Goal: Feedback & Contribution: Submit feedback/report problem

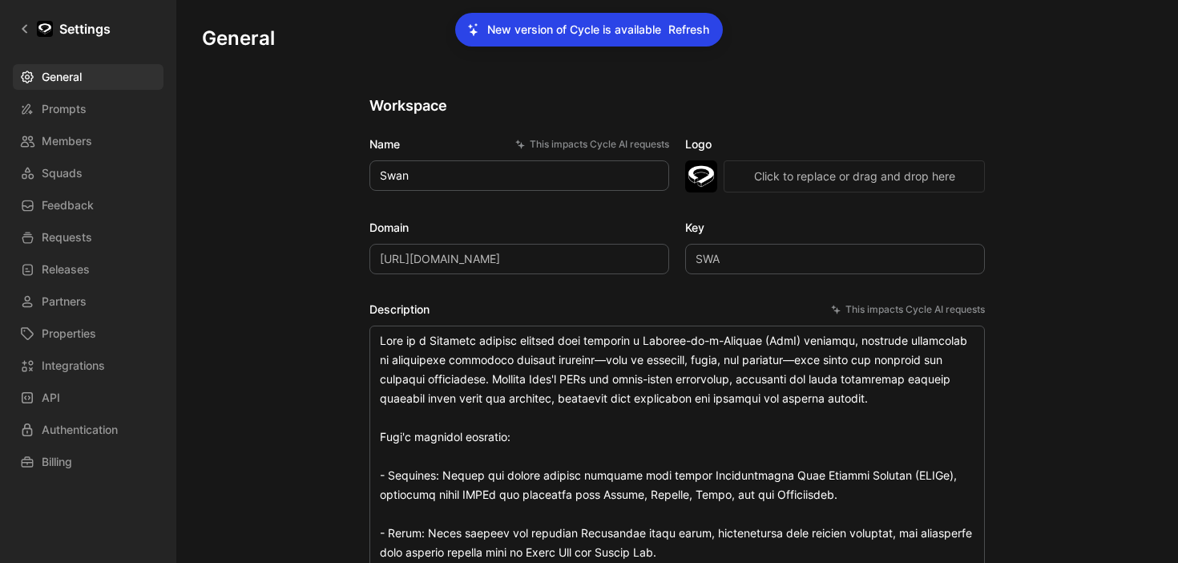
click at [698, 27] on span "Refresh" at bounding box center [688, 29] width 41 height 19
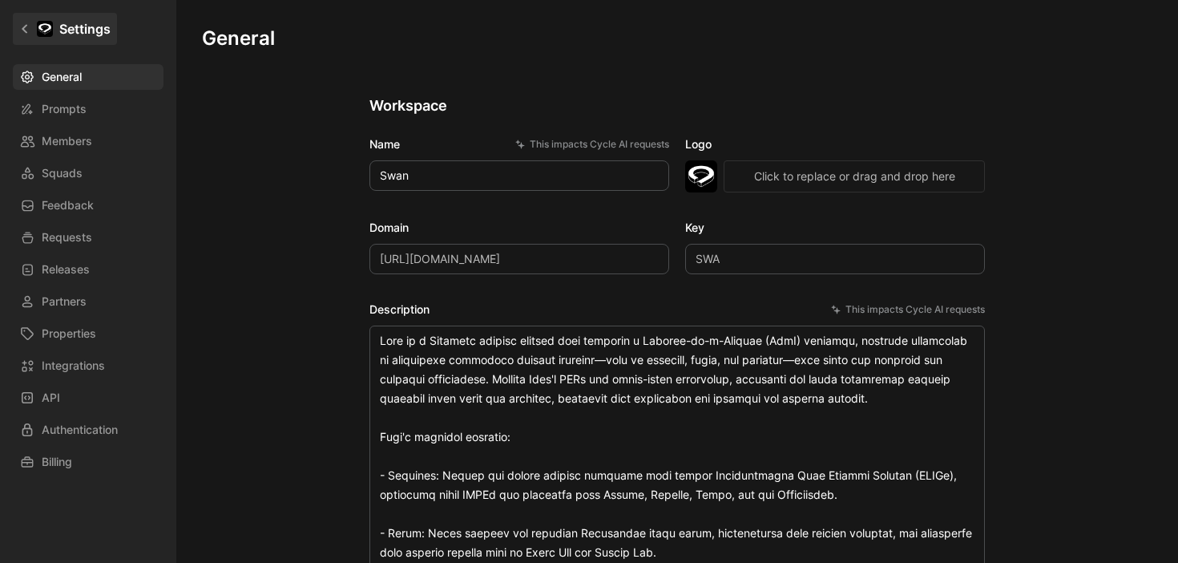
click at [80, 32] on h1 "Settings" at bounding box center [84, 28] width 51 height 19
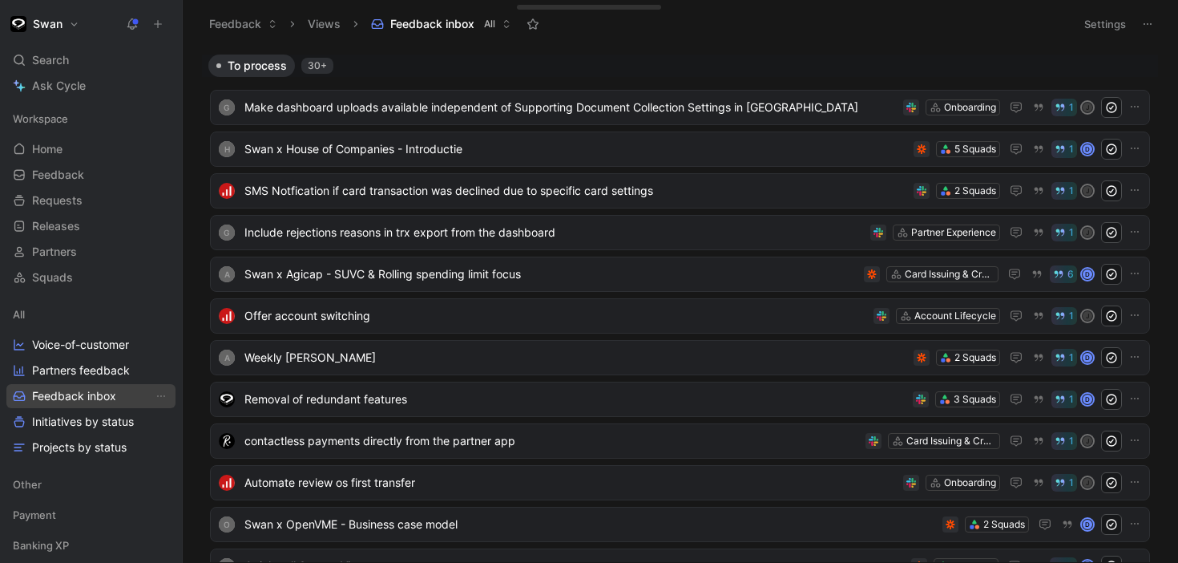
click at [83, 399] on span "Feedback inbox" at bounding box center [74, 396] width 84 height 16
click at [1153, 27] on icon at bounding box center [1147, 24] width 13 height 13
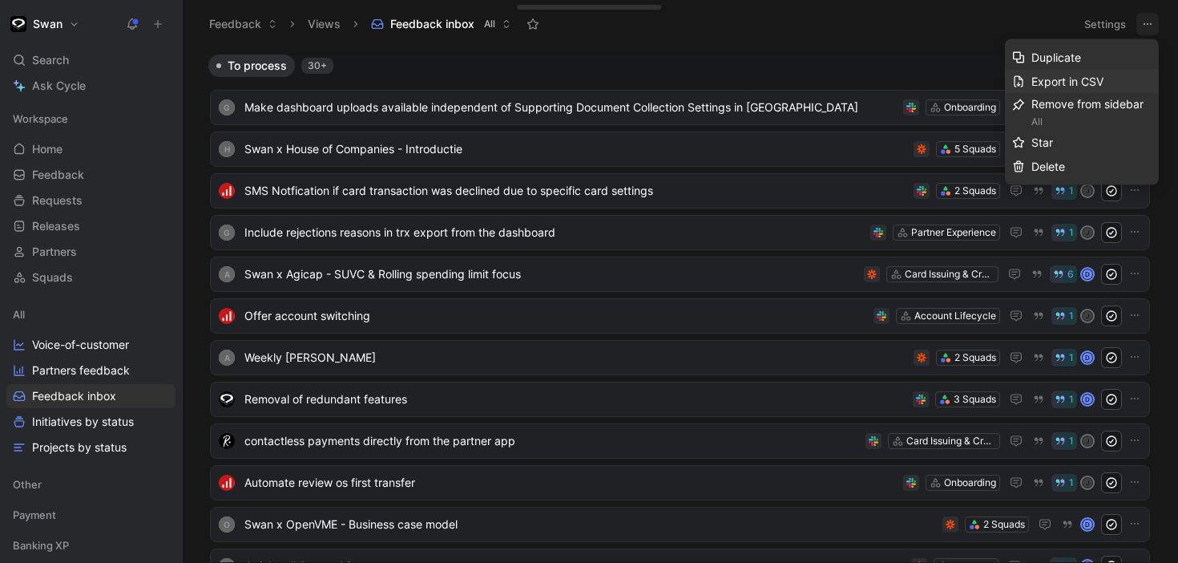
click at [1065, 81] on span "Export in CSV" at bounding box center [1067, 82] width 72 height 14
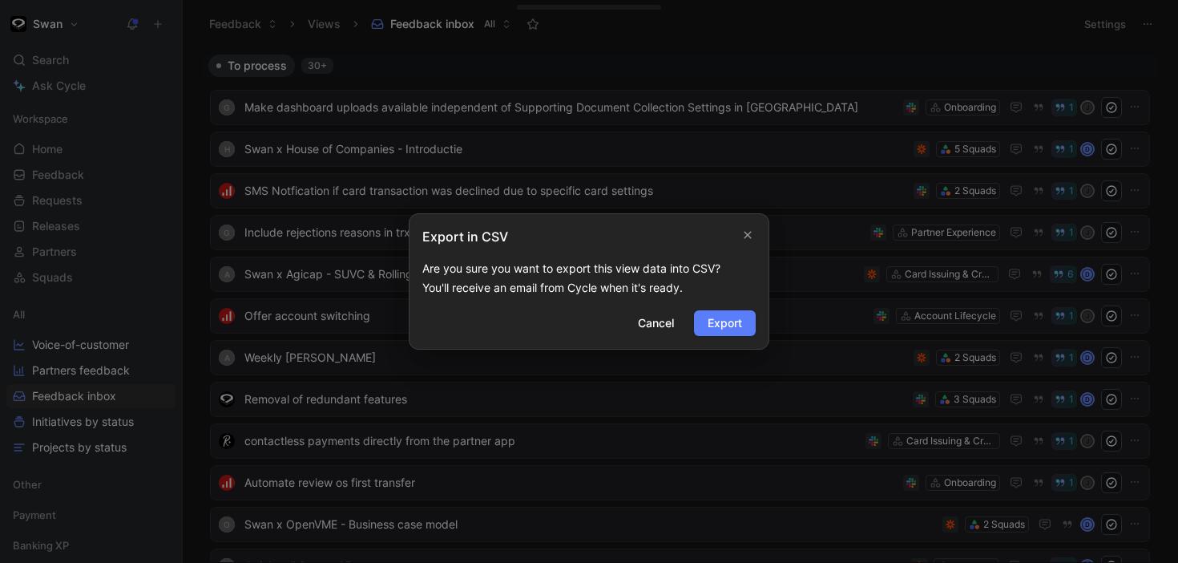
click at [734, 315] on span "Export" at bounding box center [725, 322] width 34 height 19
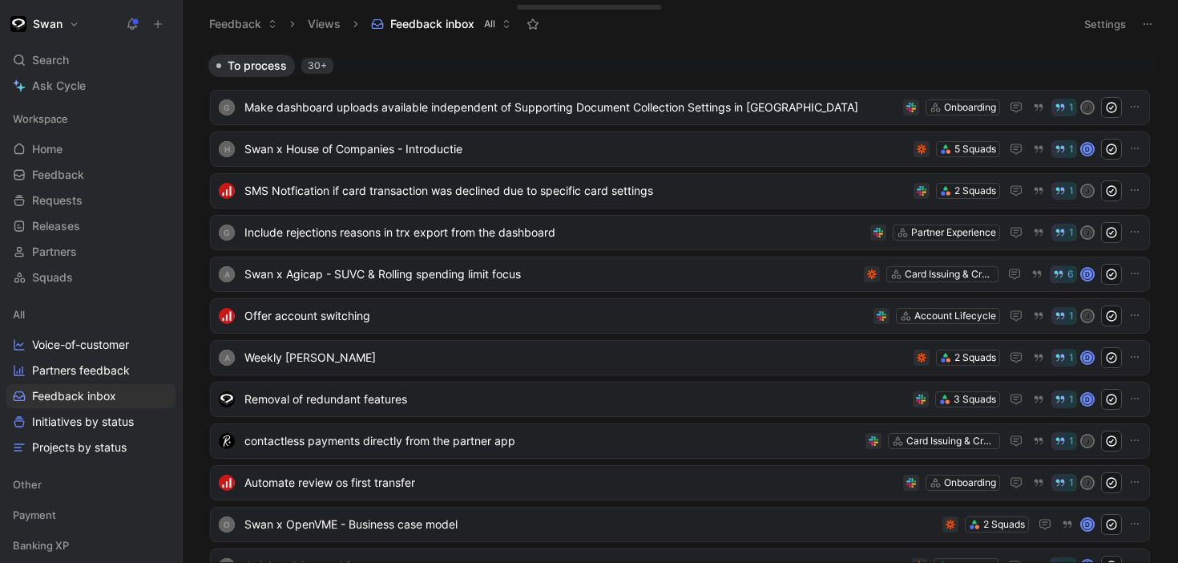
click at [1108, 28] on button "Settings" at bounding box center [1105, 24] width 56 height 22
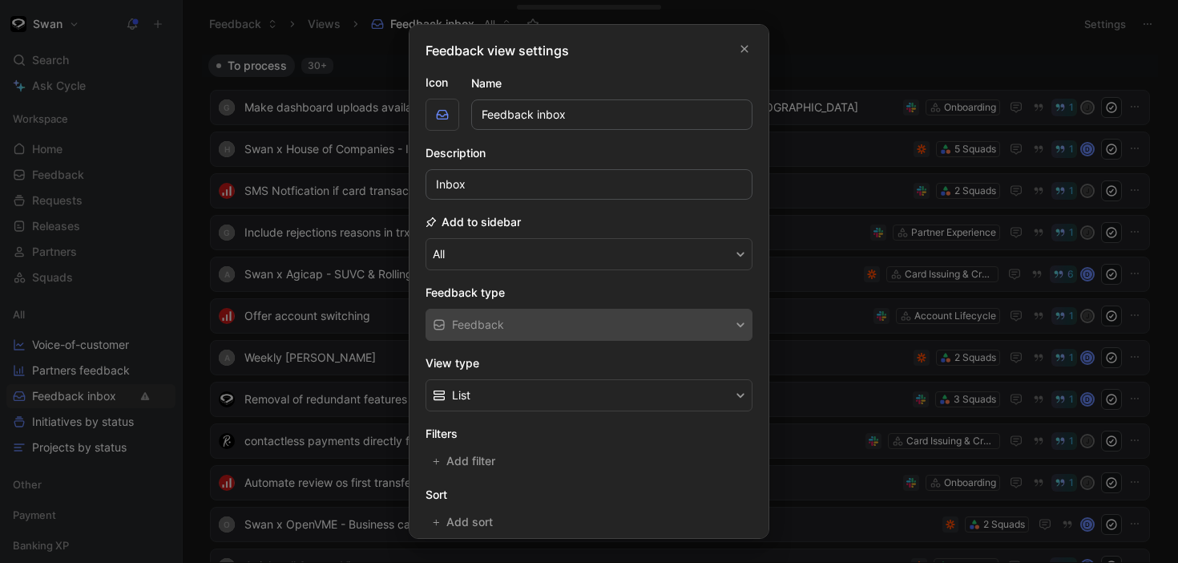
scroll to position [210, 0]
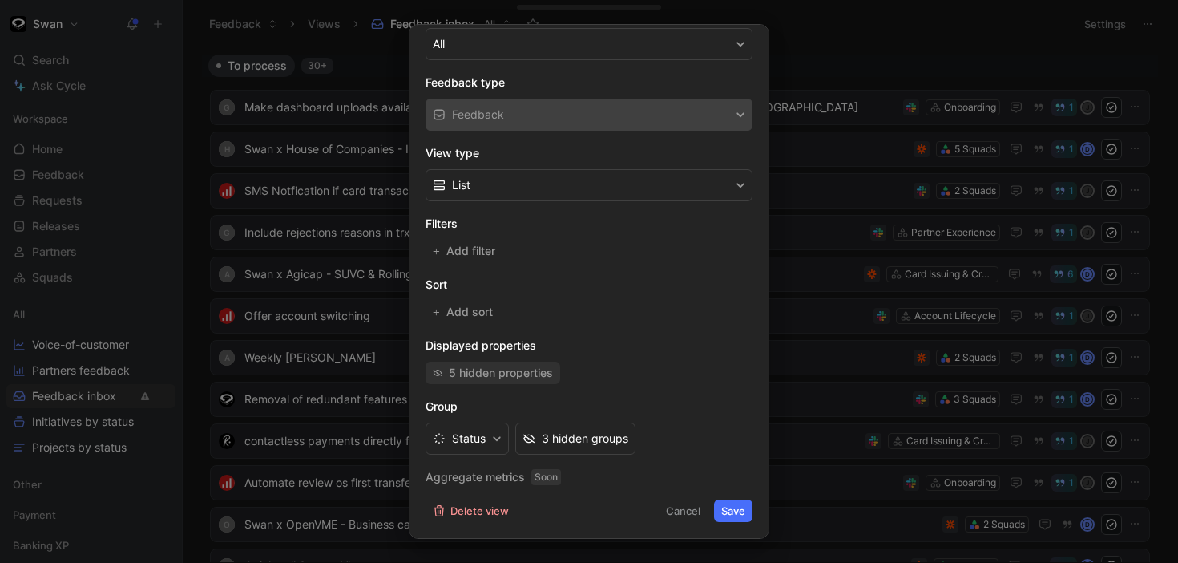
click at [508, 377] on div "5 hidden properties" at bounding box center [501, 372] width 104 height 19
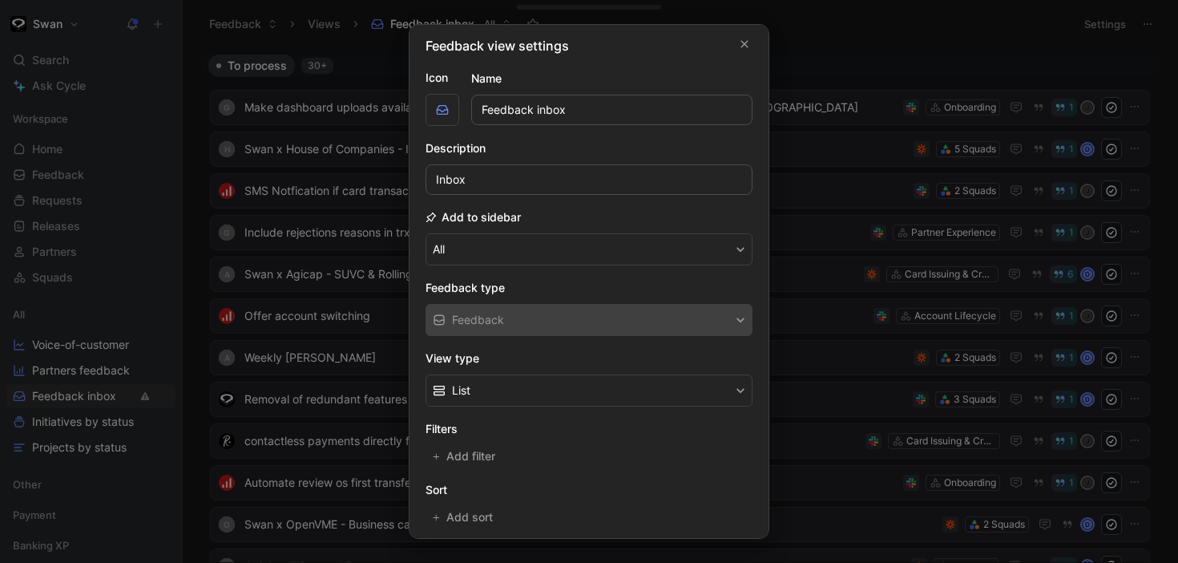
scroll to position [0, 0]
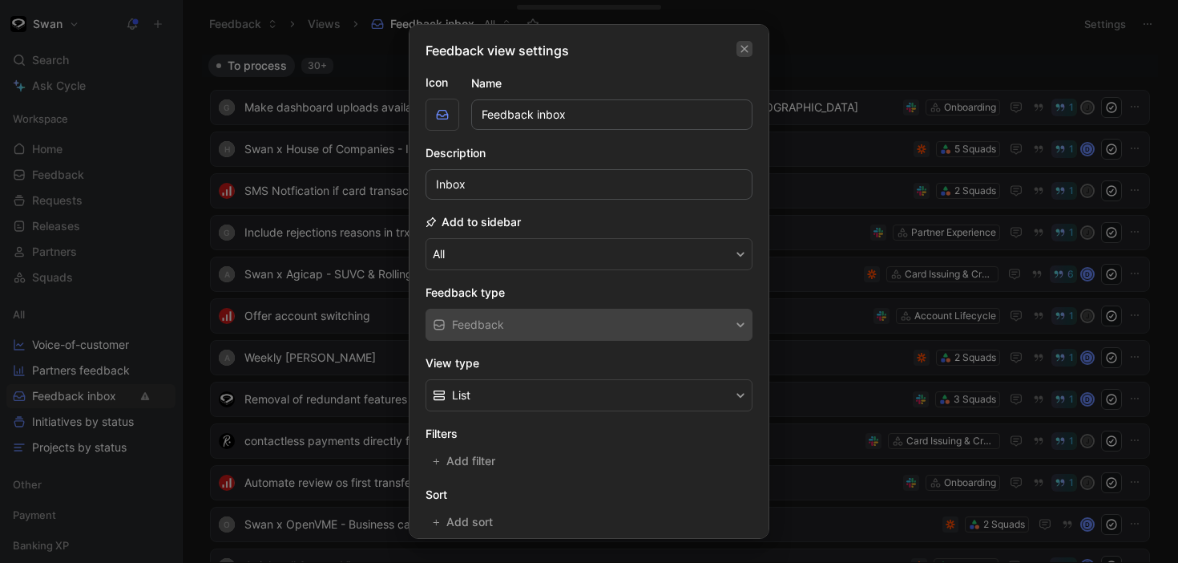
click at [746, 53] on icon "button" at bounding box center [745, 48] width 10 height 13
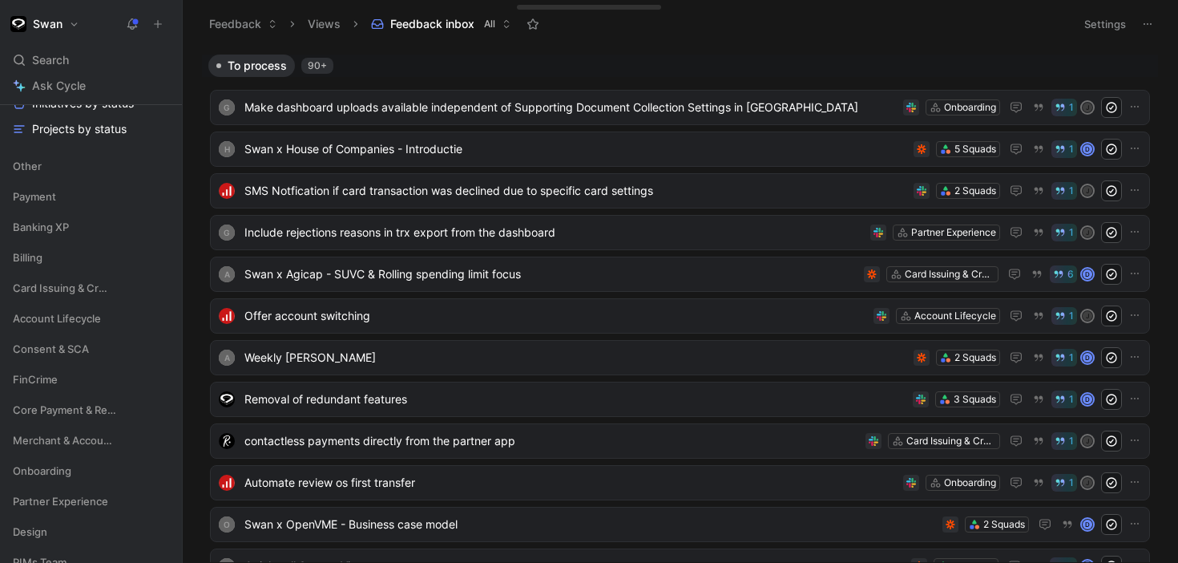
scroll to position [325, 0]
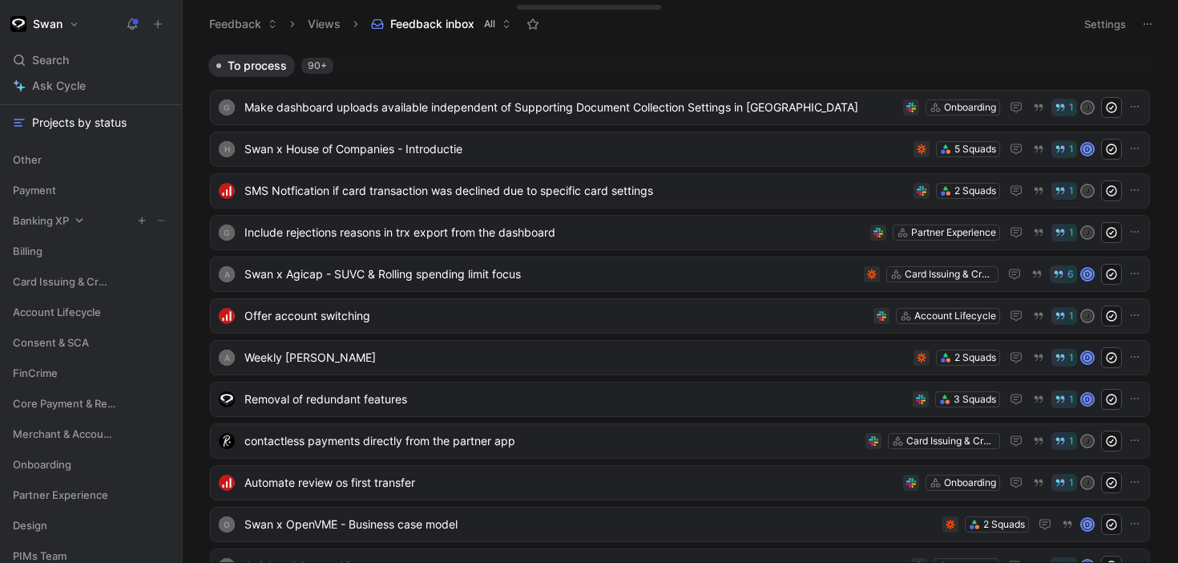
click at [54, 222] on span "Banking XP" at bounding box center [41, 220] width 56 height 16
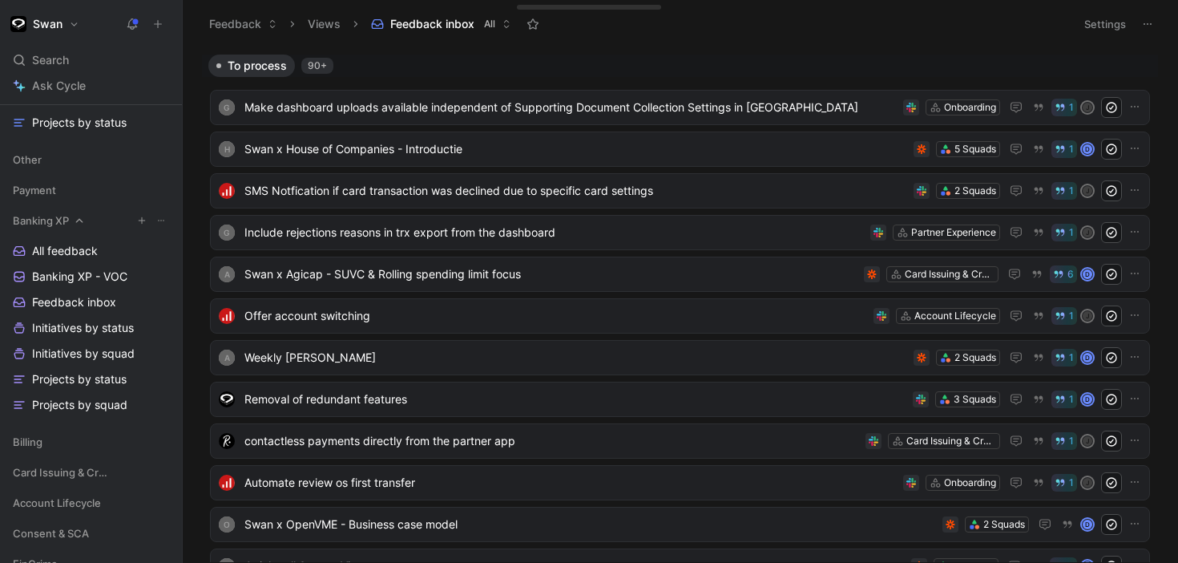
click at [54, 222] on span "Banking XP" at bounding box center [41, 220] width 56 height 16
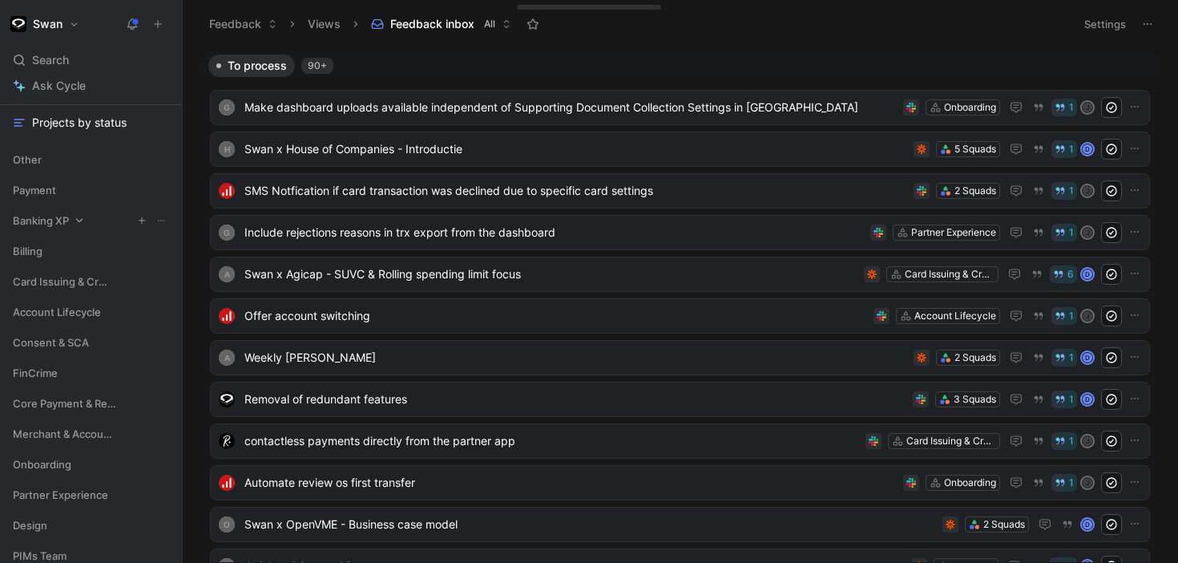
click at [54, 222] on span "Banking XP" at bounding box center [41, 220] width 56 height 16
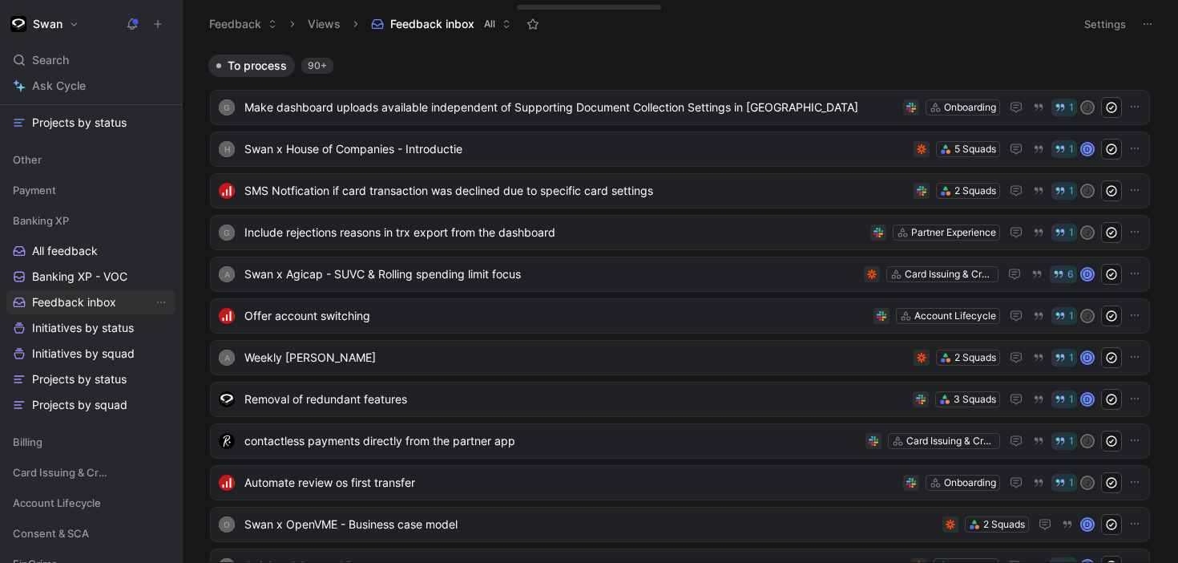
click at [80, 304] on span "Feedback inbox" at bounding box center [74, 302] width 84 height 16
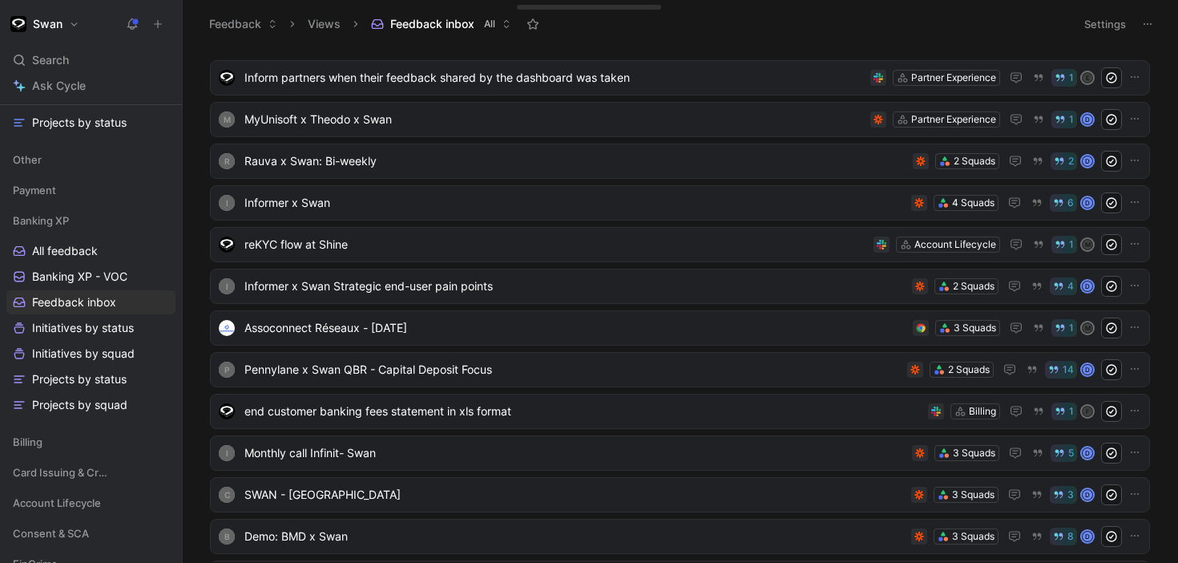
scroll to position [1424, 0]
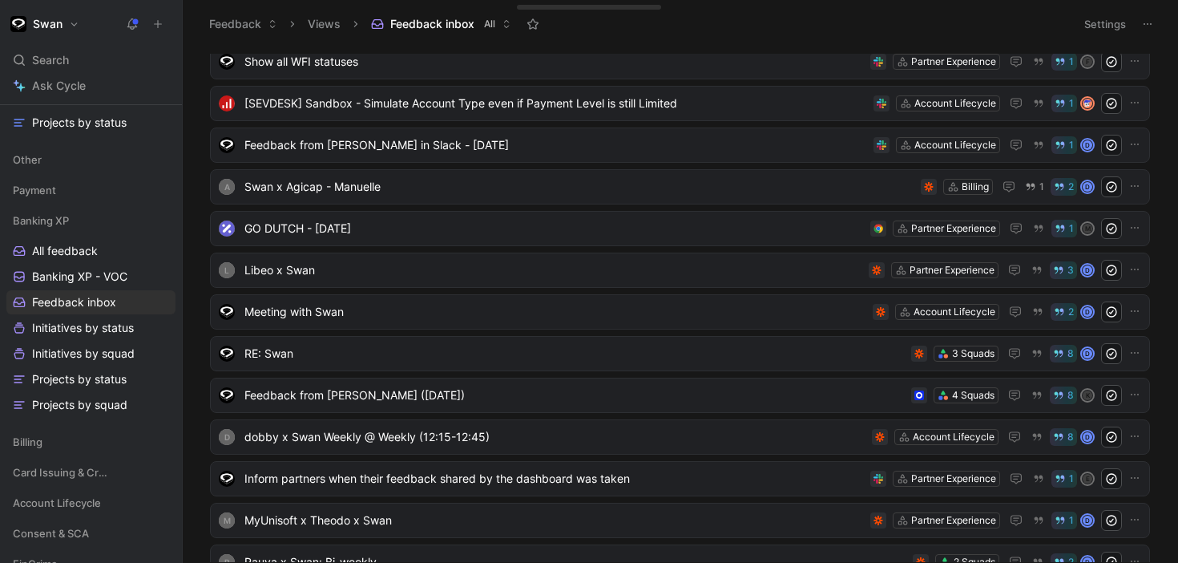
click at [1095, 26] on button "Settings" at bounding box center [1105, 24] width 56 height 22
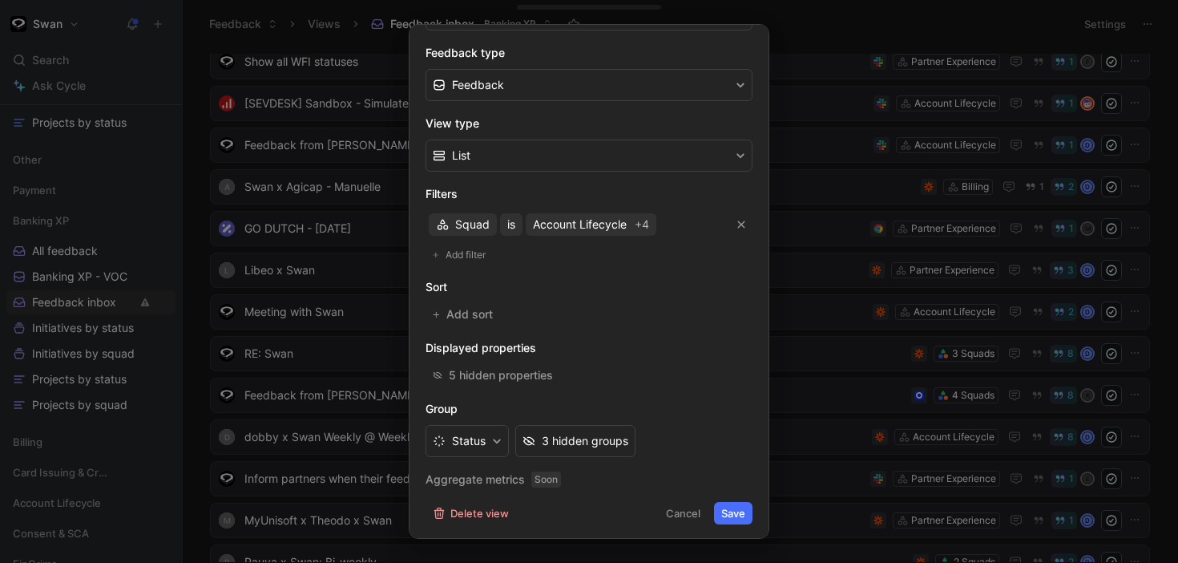
scroll to position [241, 0]
click at [593, 226] on span "Account Lifecycle" at bounding box center [580, 222] width 94 height 19
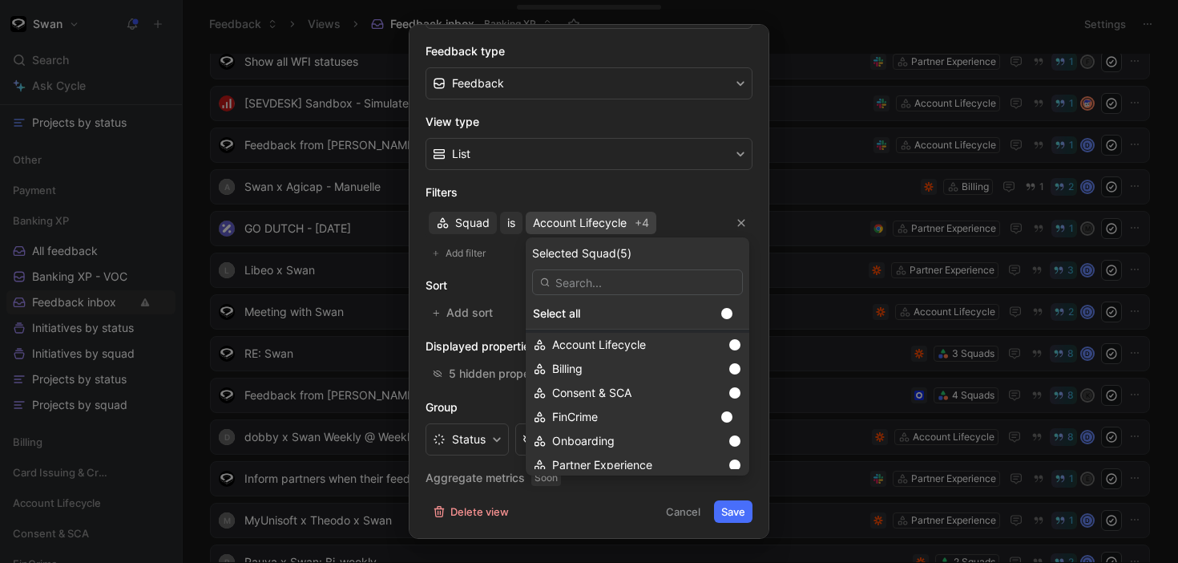
scroll to position [35, 0]
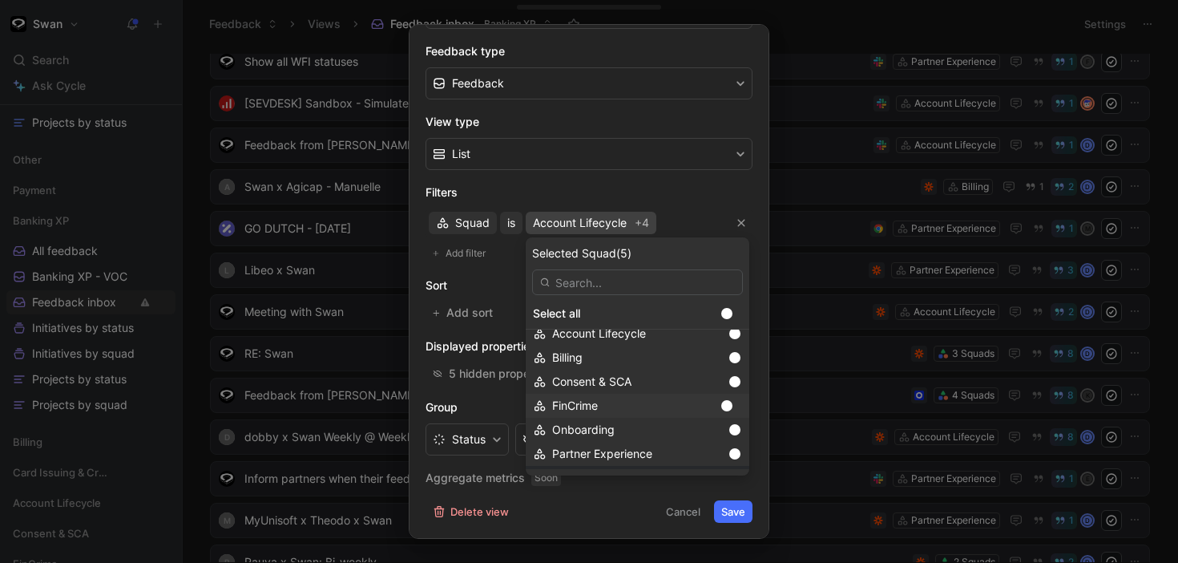
click at [725, 410] on div at bounding box center [731, 405] width 22 height 14
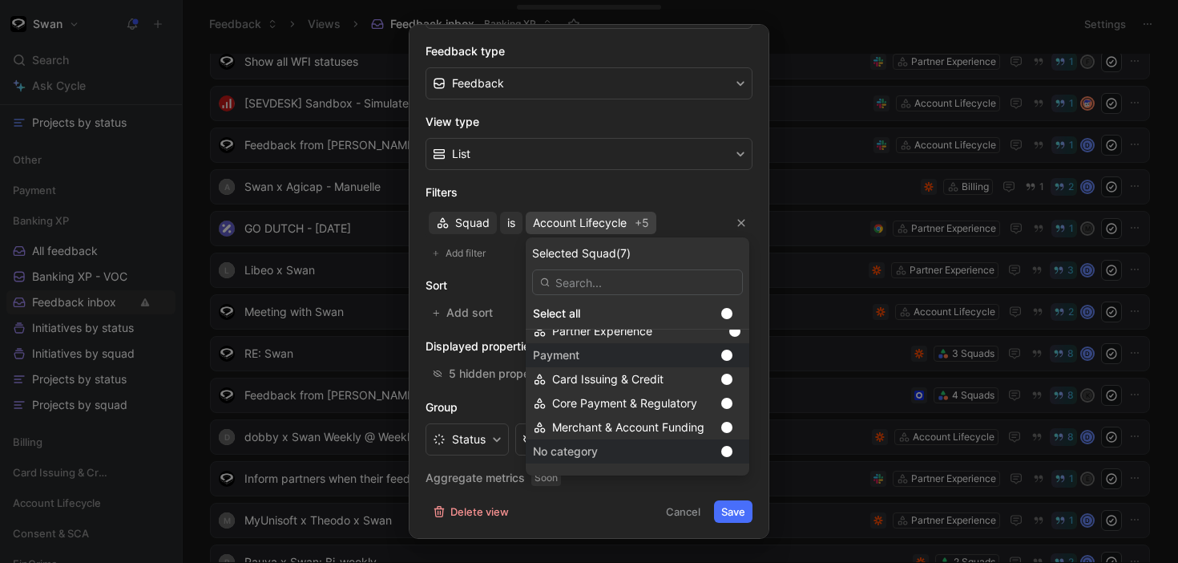
scroll to position [168, 0]
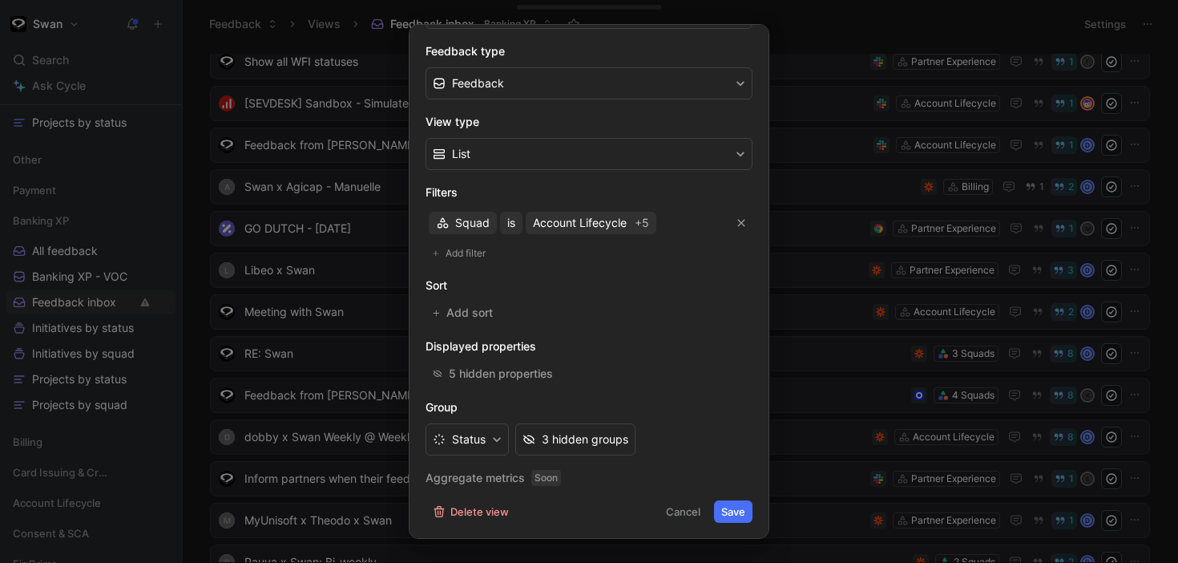
click at [732, 513] on button "Save" at bounding box center [733, 511] width 38 height 22
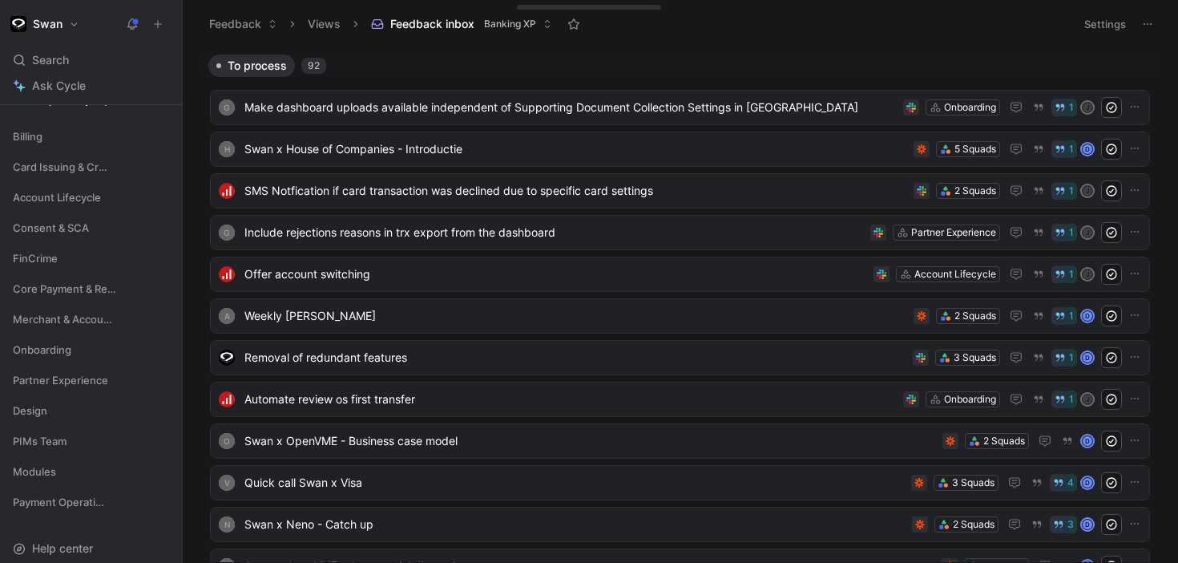
scroll to position [638, 0]
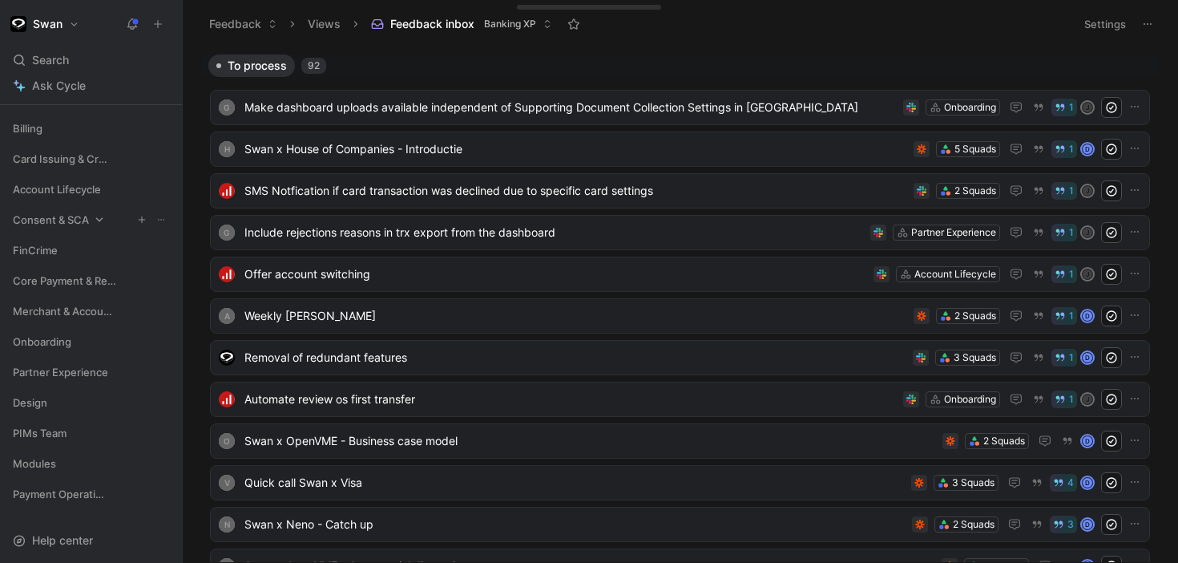
click at [59, 218] on span "Consent & SCA" at bounding box center [51, 220] width 76 height 16
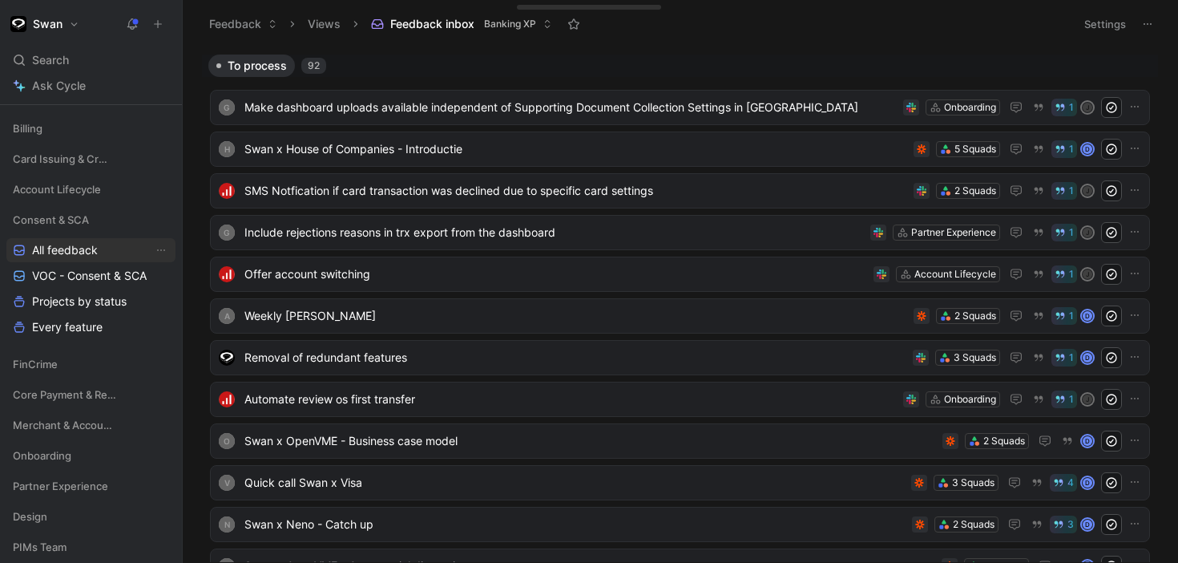
click at [66, 248] on span "All feedback" at bounding box center [65, 250] width 66 height 16
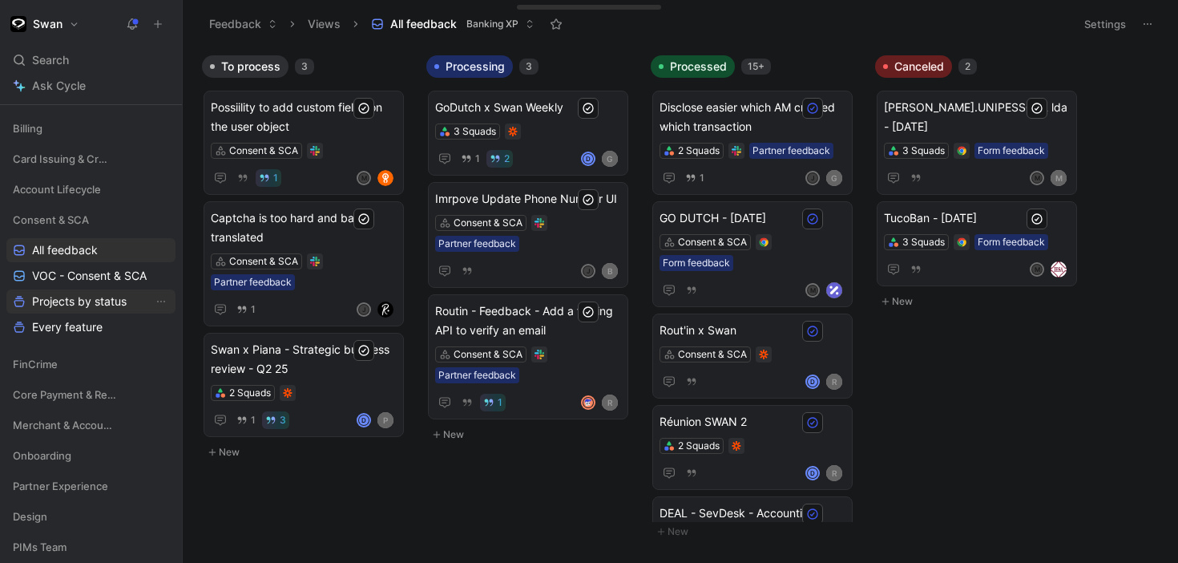
scroll to position [781, 0]
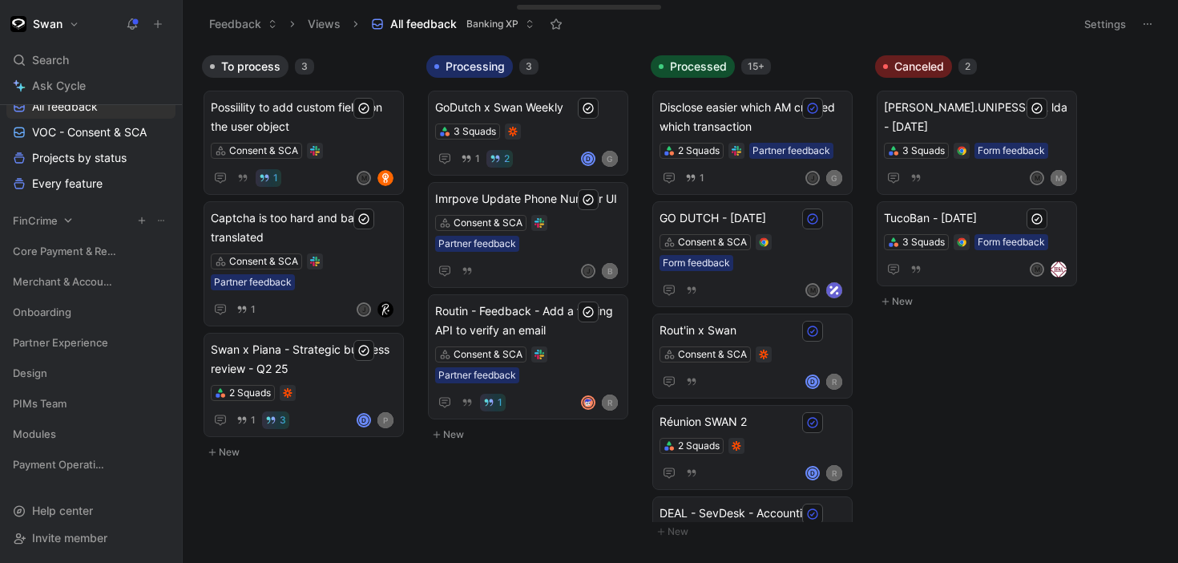
click at [47, 225] on span "FinCrime" at bounding box center [35, 220] width 45 height 16
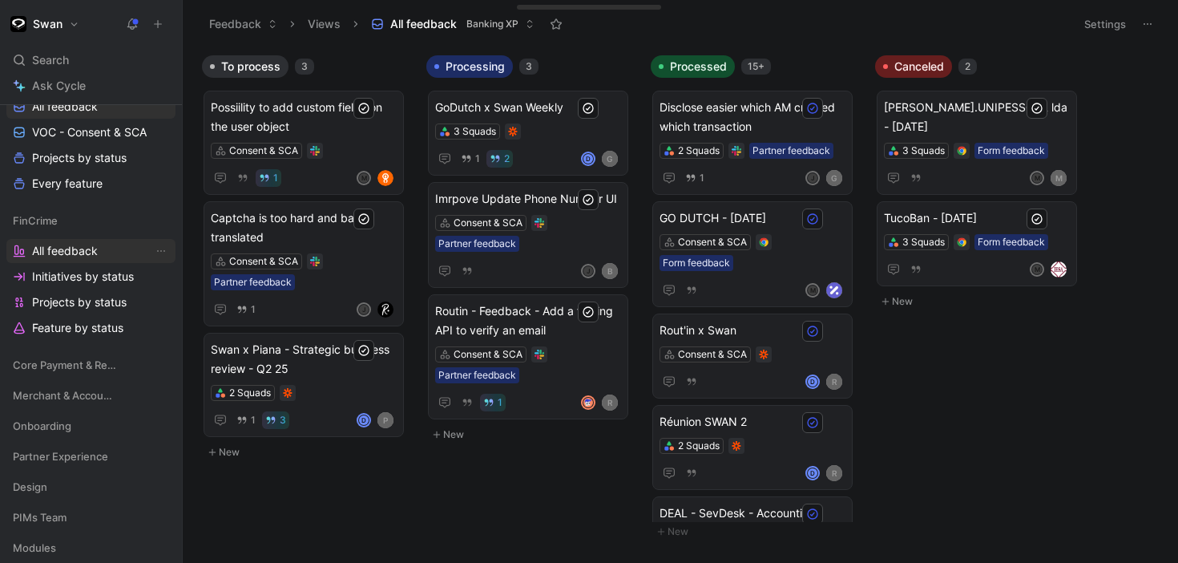
click at [72, 250] on span "All feedback" at bounding box center [65, 251] width 66 height 16
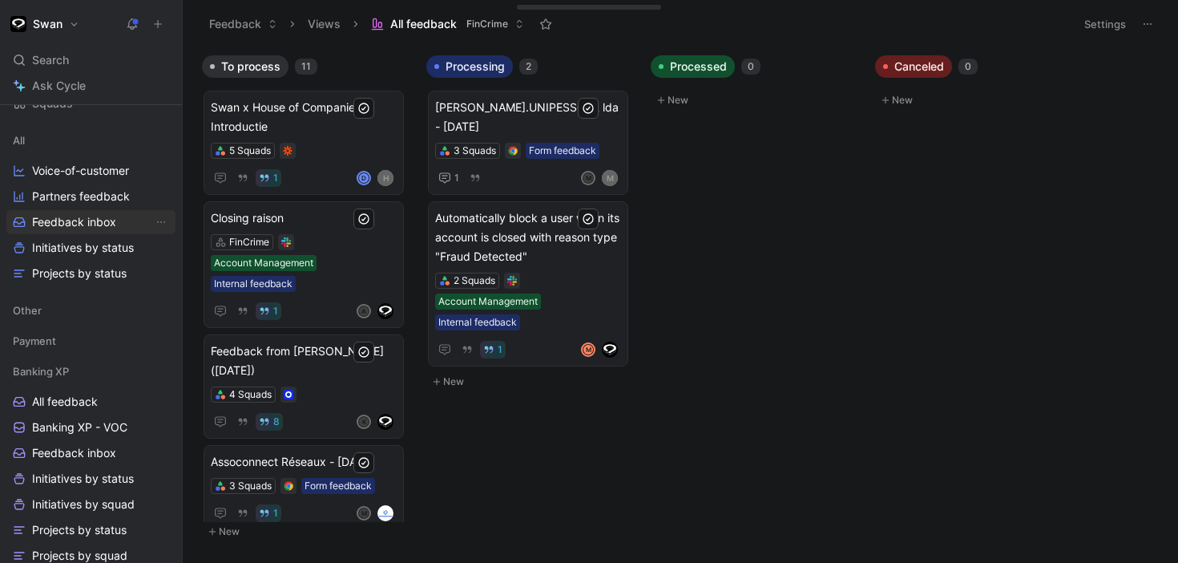
scroll to position [194, 0]
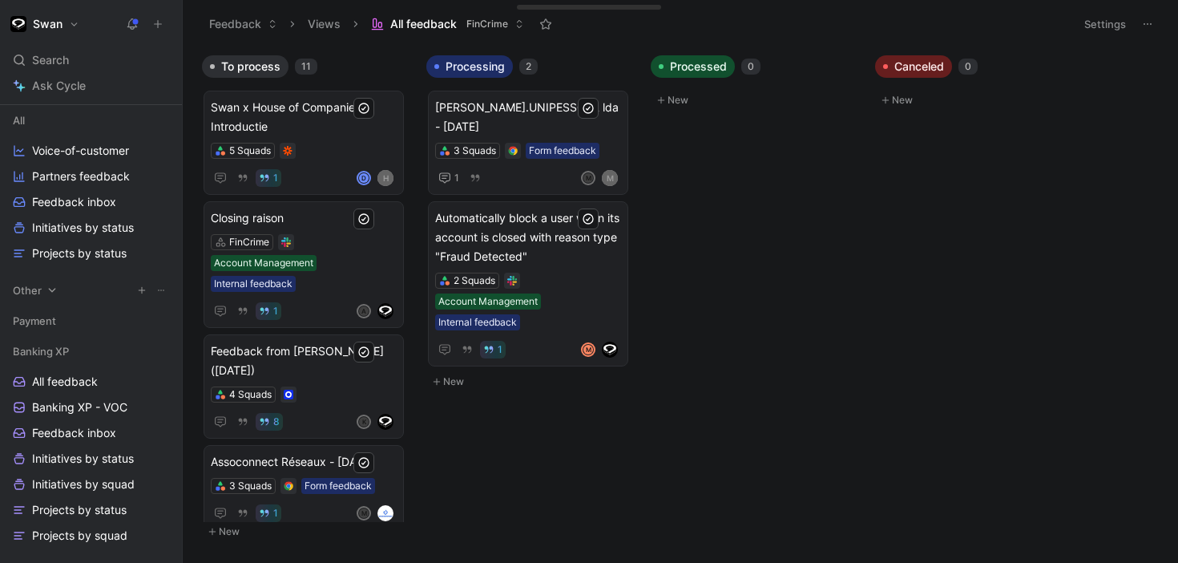
click at [31, 282] on span "Other" at bounding box center [27, 290] width 29 height 16
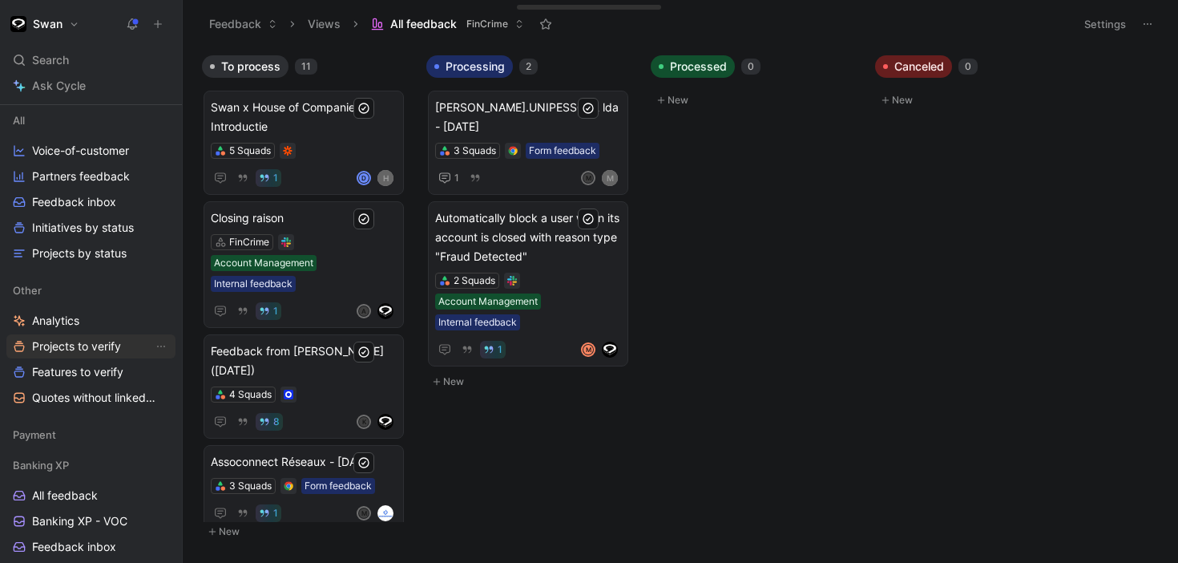
click at [66, 345] on span "Projects to verify" at bounding box center [76, 346] width 89 height 16
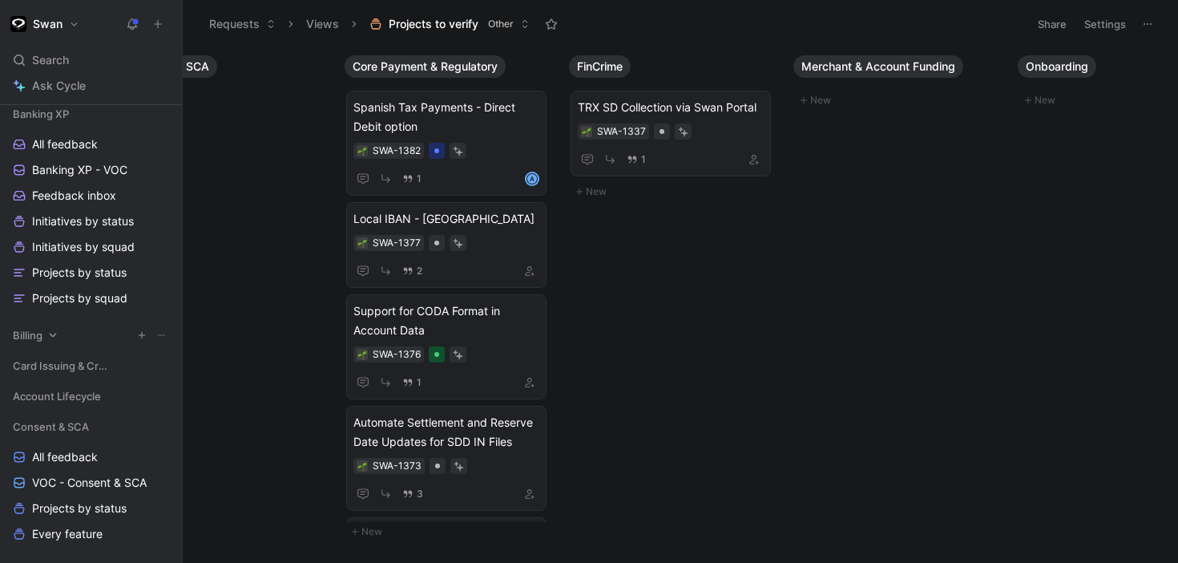
scroll to position [563, 0]
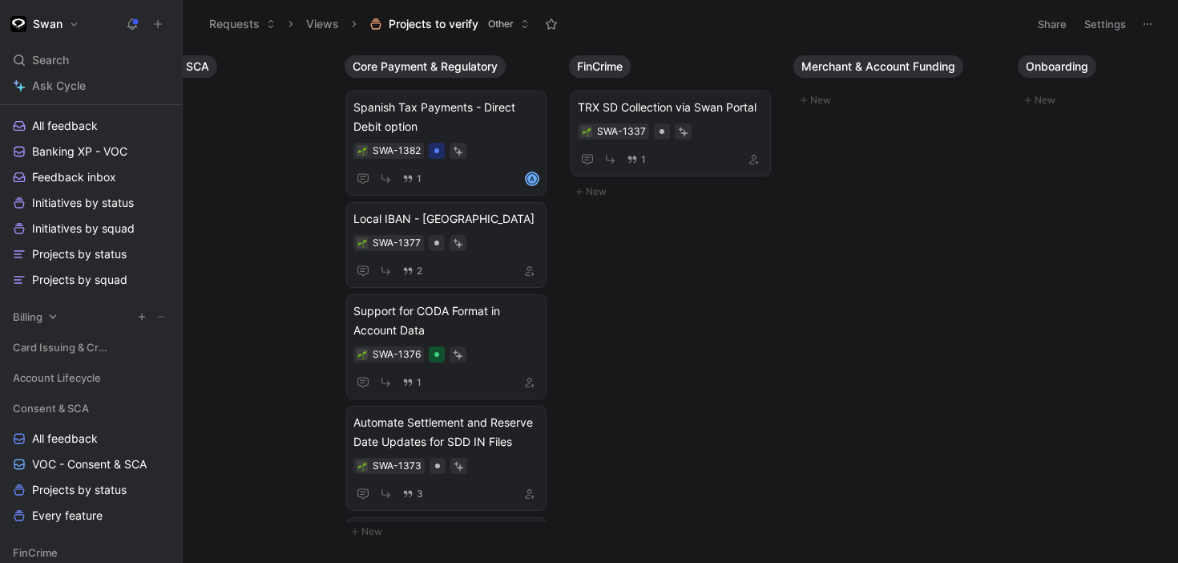
click at [39, 320] on span "Billing" at bounding box center [28, 317] width 30 height 16
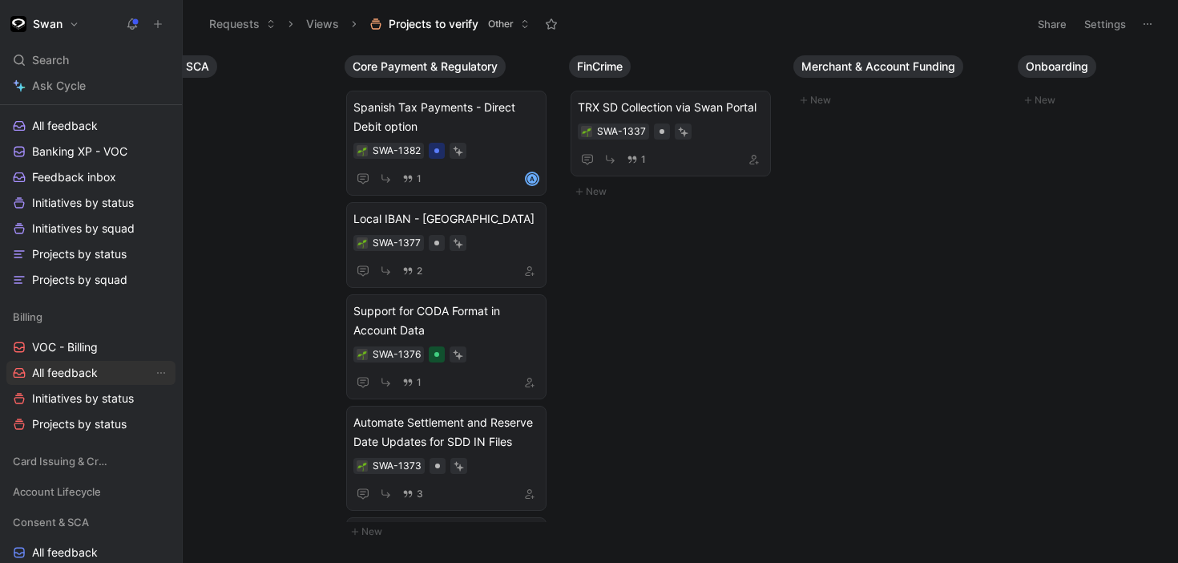
click at [79, 375] on span "All feedback" at bounding box center [65, 373] width 66 height 16
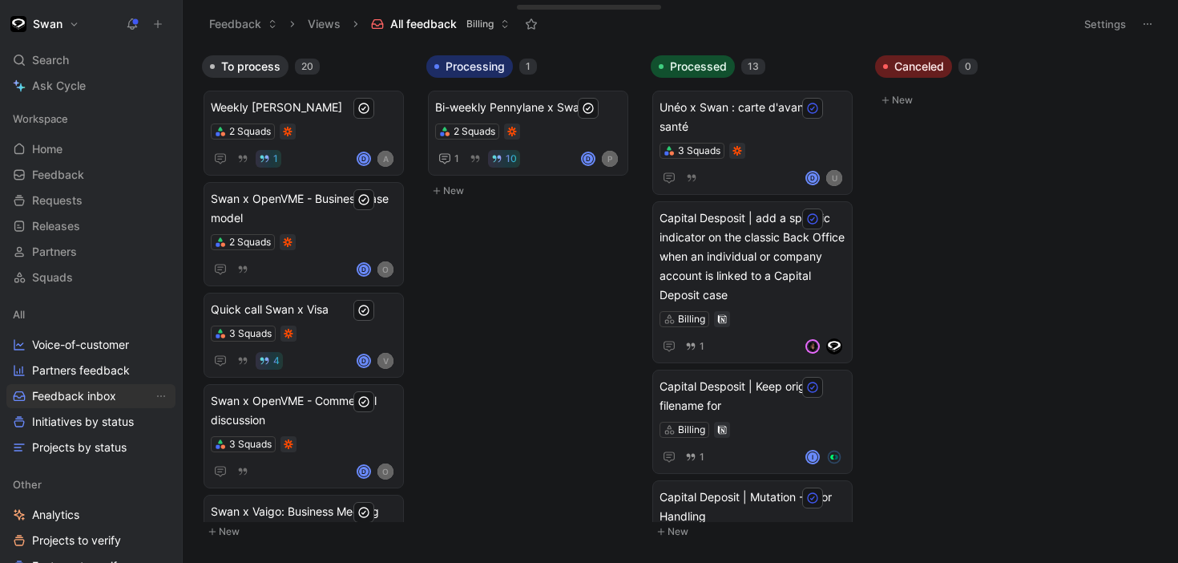
click at [87, 392] on span "Feedback inbox" at bounding box center [74, 396] width 84 height 16
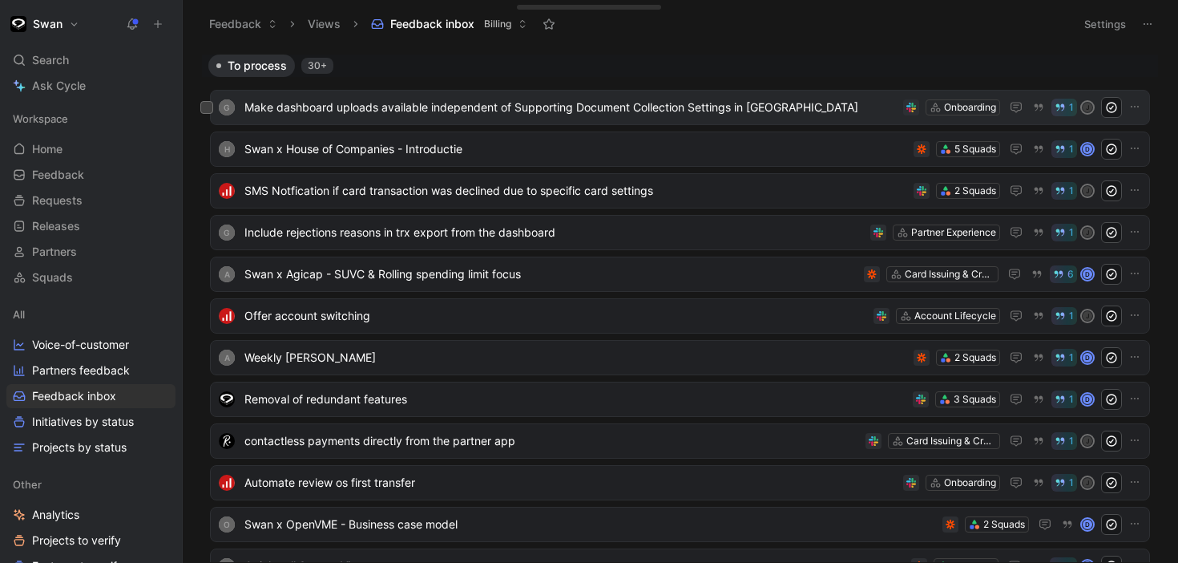
click at [378, 113] on span "Make dashboard uploads available independent of Supporting Document Collection …" at bounding box center [570, 107] width 652 height 19
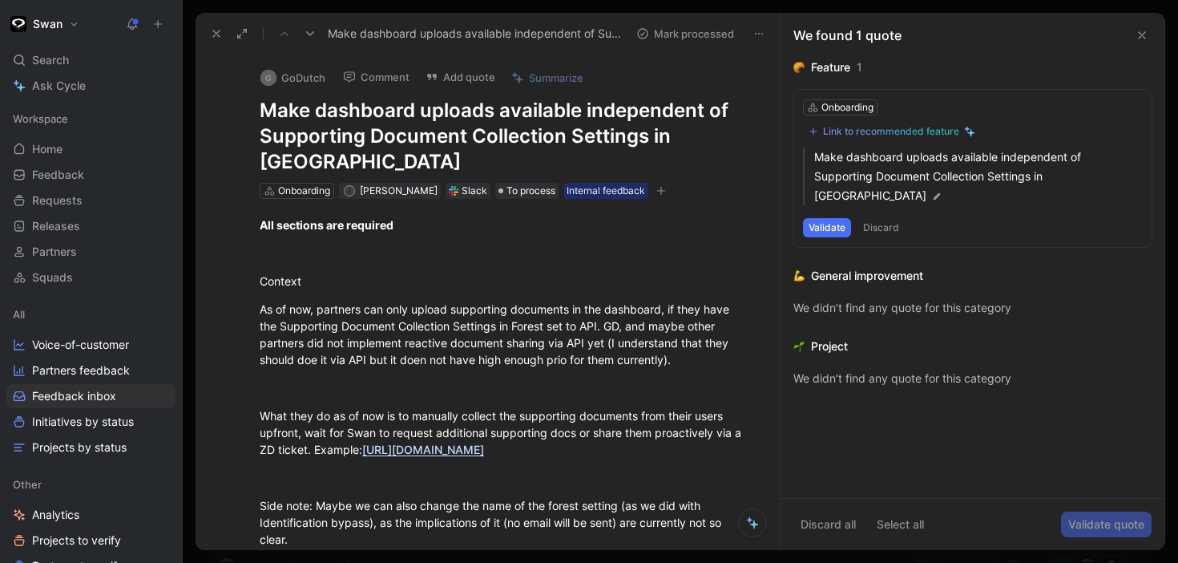
click at [314, 31] on icon at bounding box center [310, 33] width 13 height 13
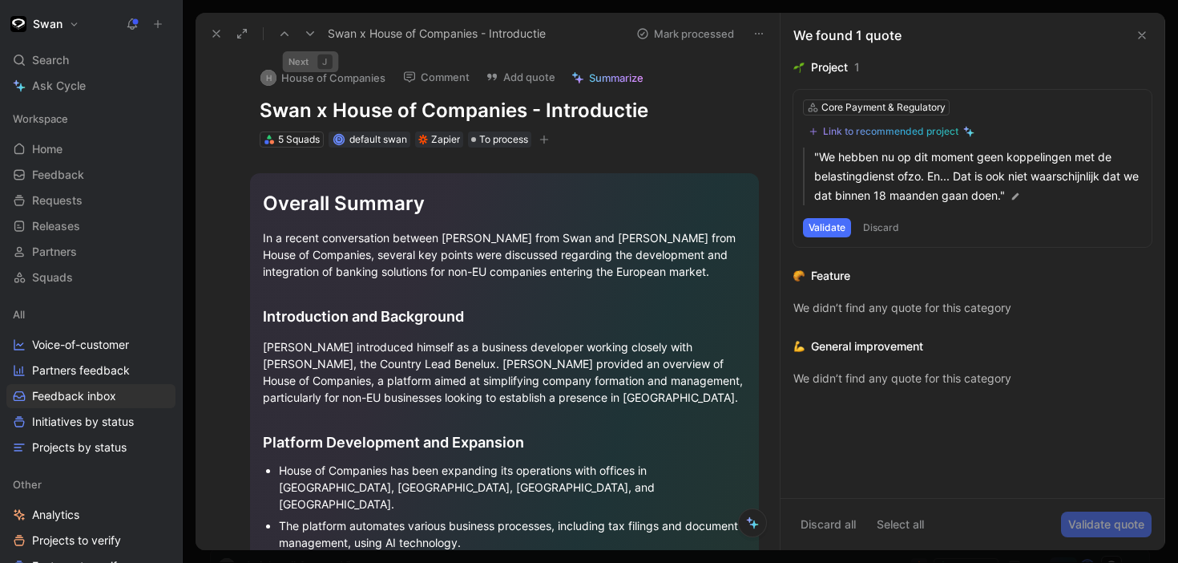
click at [282, 31] on icon at bounding box center [284, 33] width 13 height 13
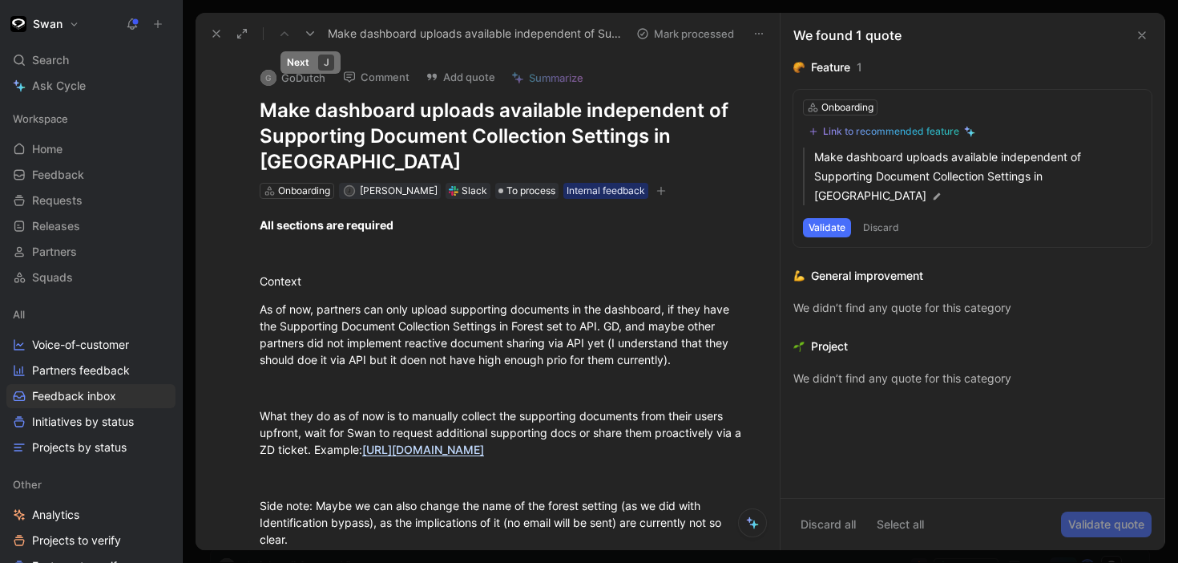
click at [310, 32] on icon at bounding box center [310, 33] width 13 height 13
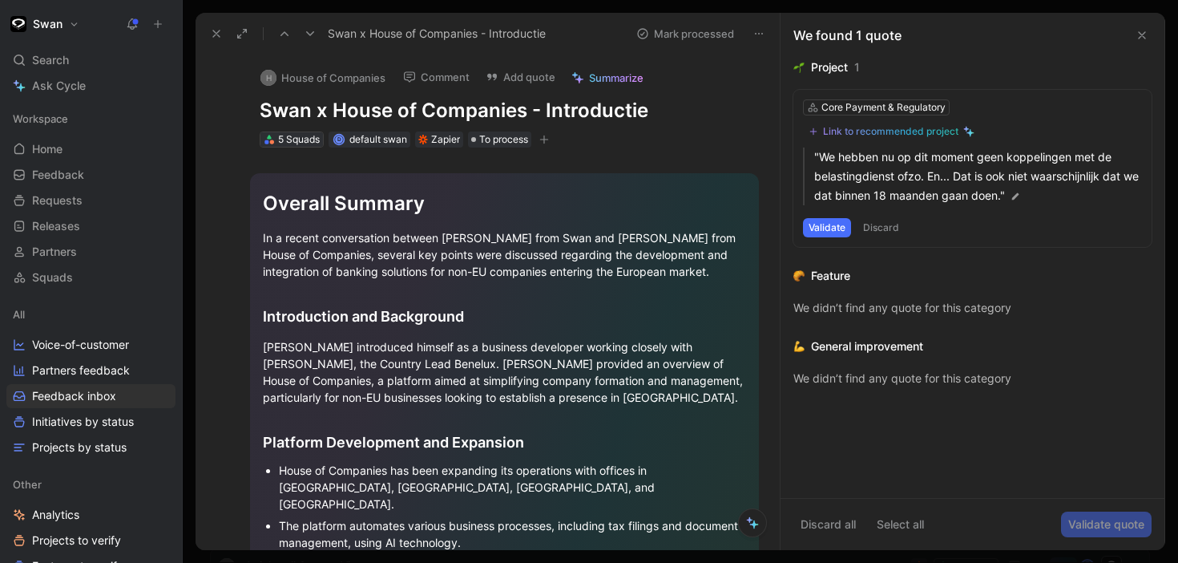
click at [296, 143] on div "5 Squads" at bounding box center [299, 139] width 42 height 16
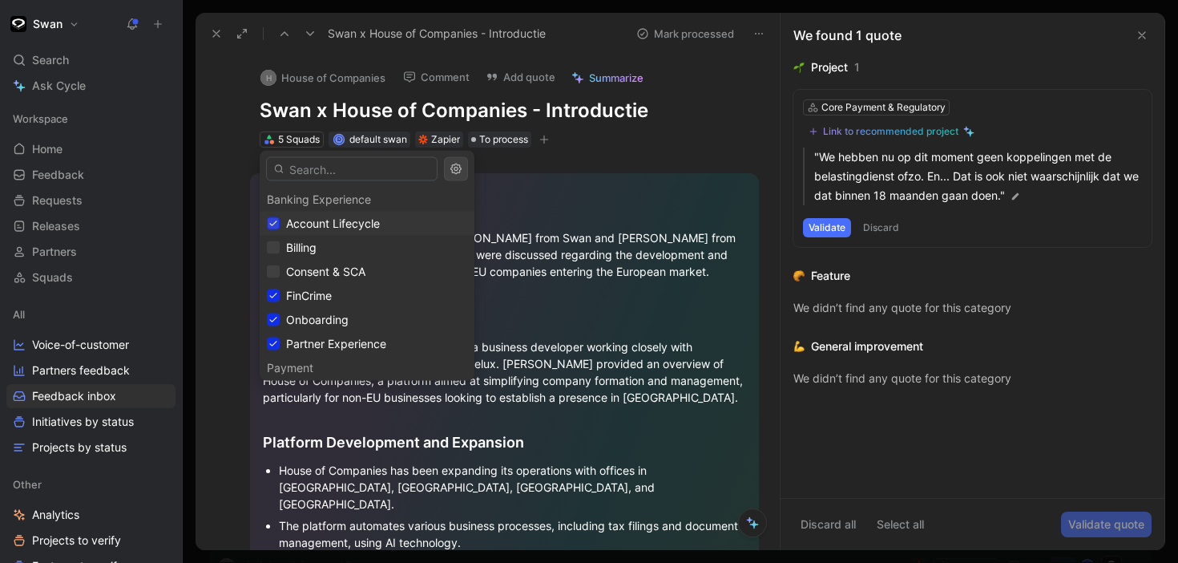
click at [272, 223] on icon at bounding box center [273, 224] width 10 height 10
click at [276, 299] on icon at bounding box center [273, 296] width 10 height 10
click at [276, 324] on div at bounding box center [273, 319] width 13 height 13
click at [276, 341] on icon at bounding box center [273, 344] width 7 height 6
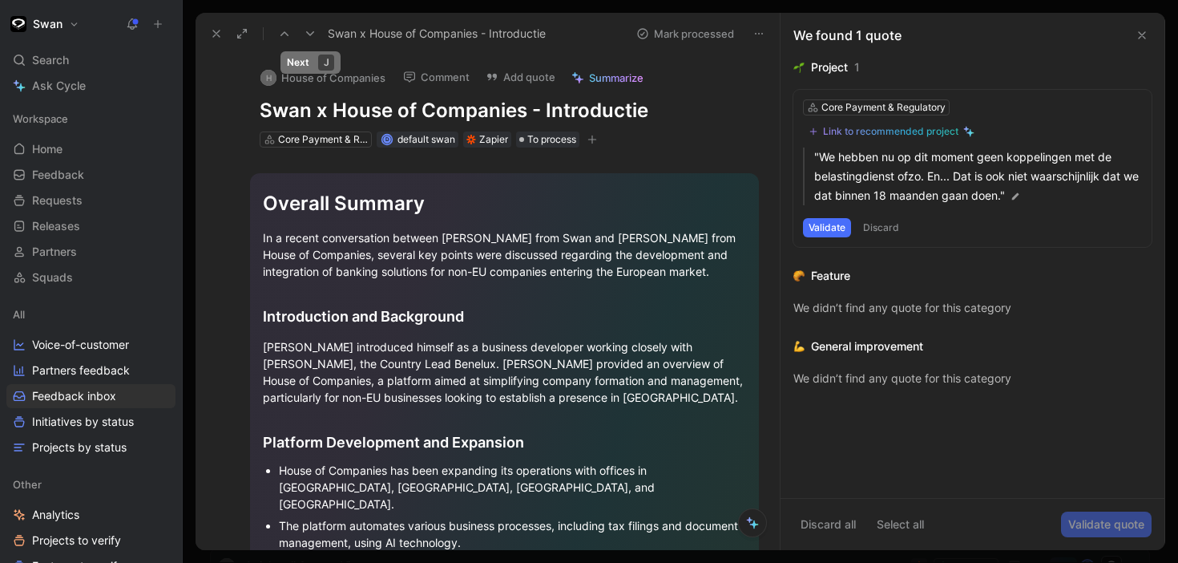
click at [310, 34] on use at bounding box center [310, 33] width 8 height 5
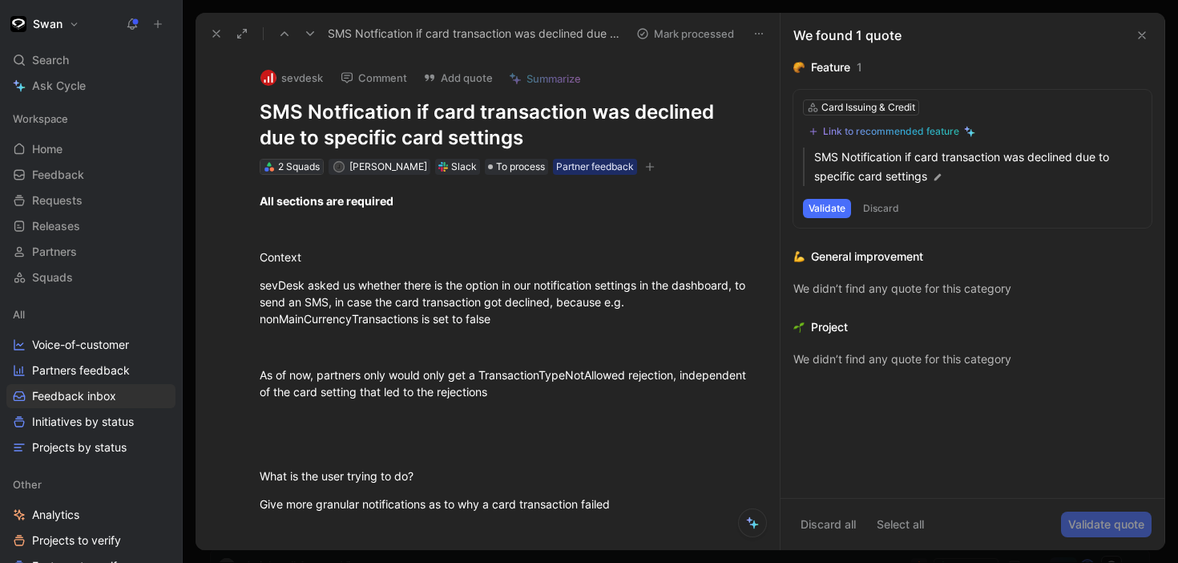
click at [304, 163] on div "2 Squads" at bounding box center [299, 167] width 42 height 16
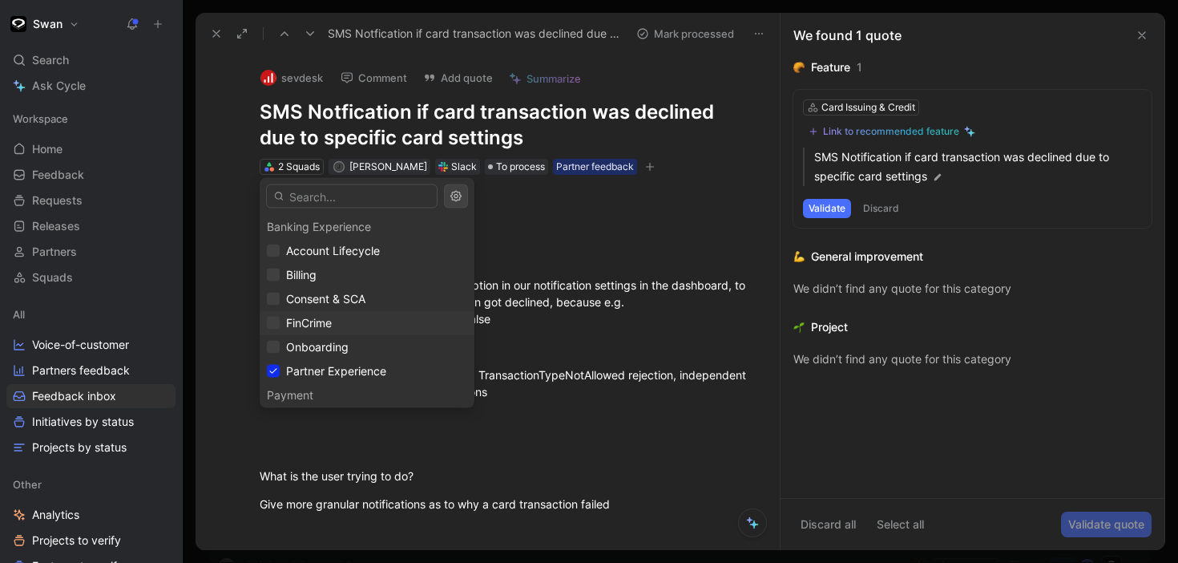
scroll to position [150, 0]
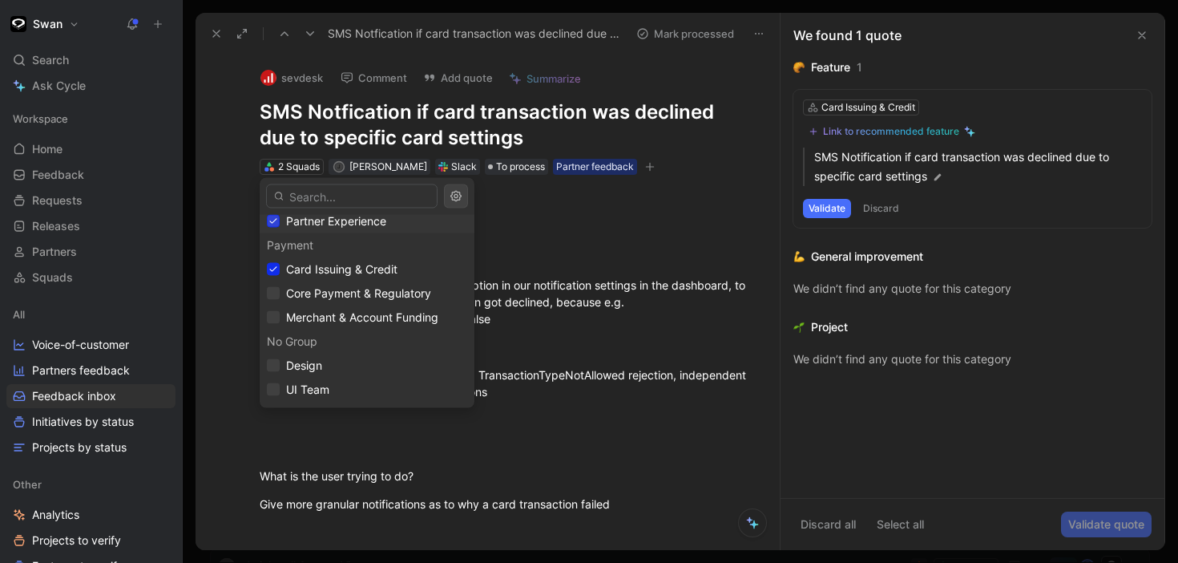
click at [275, 219] on icon at bounding box center [273, 221] width 7 height 6
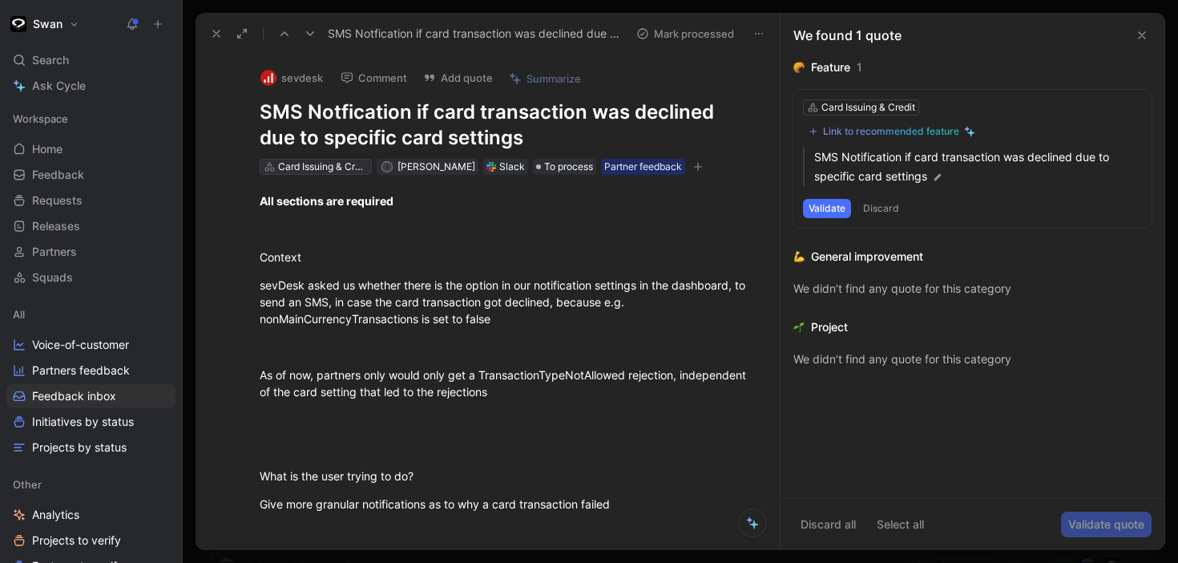
click at [346, 163] on div "Card Issuing & Credit" at bounding box center [323, 167] width 90 height 16
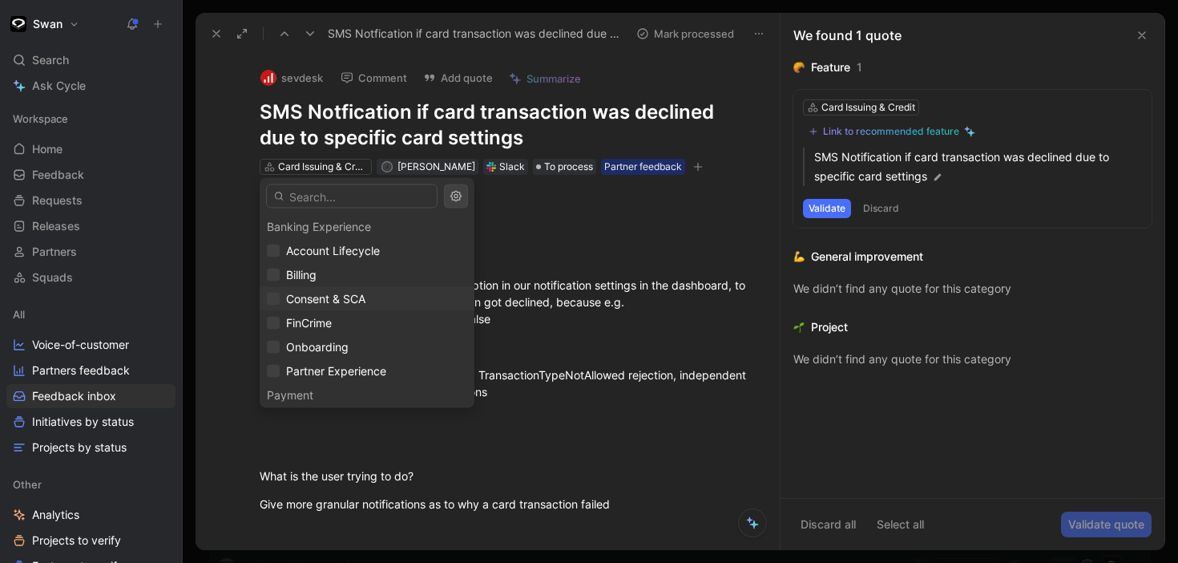
scroll to position [51, 0]
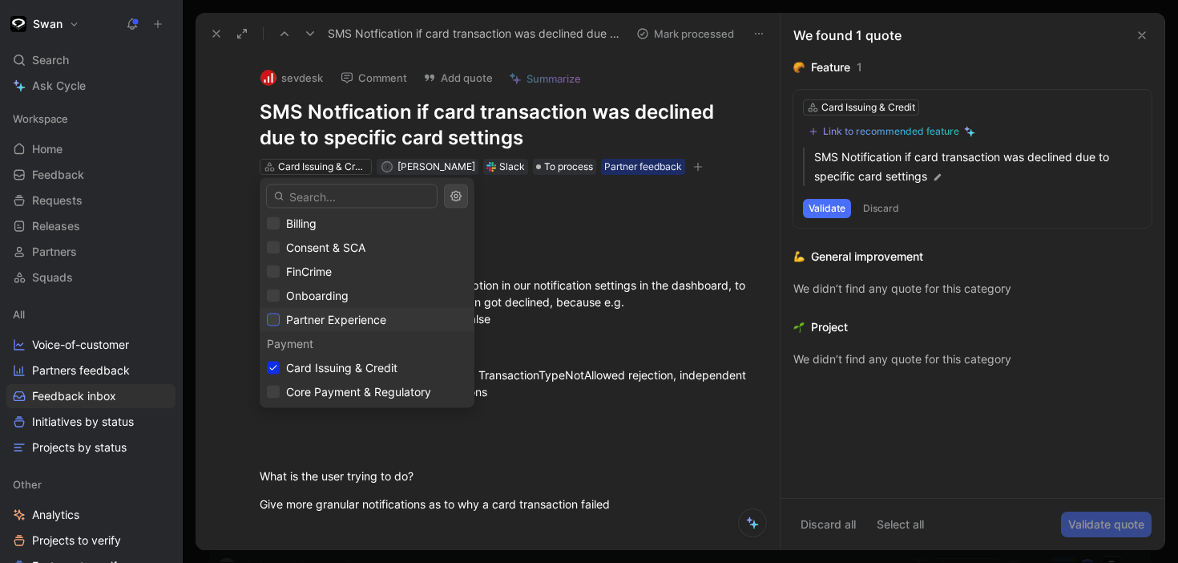
click at [274, 321] on icon at bounding box center [273, 320] width 10 height 10
click at [274, 370] on icon at bounding box center [273, 368] width 10 height 10
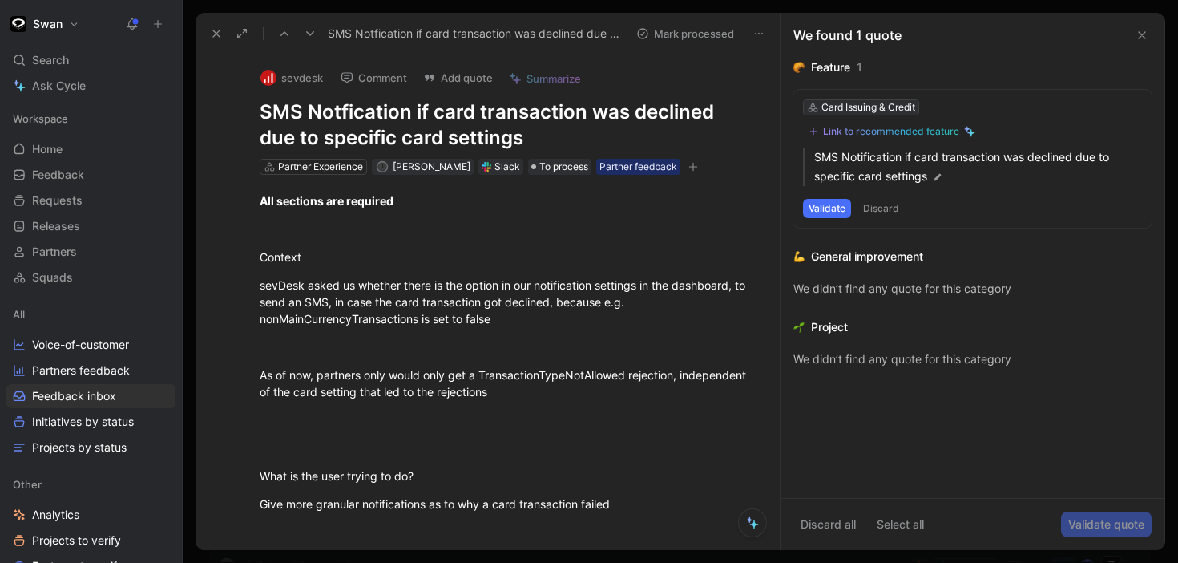
click at [852, 106] on div "Card Issuing & Credit" at bounding box center [868, 107] width 94 height 16
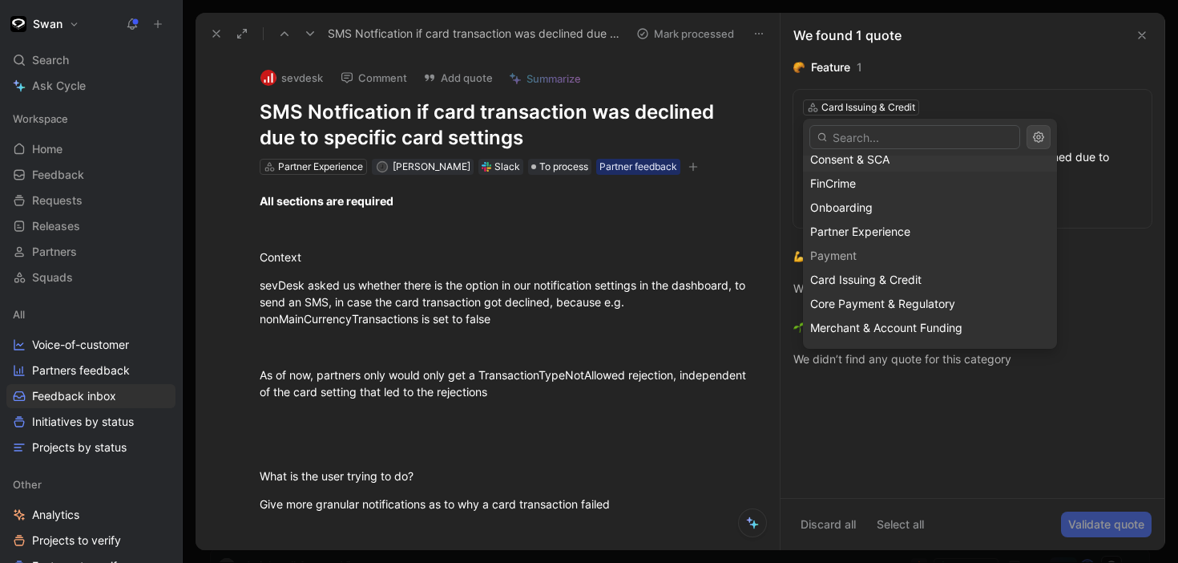
scroll to position [108, 0]
click at [836, 223] on span "Partner Experience" at bounding box center [860, 227] width 100 height 14
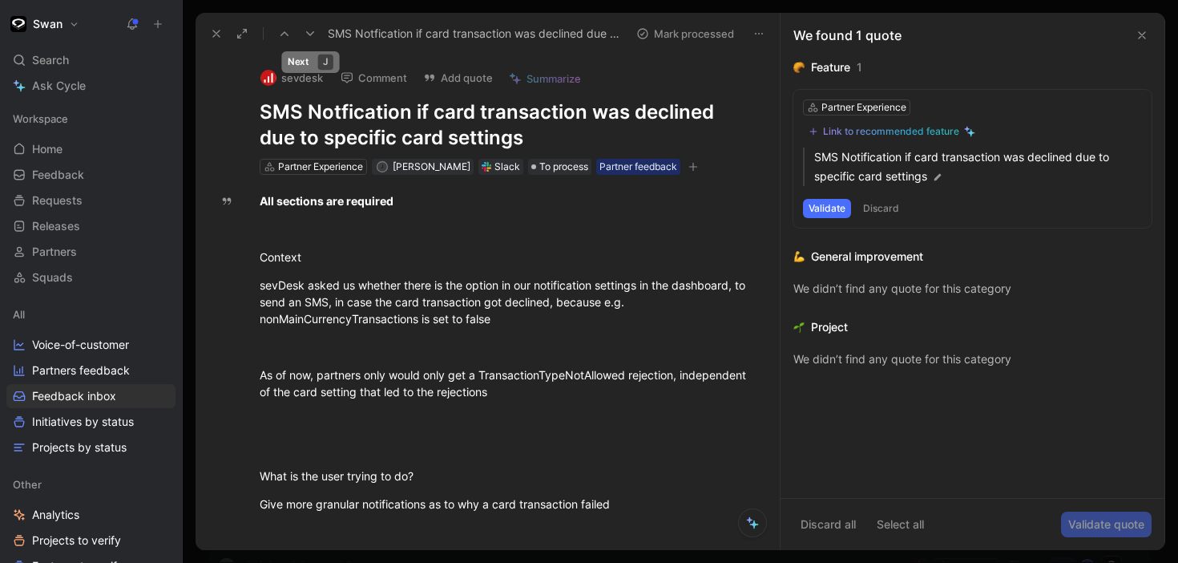
click at [312, 34] on icon at bounding box center [310, 33] width 13 height 13
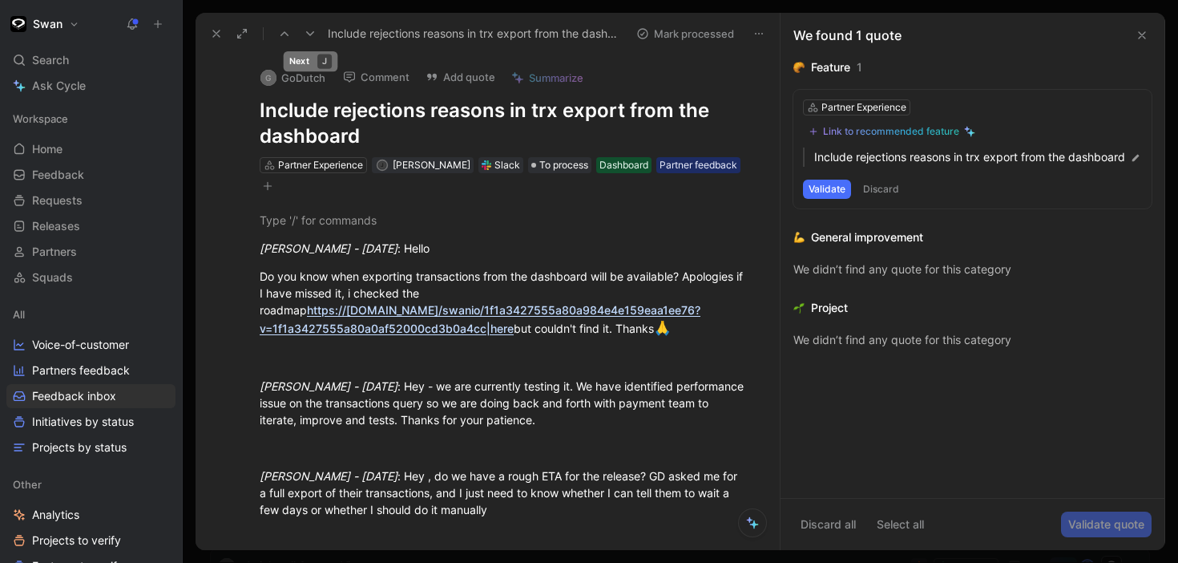
click at [313, 31] on use at bounding box center [310, 33] width 8 height 5
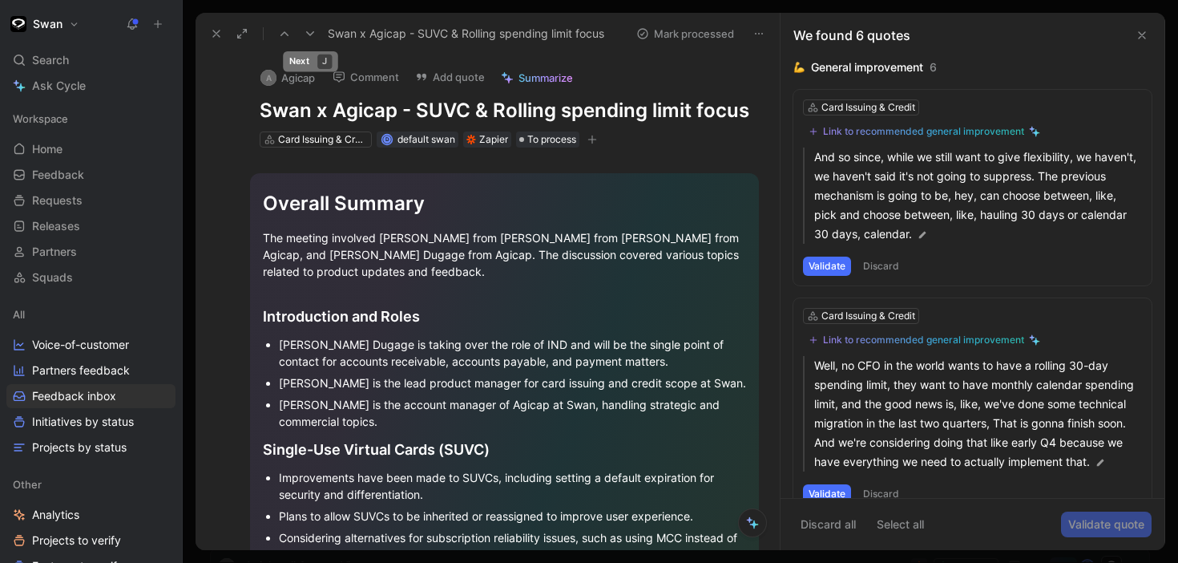
click at [312, 30] on icon at bounding box center [310, 33] width 13 height 13
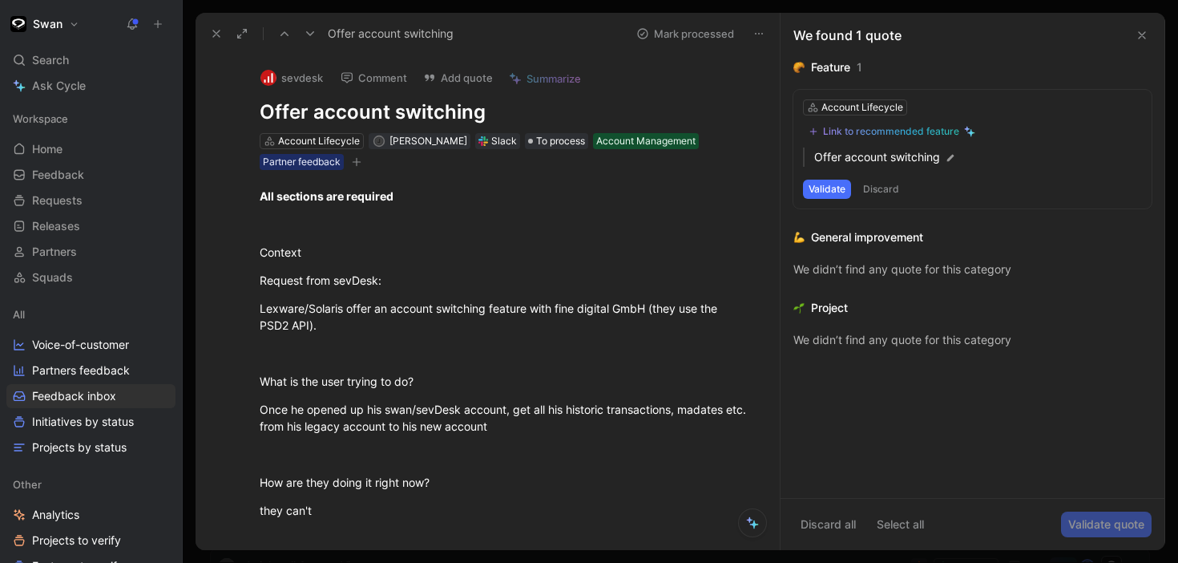
click at [312, 30] on icon at bounding box center [310, 33] width 13 height 13
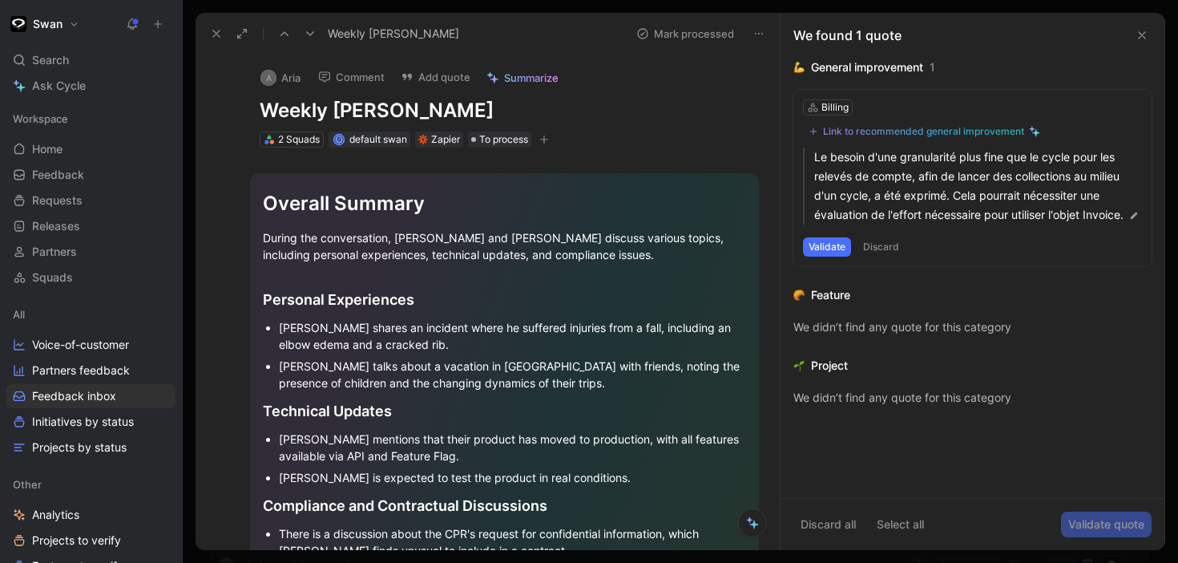
click at [889, 256] on button "Discard" at bounding box center [880, 246] width 47 height 19
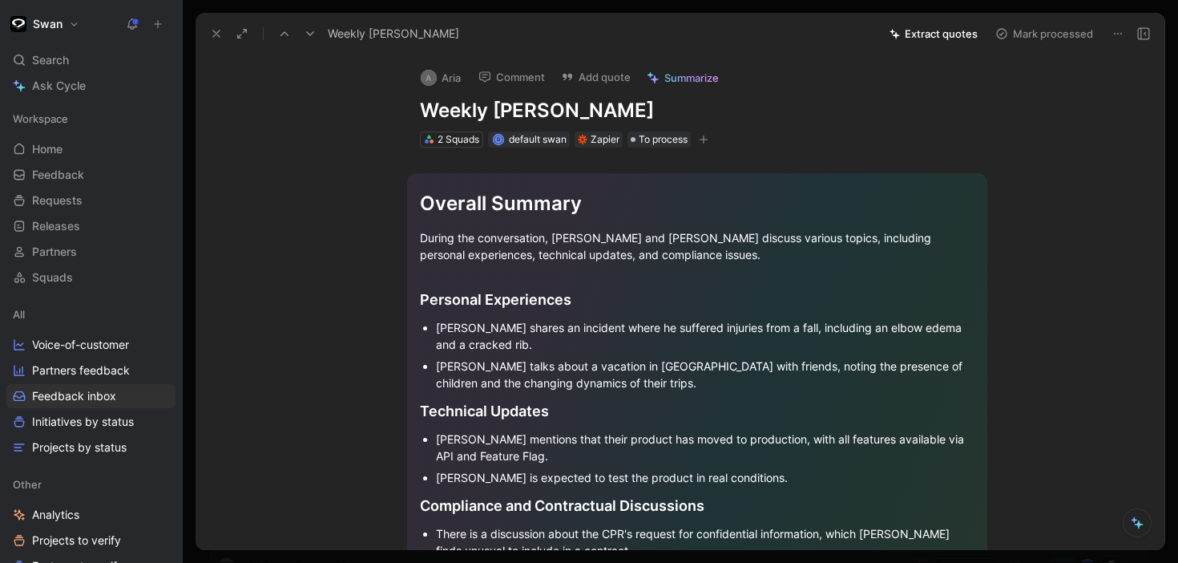
click at [946, 34] on button "Extract quotes" at bounding box center [933, 33] width 103 height 22
click at [1115, 32] on icon at bounding box center [1117, 33] width 13 height 13
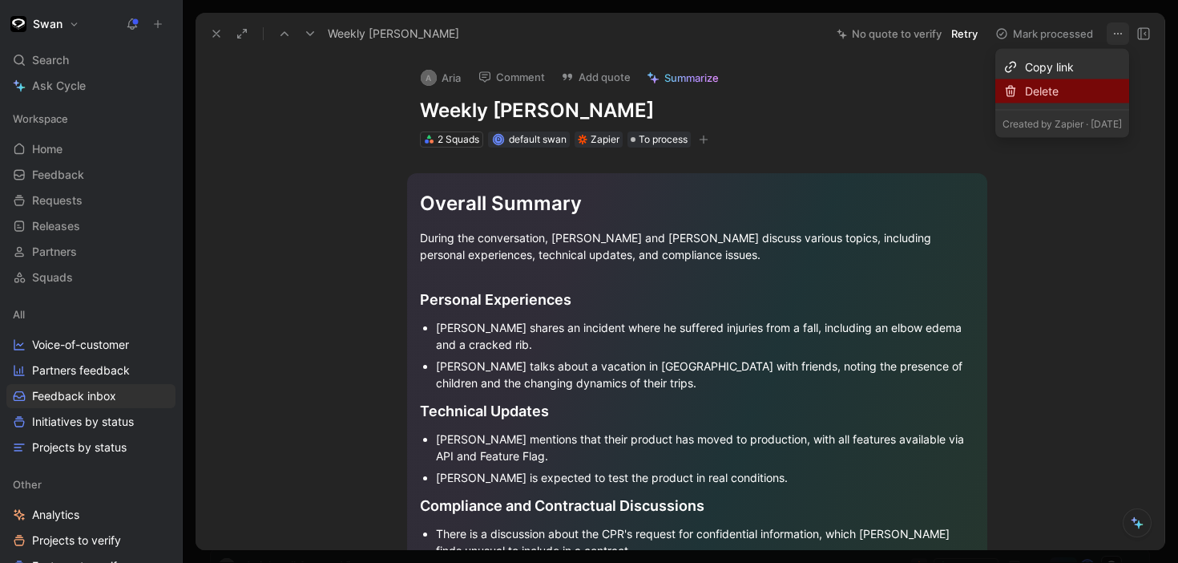
click at [1025, 97] on div "Delete" at bounding box center [1073, 91] width 97 height 19
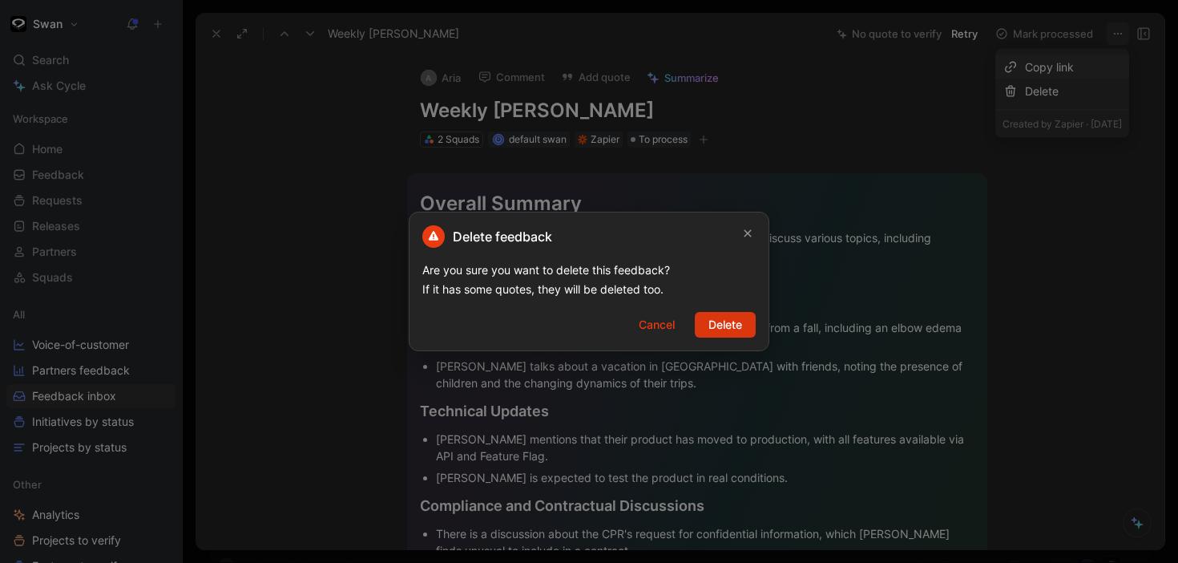
click at [726, 329] on span "Delete" at bounding box center [725, 324] width 34 height 19
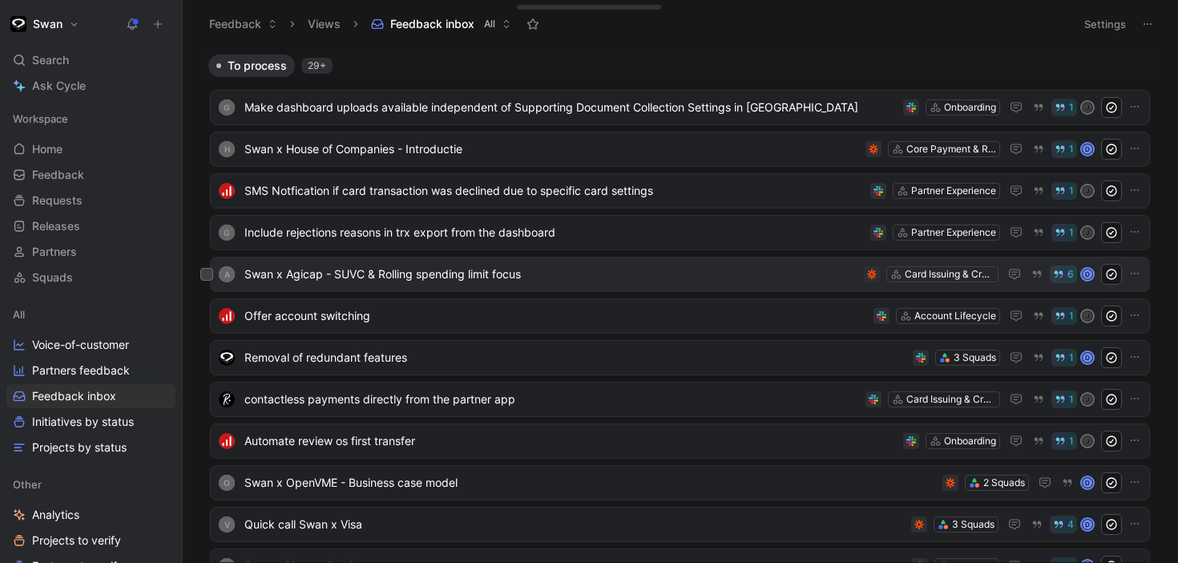
click at [506, 279] on span "Swan x Agicap - SUVC & Rolling spending limit focus" at bounding box center [550, 273] width 613 height 19
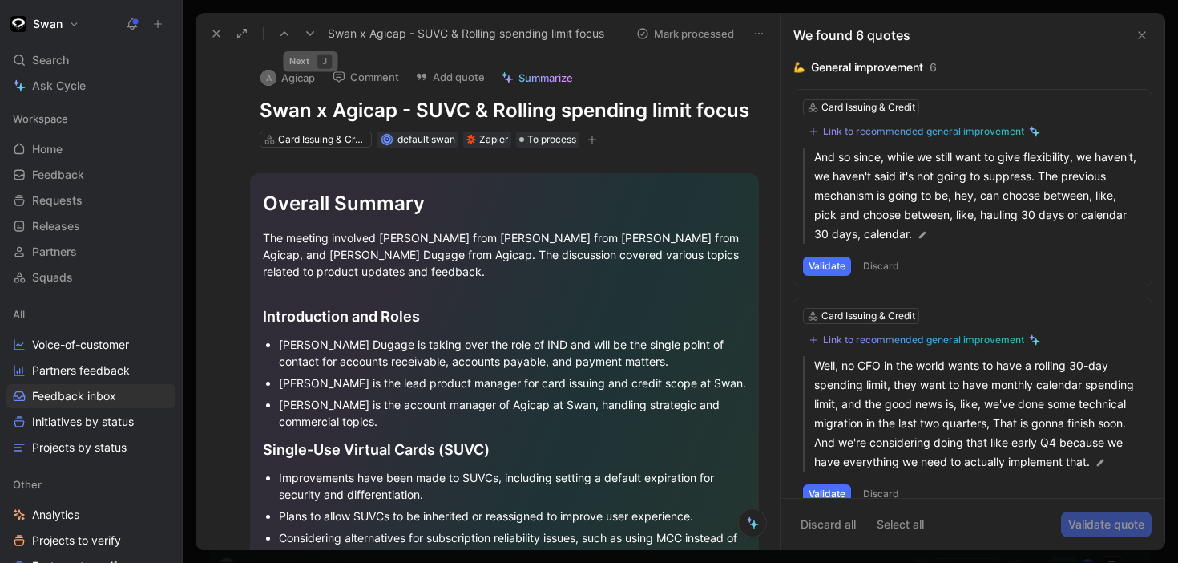
click at [307, 32] on use at bounding box center [310, 33] width 8 height 5
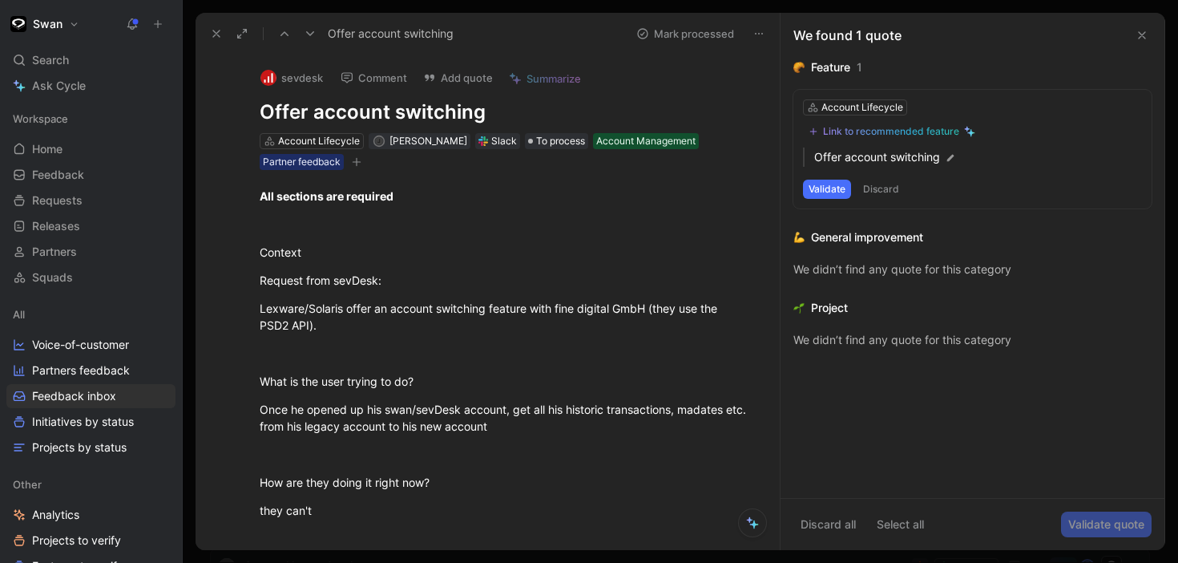
click at [307, 32] on use at bounding box center [310, 33] width 8 height 5
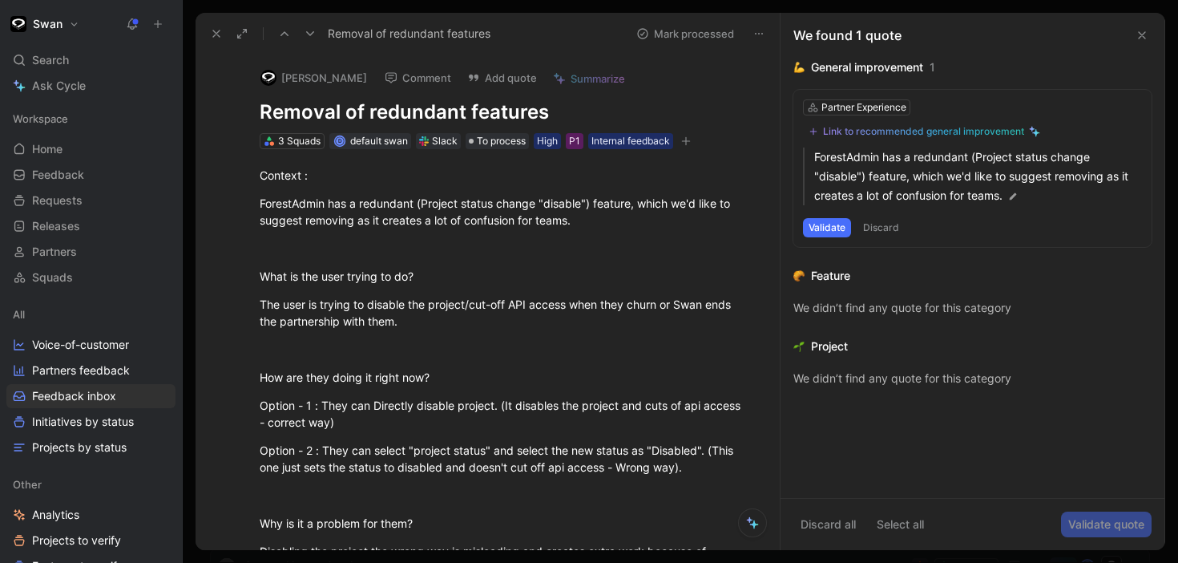
click at [300, 147] on div "3 Squads" at bounding box center [292, 141] width 65 height 16
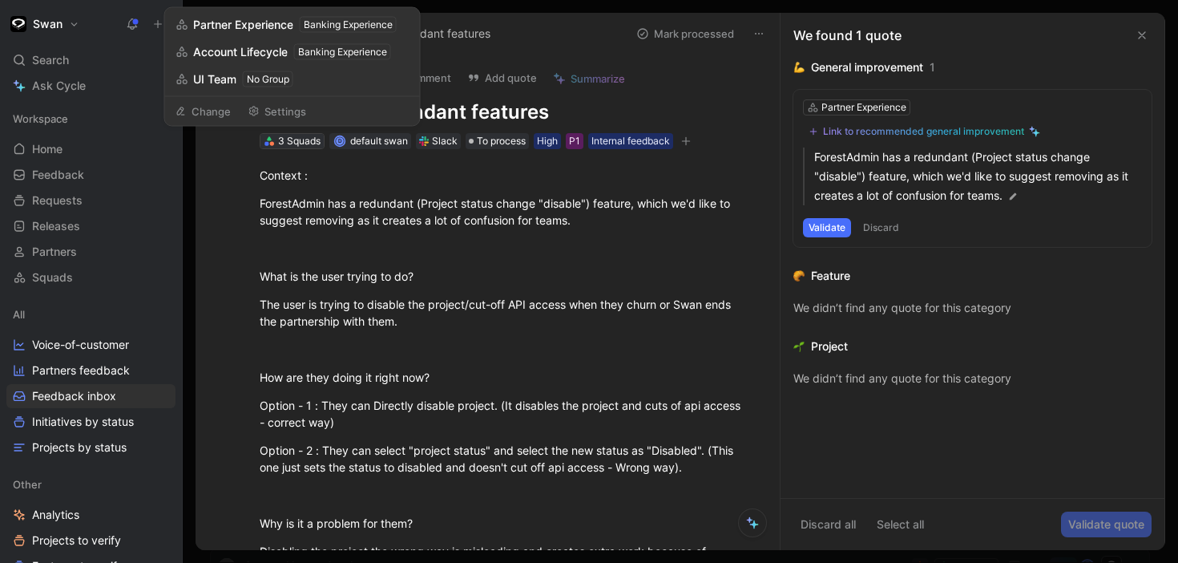
click at [296, 143] on div "3 Squads" at bounding box center [299, 141] width 42 height 16
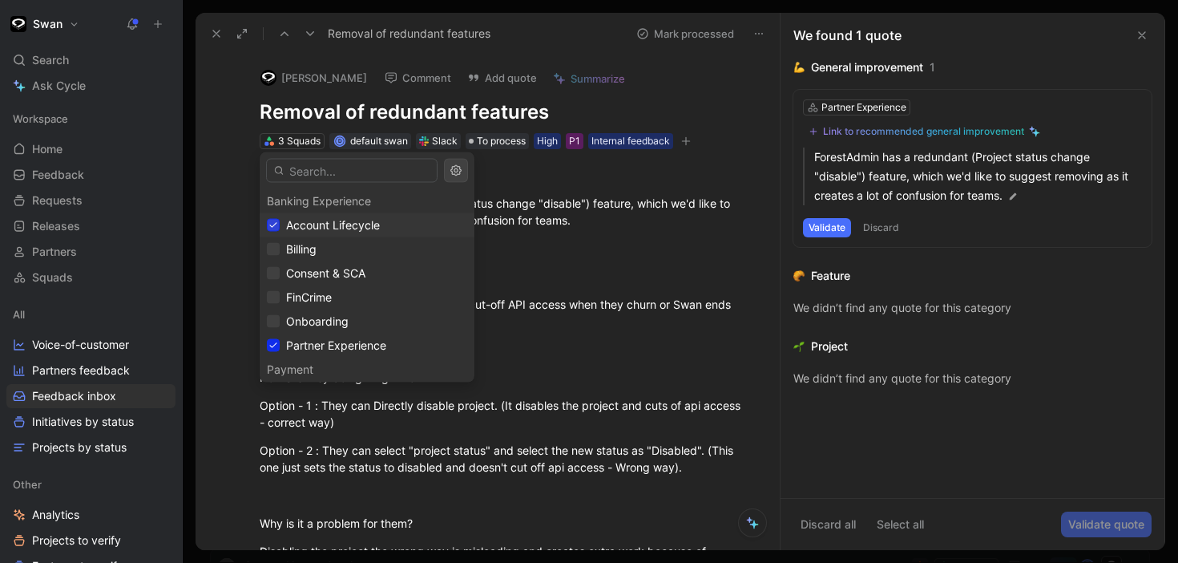
click at [272, 224] on icon at bounding box center [273, 225] width 10 height 10
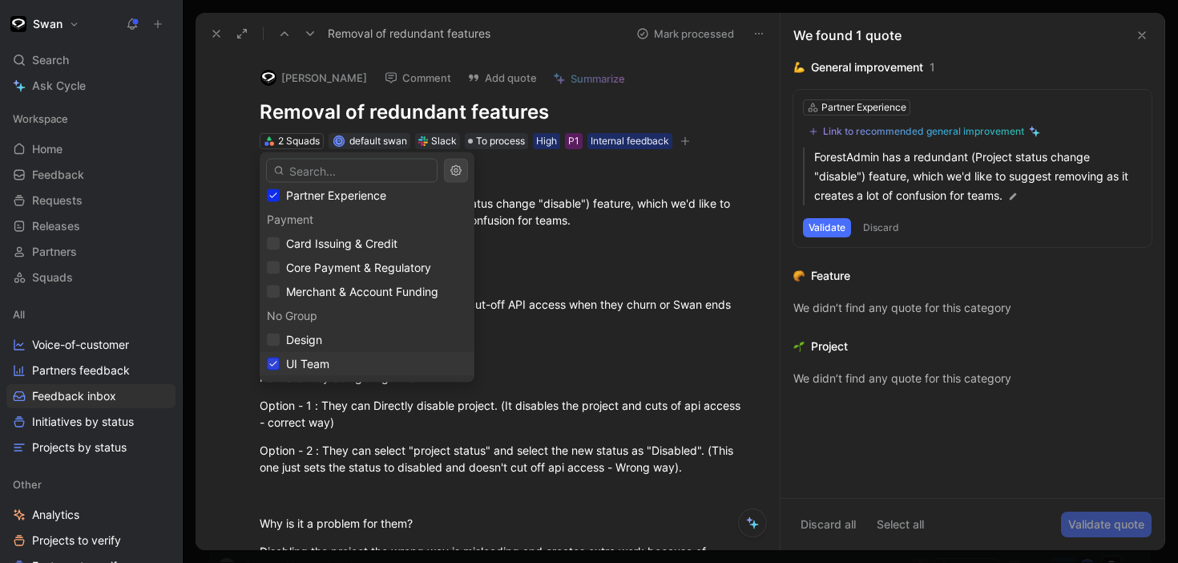
click at [276, 357] on div at bounding box center [273, 363] width 13 height 13
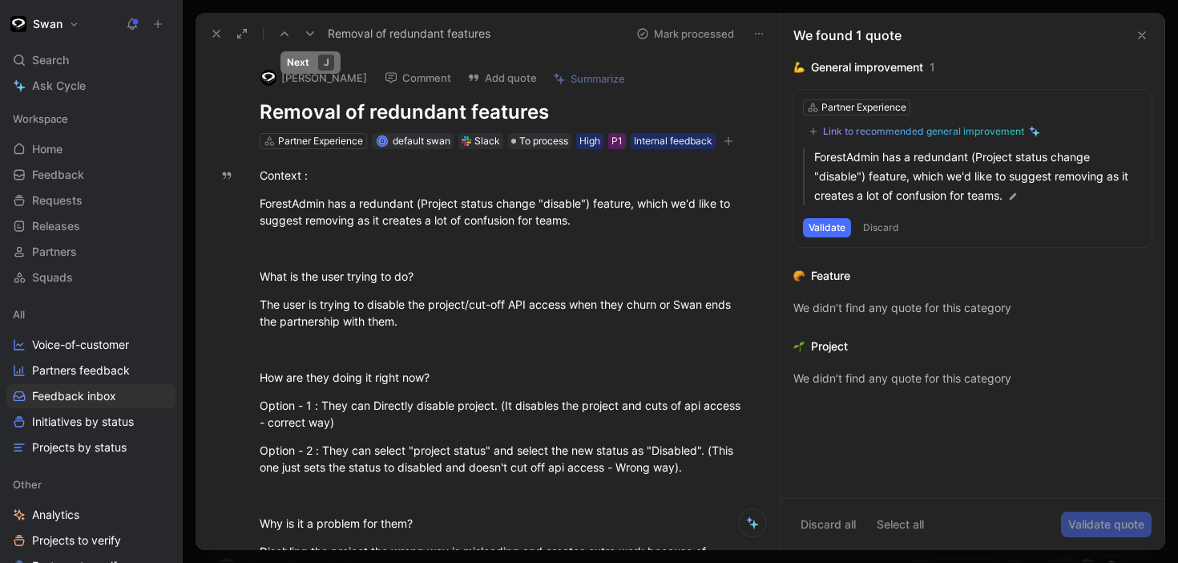
click at [313, 30] on icon at bounding box center [310, 33] width 13 height 13
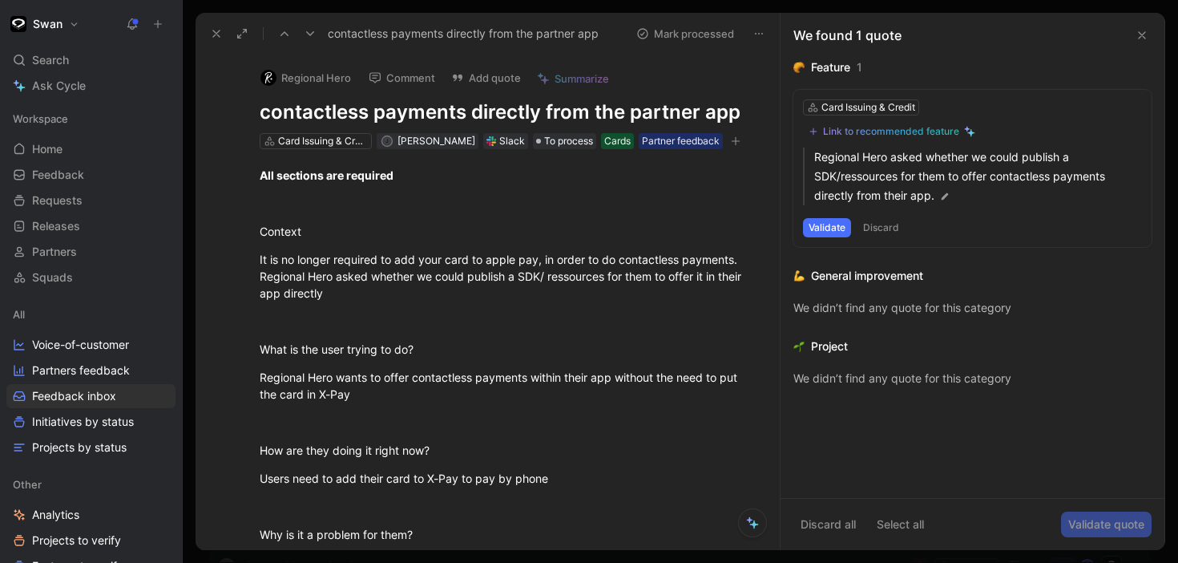
click at [313, 30] on icon at bounding box center [310, 33] width 13 height 13
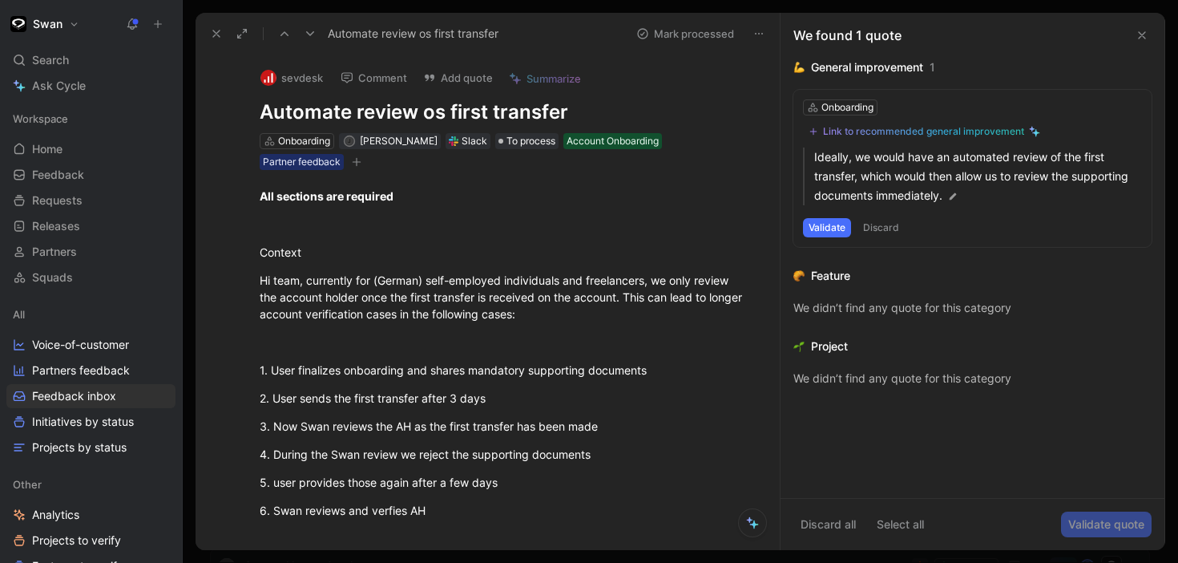
click at [313, 30] on icon at bounding box center [310, 33] width 13 height 13
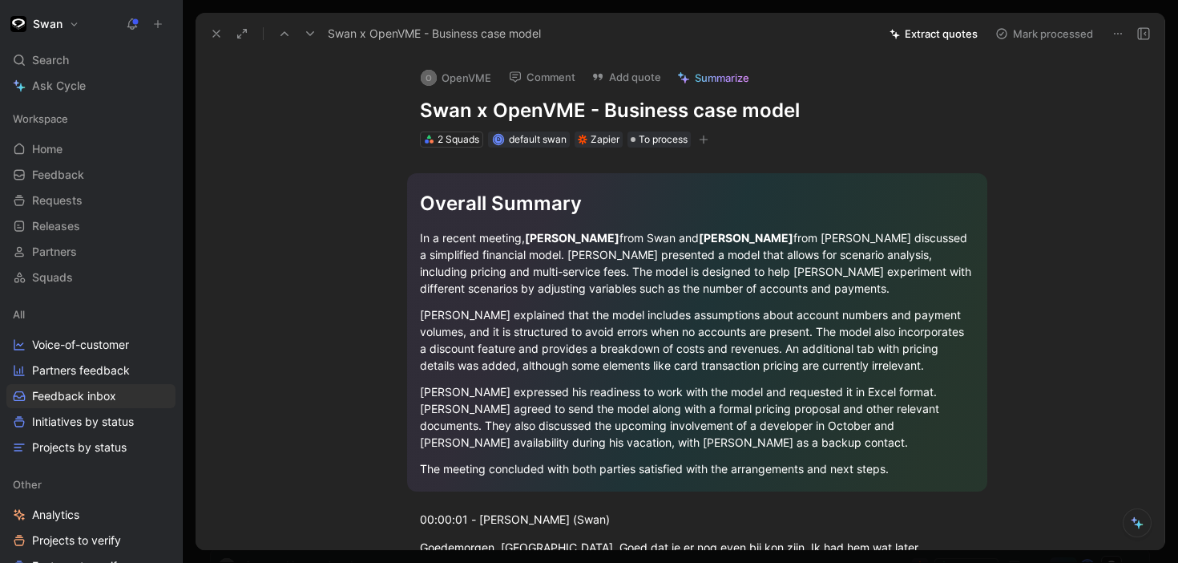
click at [955, 32] on button "Extract quotes" at bounding box center [933, 33] width 103 height 22
click at [1119, 31] on icon at bounding box center [1117, 33] width 13 height 13
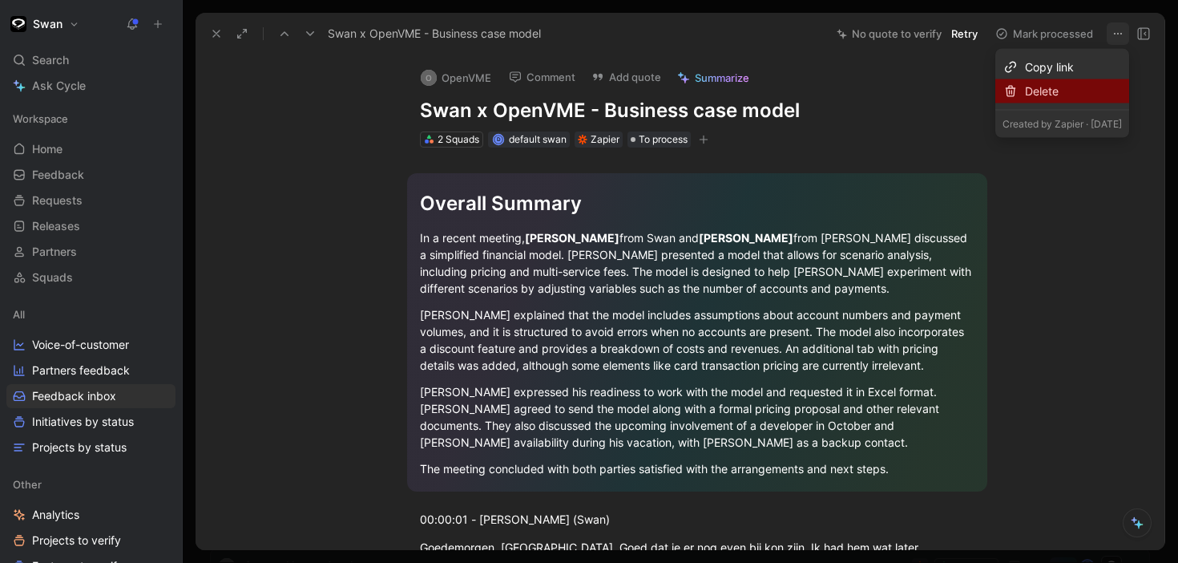
click at [1036, 97] on div "Delete" at bounding box center [1073, 91] width 97 height 19
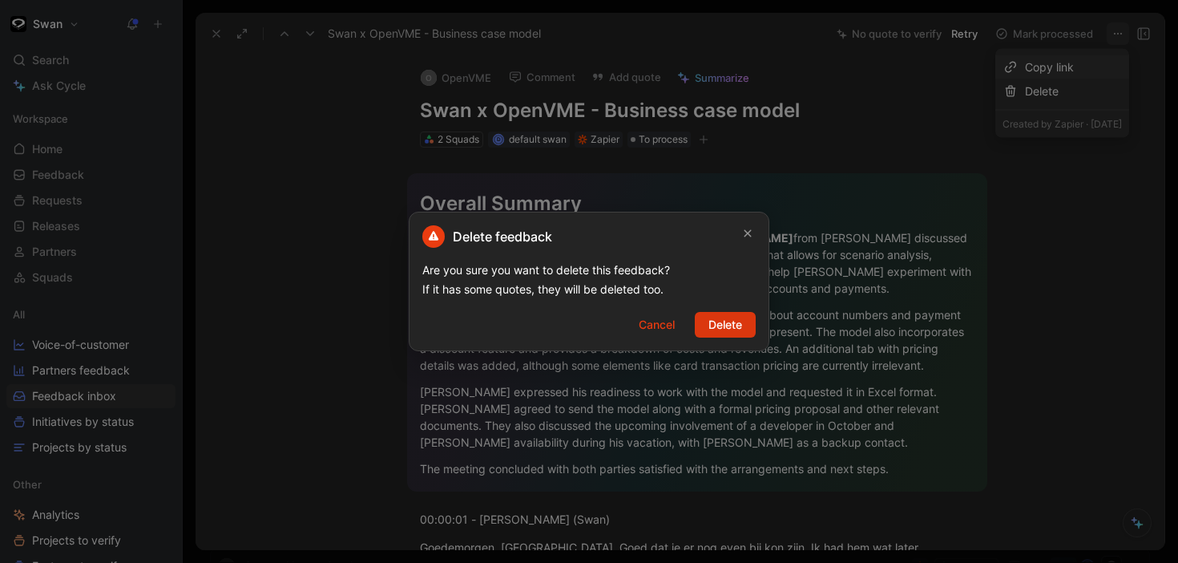
click at [740, 321] on span "Delete" at bounding box center [725, 324] width 34 height 19
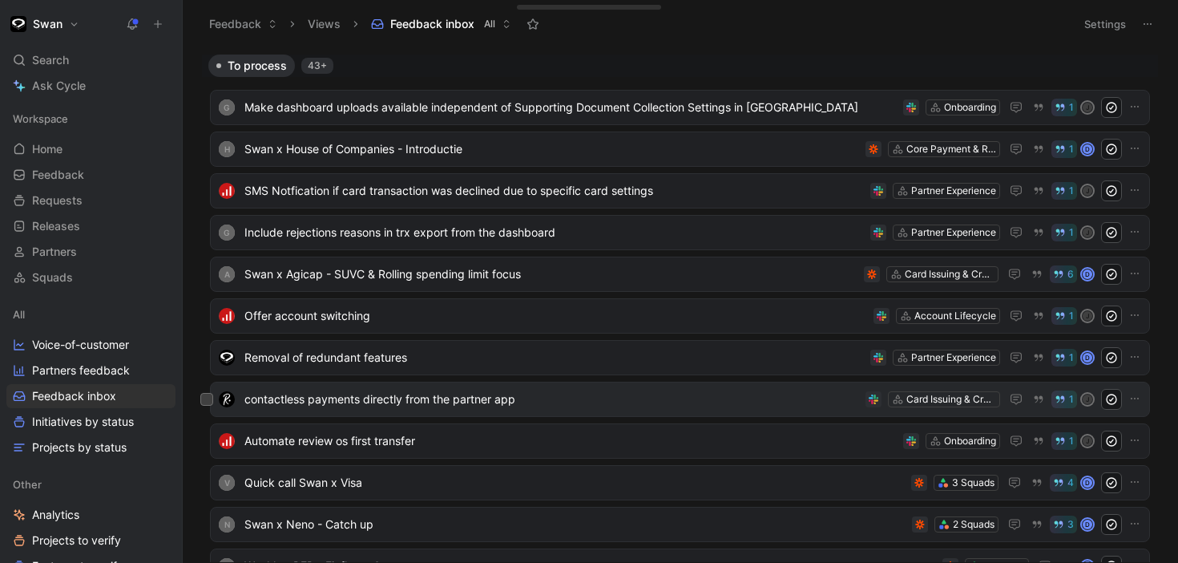
click at [592, 405] on span "contactless payments directly from the partner app" at bounding box center [551, 398] width 615 height 19
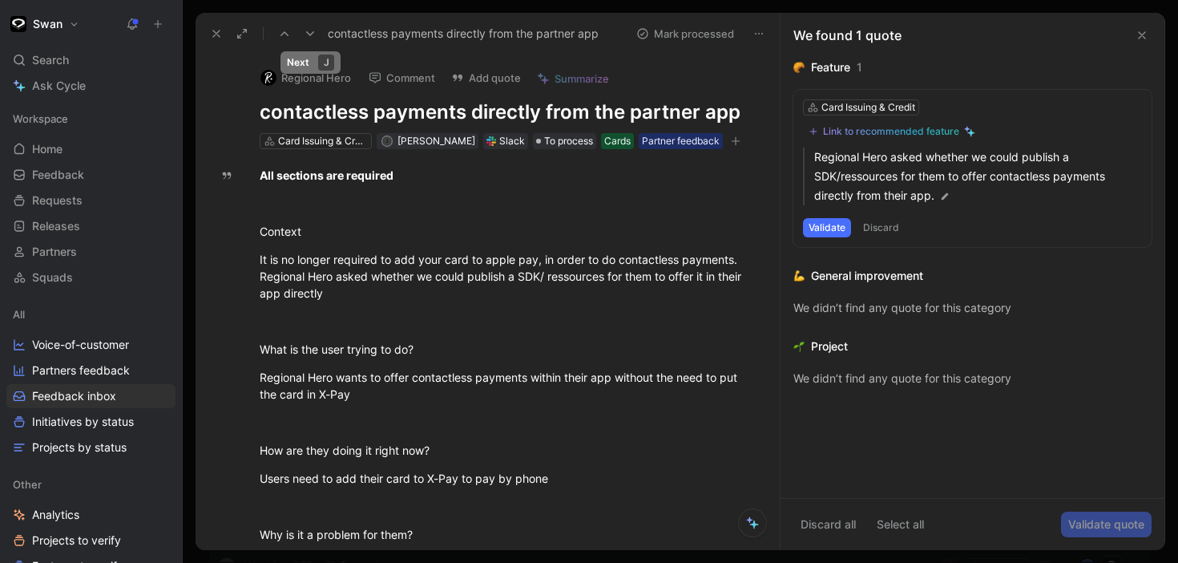
click at [311, 32] on icon at bounding box center [310, 33] width 13 height 13
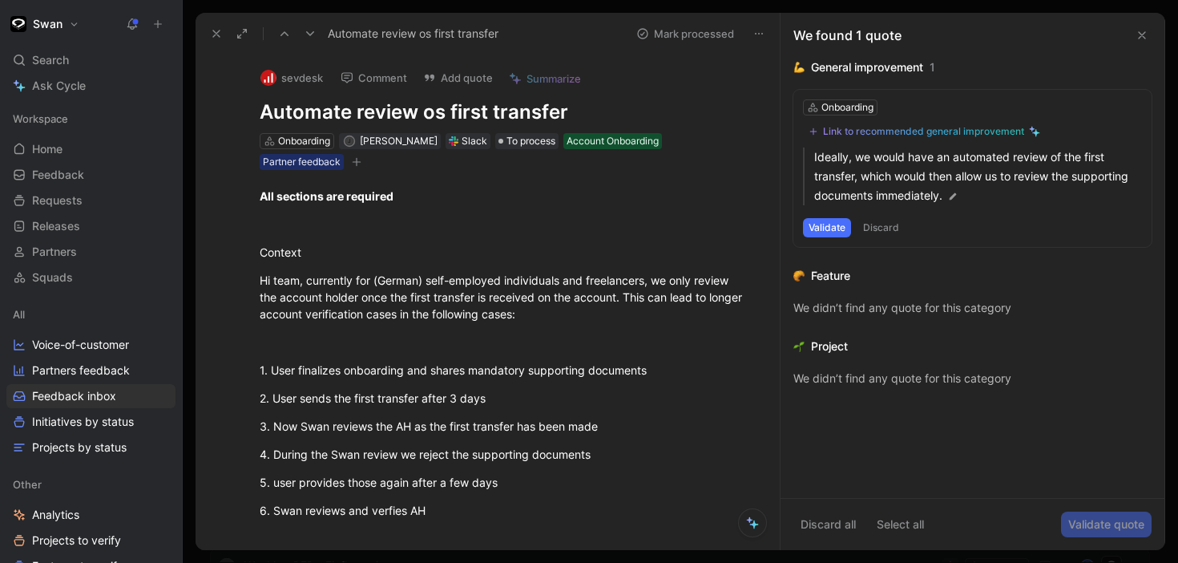
click at [311, 32] on icon at bounding box center [310, 33] width 13 height 13
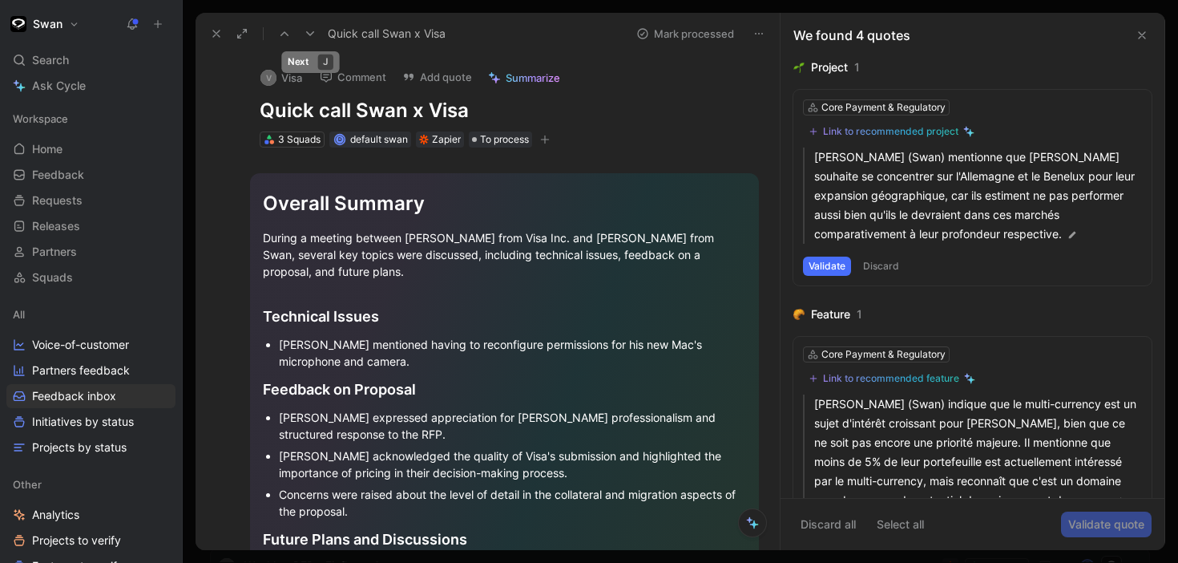
click at [311, 32] on icon at bounding box center [310, 33] width 13 height 13
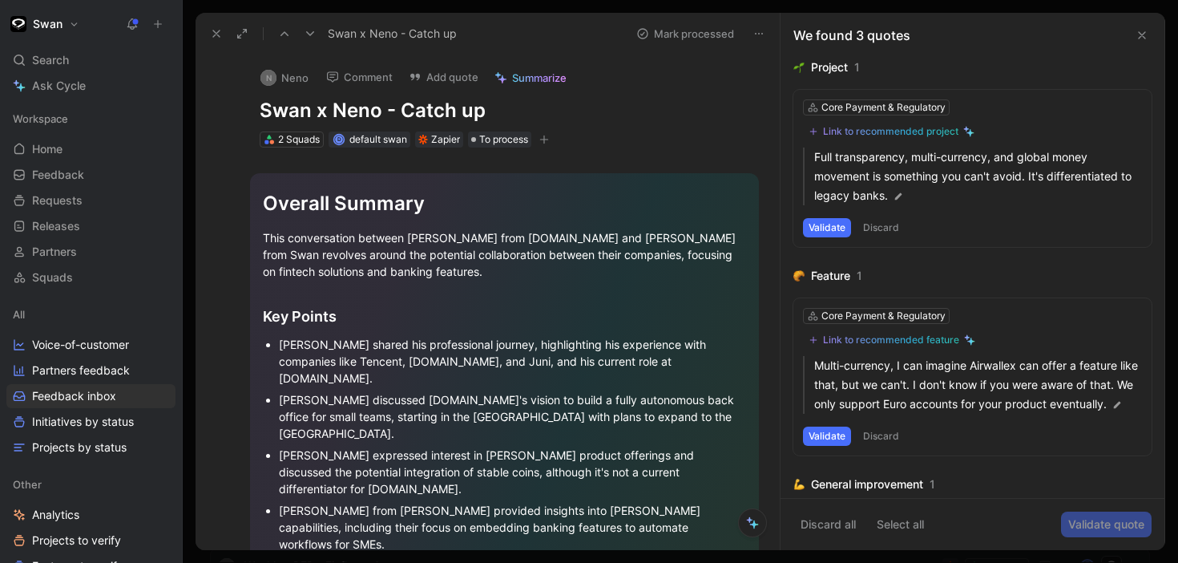
click at [285, 34] on icon at bounding box center [284, 33] width 13 height 13
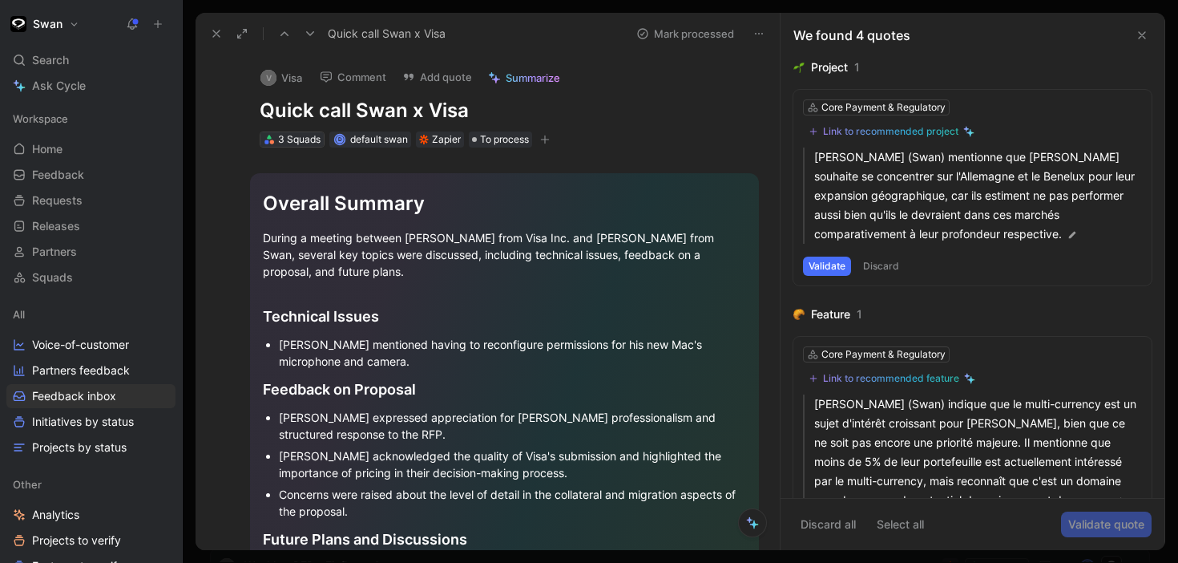
click at [310, 135] on div "3 Squads" at bounding box center [299, 139] width 42 height 16
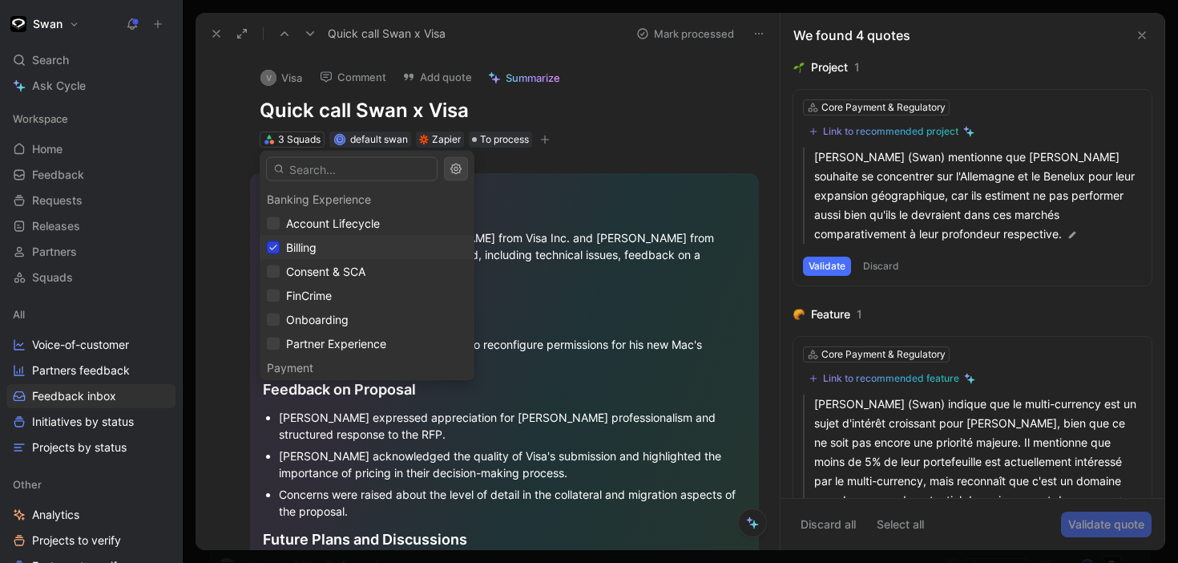
click at [275, 250] on icon at bounding box center [273, 248] width 10 height 10
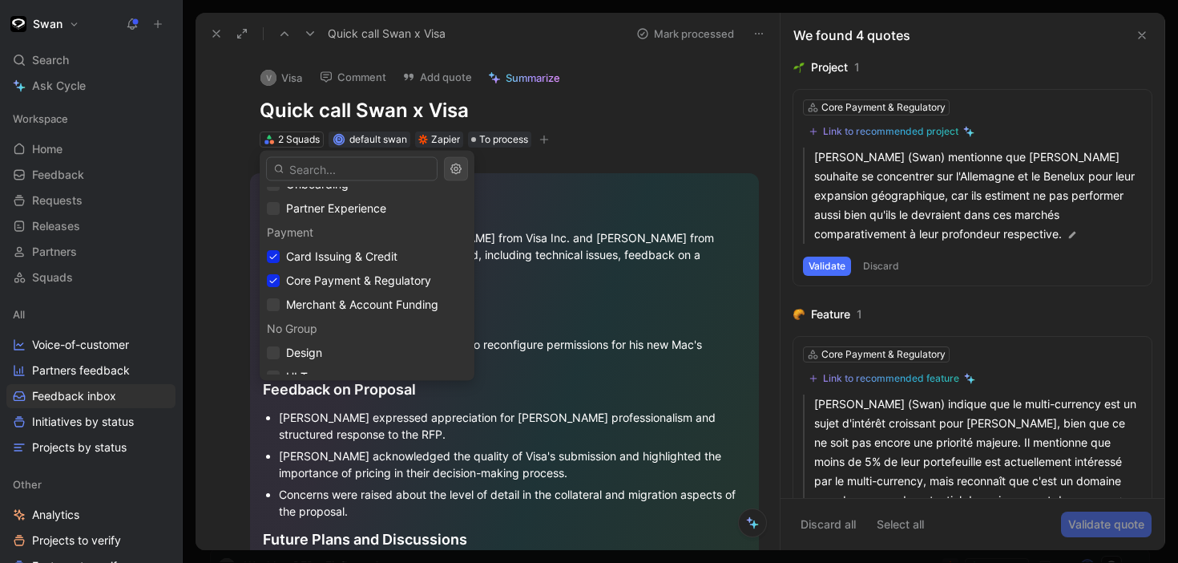
scroll to position [150, 0]
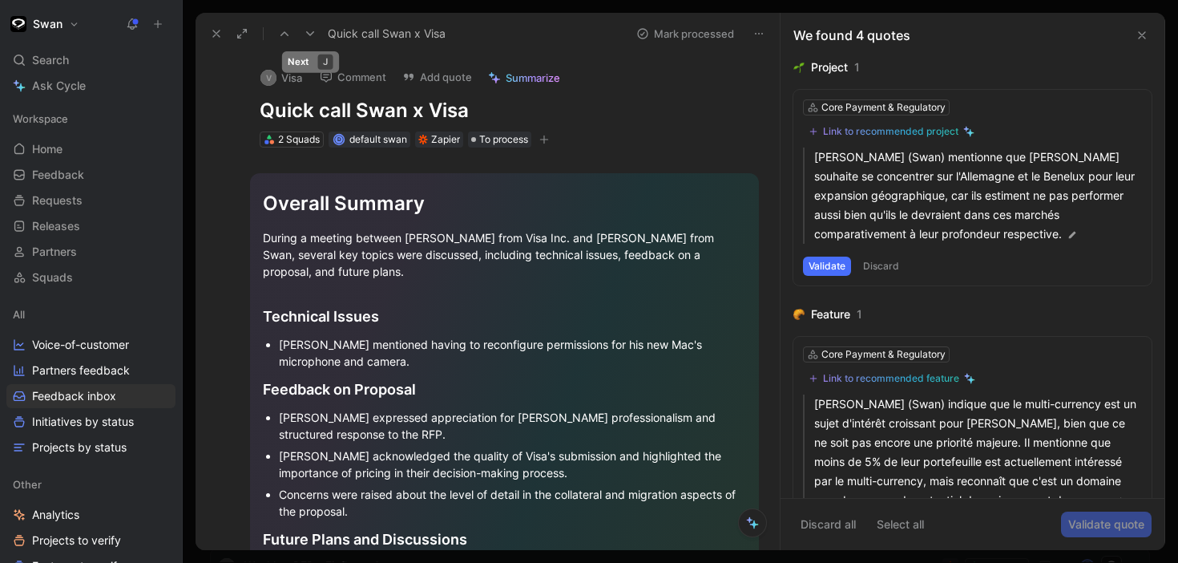
click at [309, 32] on icon at bounding box center [310, 33] width 13 height 13
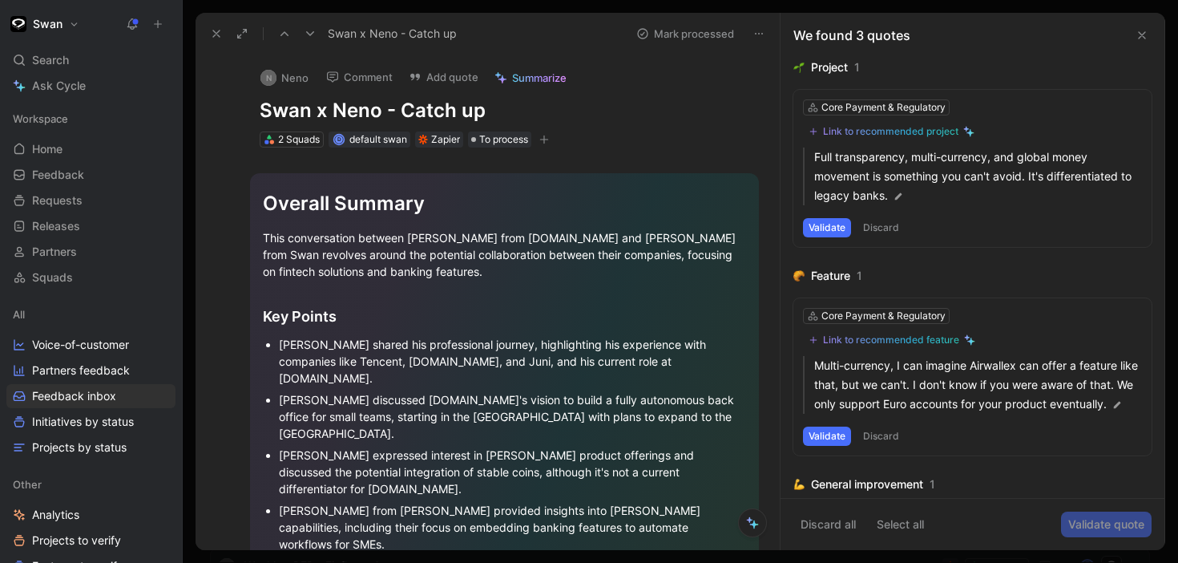
scroll to position [199, 0]
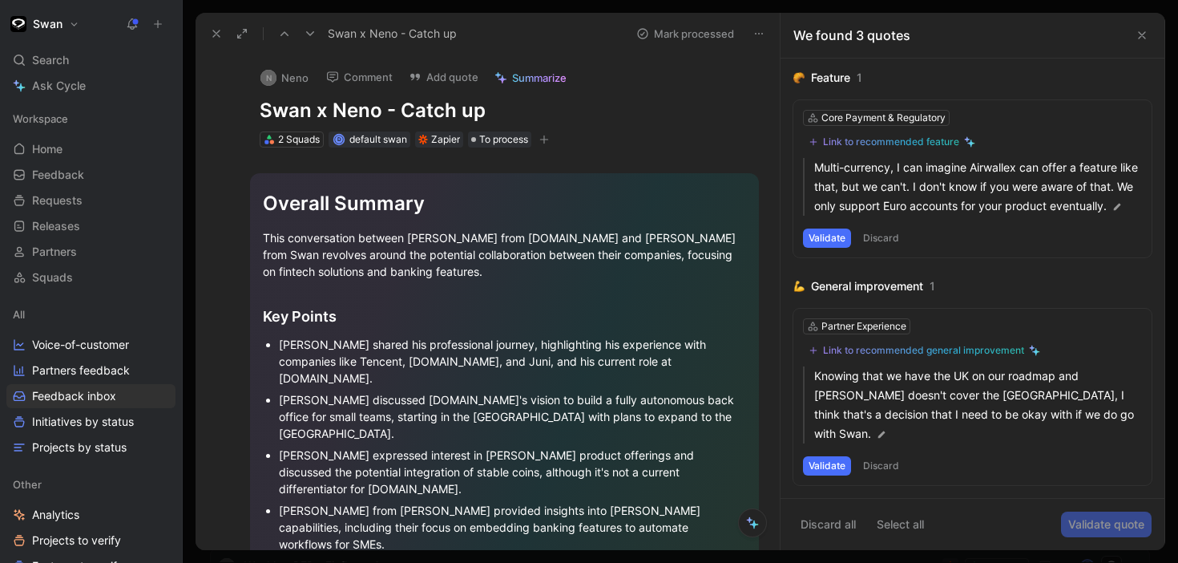
click at [883, 472] on button "Discard" at bounding box center [880, 465] width 47 height 19
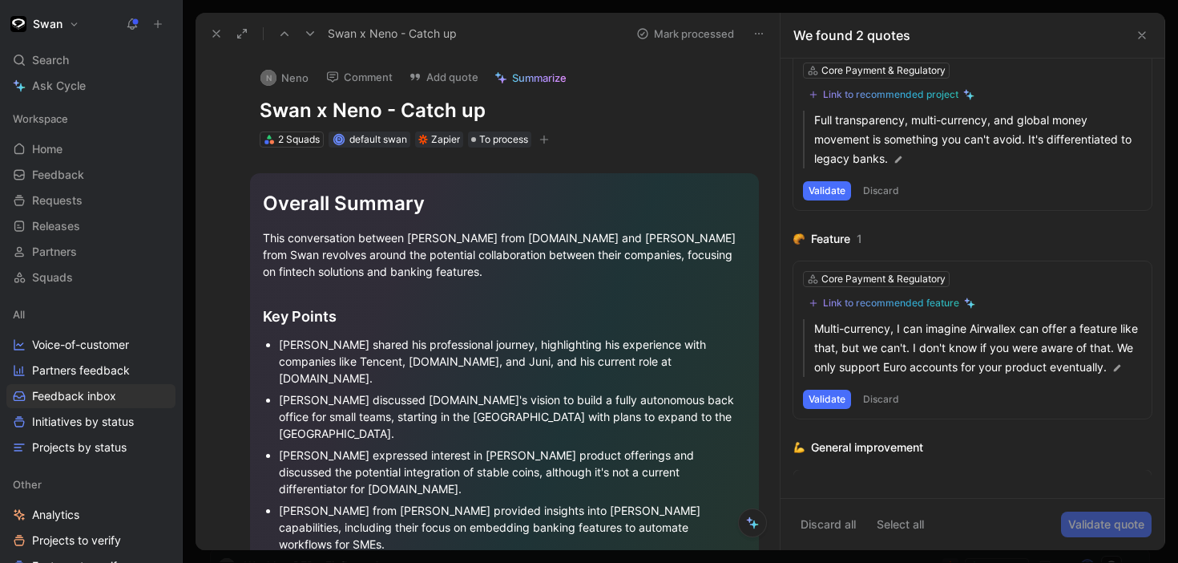
scroll to position [61, 0]
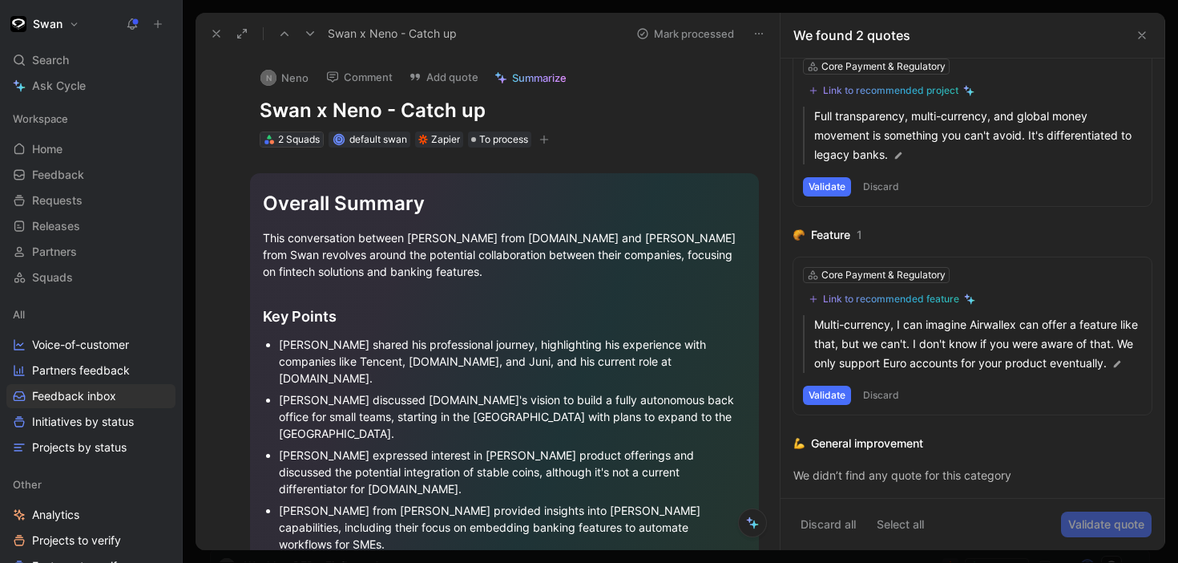
click at [313, 137] on div "2 Squads" at bounding box center [299, 139] width 42 height 16
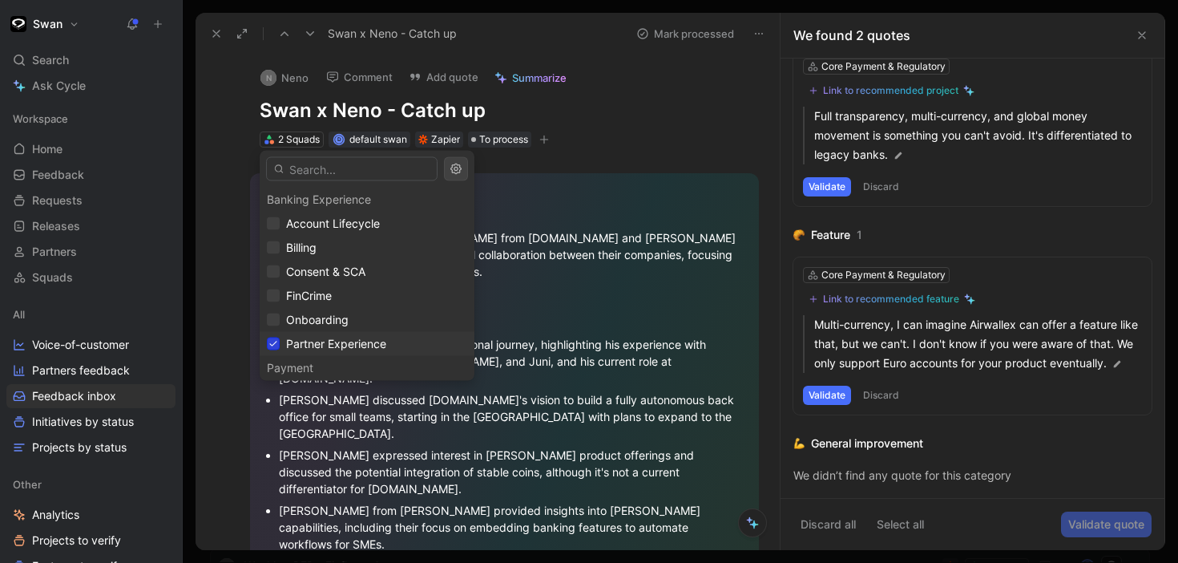
click at [274, 341] on icon at bounding box center [273, 344] width 10 height 10
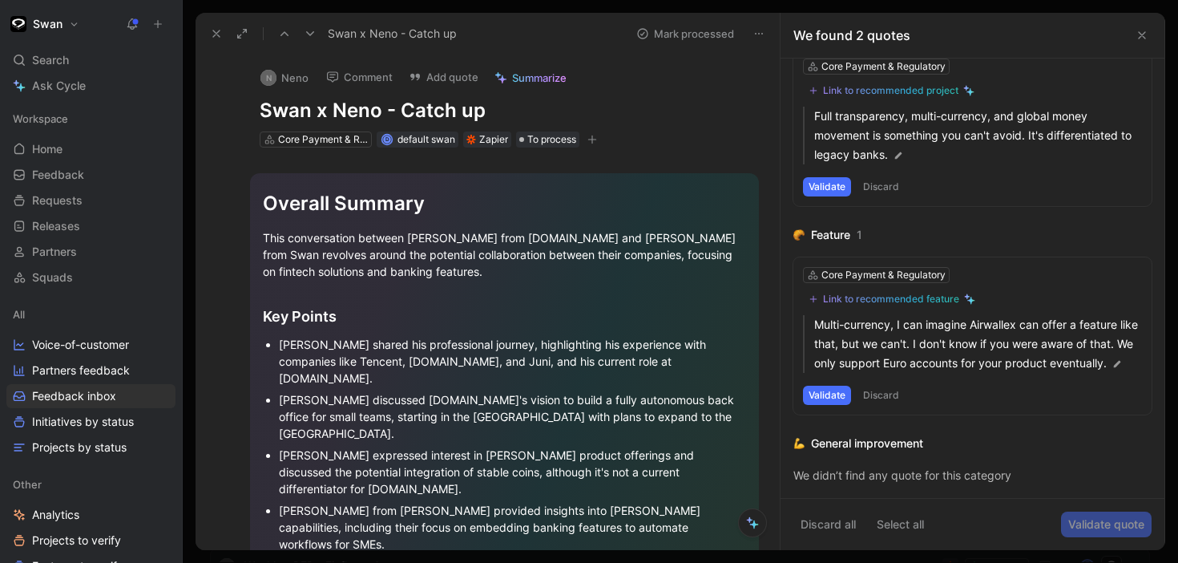
click at [318, 36] on button at bounding box center [310, 33] width 22 height 22
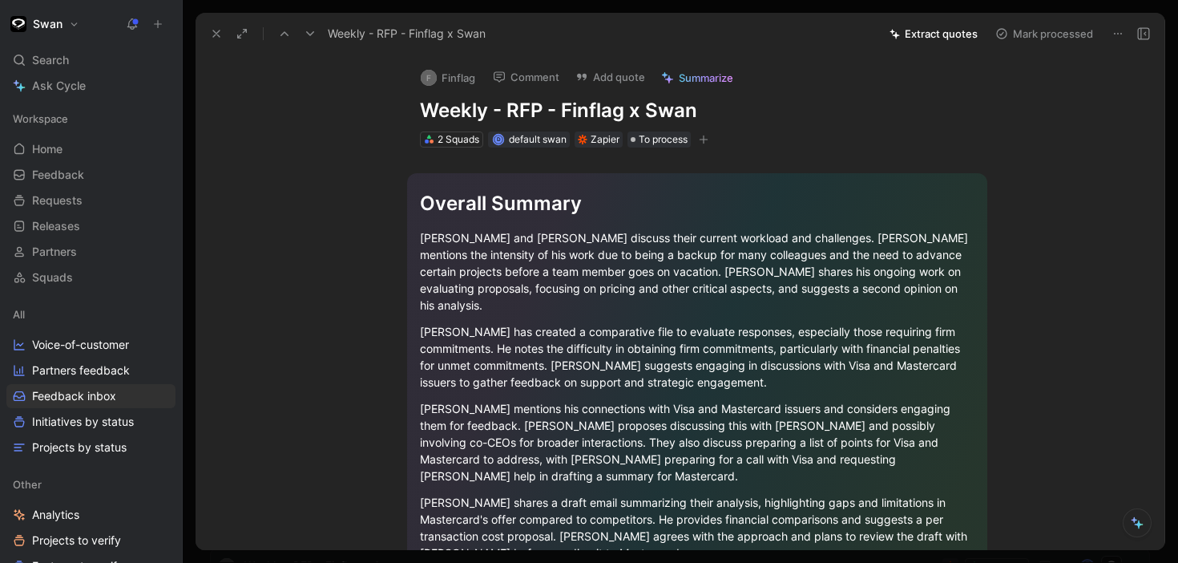
click at [949, 34] on button "Extract quotes" at bounding box center [933, 33] width 103 height 22
click at [1119, 32] on icon at bounding box center [1117, 33] width 13 height 13
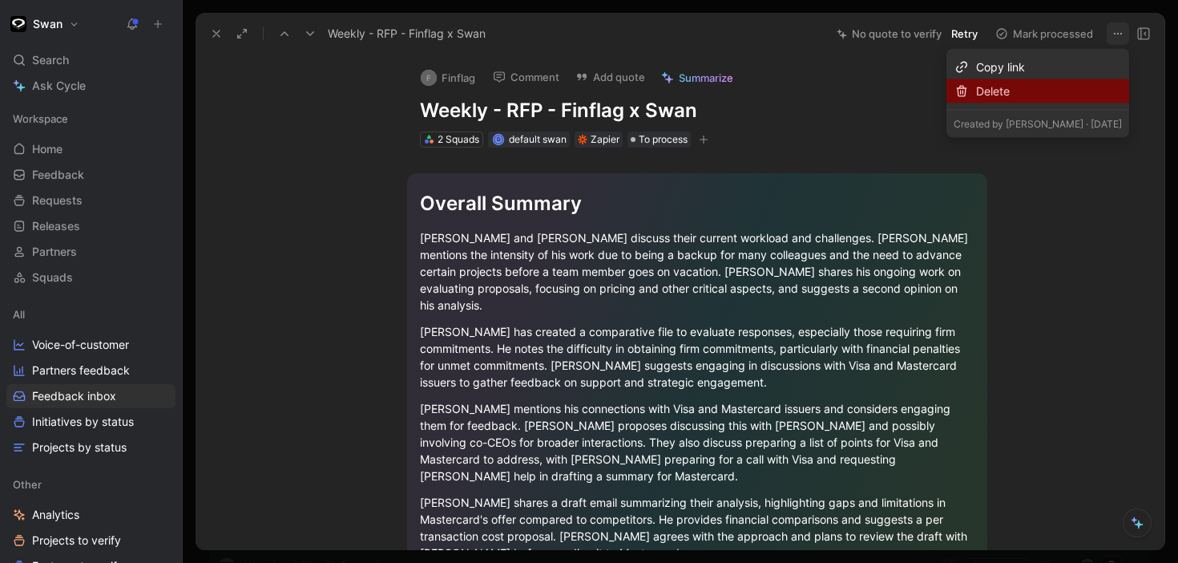
click at [1071, 97] on div "Delete" at bounding box center [1049, 91] width 146 height 19
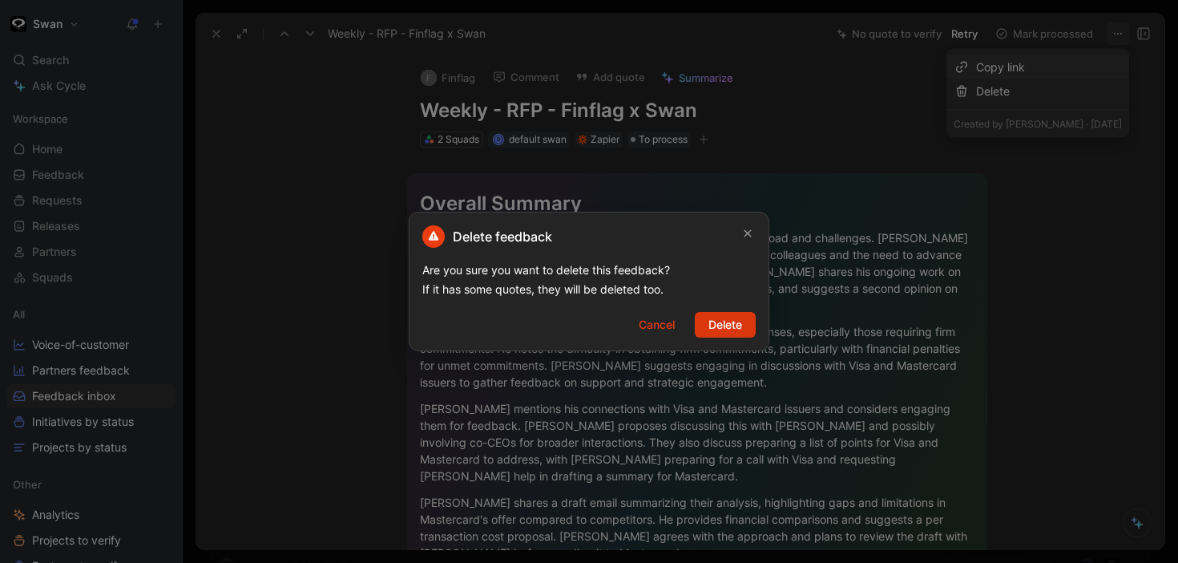
click at [723, 320] on span "Delete" at bounding box center [725, 324] width 34 height 19
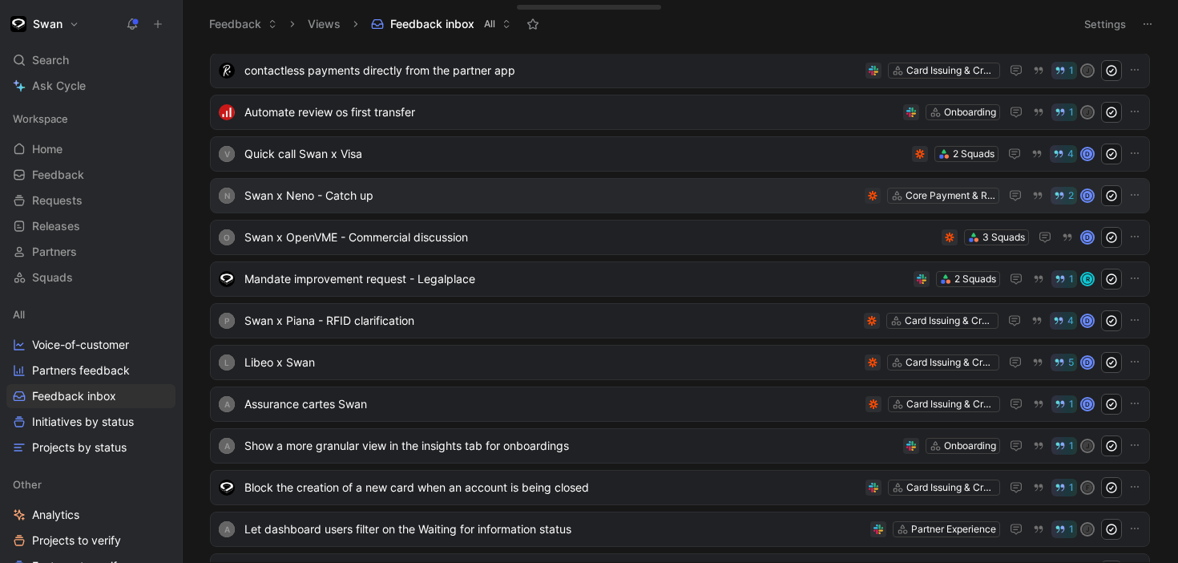
scroll to position [343, 0]
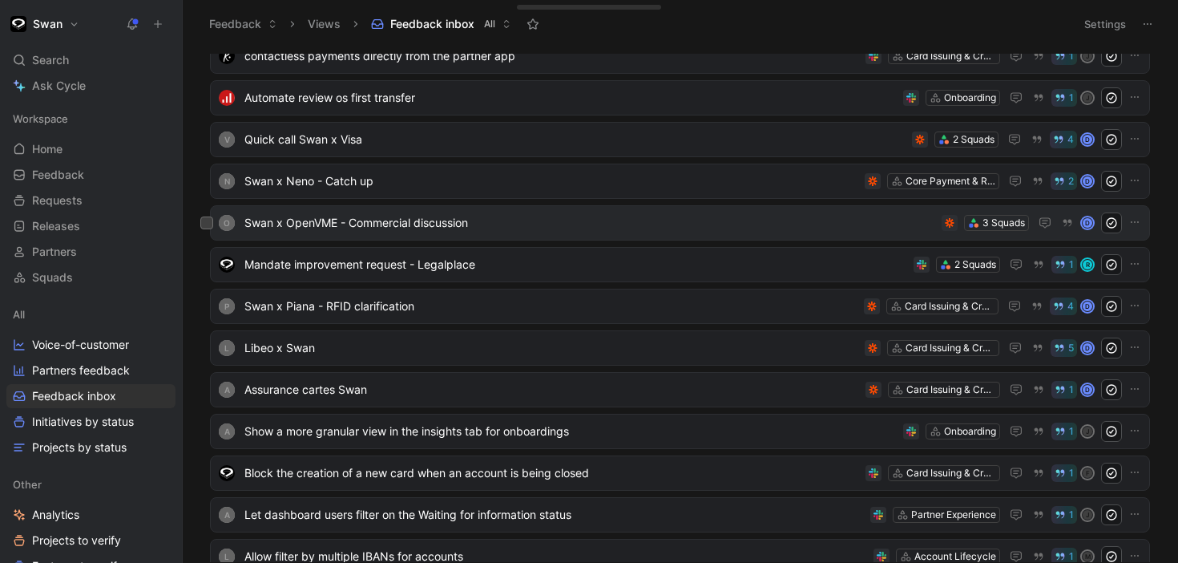
click at [641, 224] on span "Swan x OpenVME - Commercial discussion" at bounding box center [589, 222] width 691 height 19
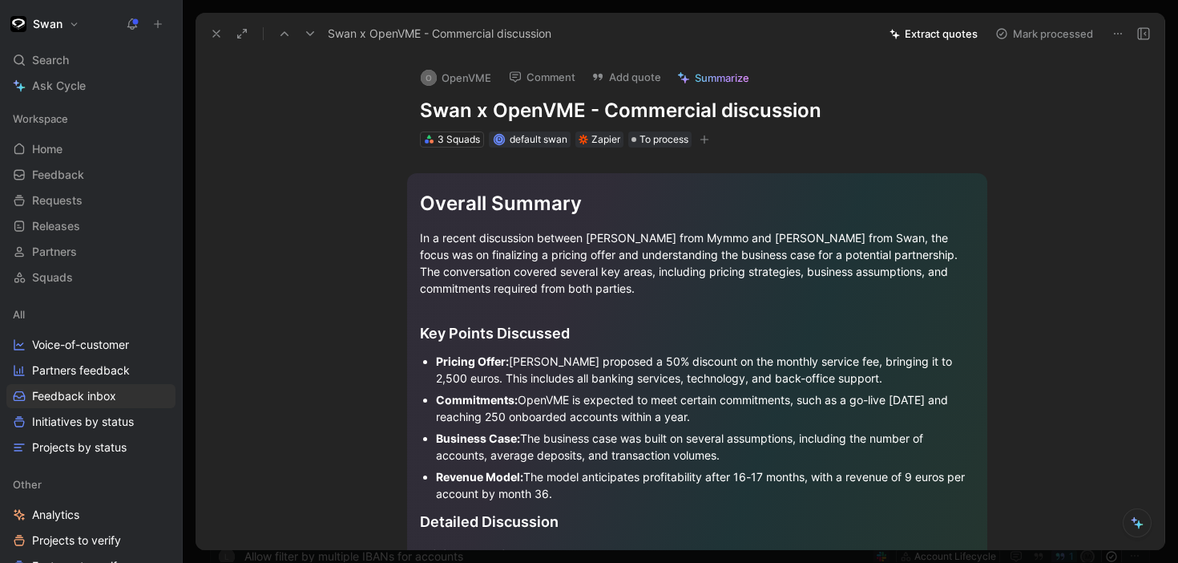
click at [930, 35] on button "Extract quotes" at bounding box center [933, 33] width 103 height 22
click at [1122, 34] on icon at bounding box center [1117, 33] width 13 height 13
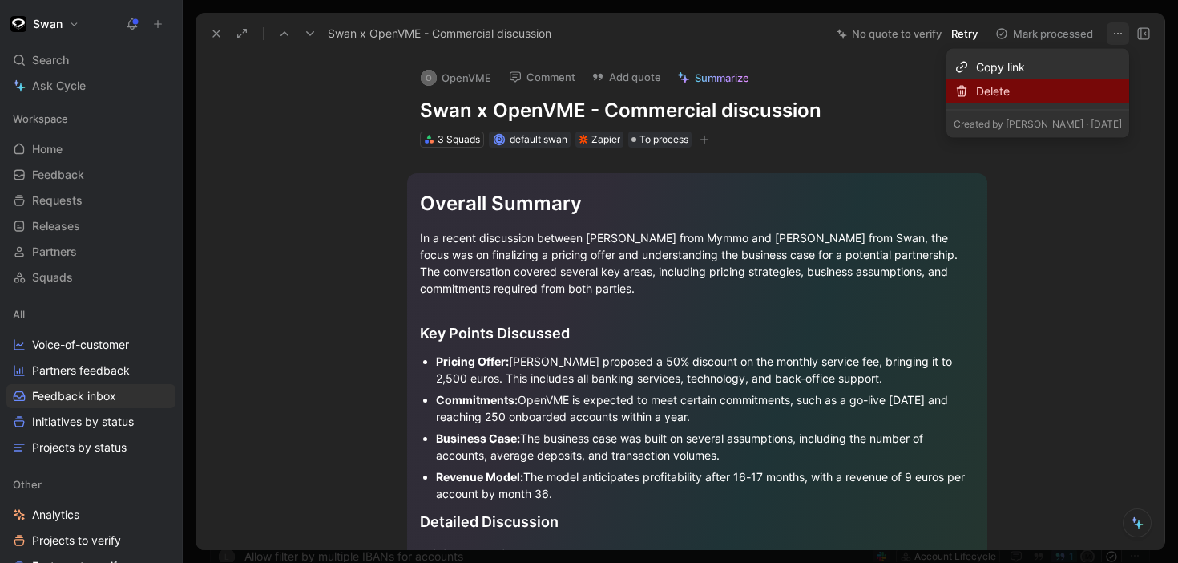
click at [1055, 99] on div "Delete" at bounding box center [1049, 91] width 146 height 19
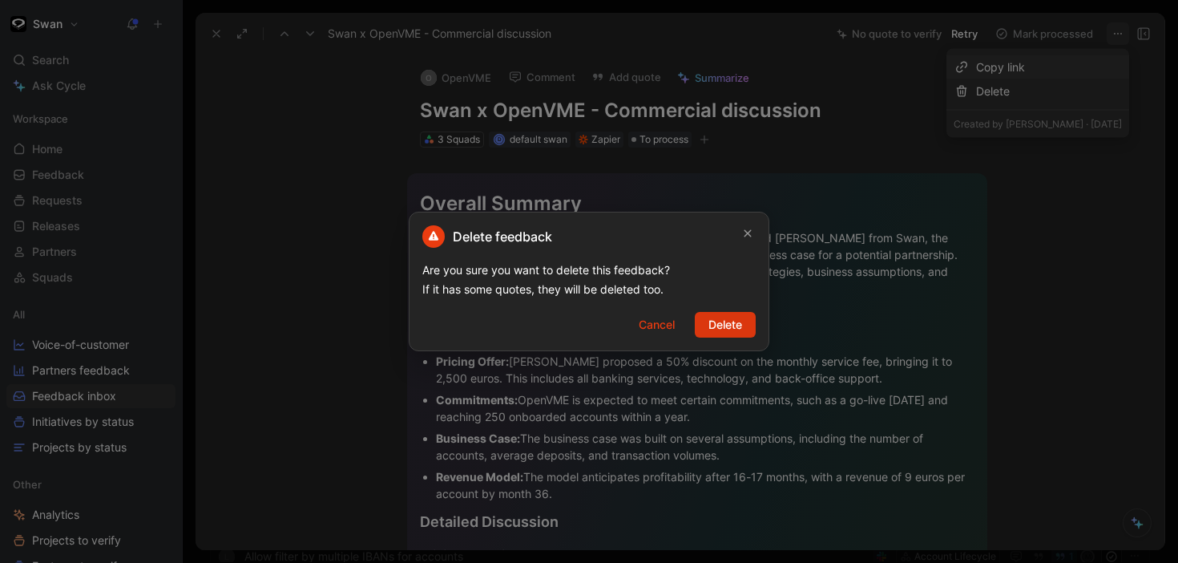
click at [714, 321] on span "Delete" at bounding box center [725, 324] width 34 height 19
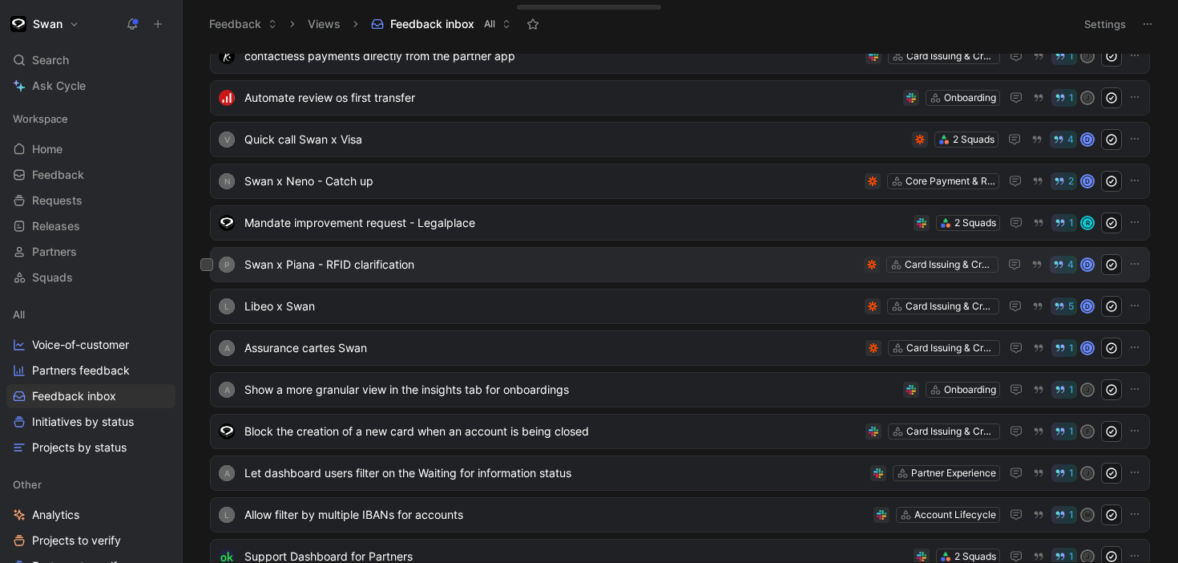
click at [454, 267] on span "Swan x Piana - RFID clarification" at bounding box center [550, 264] width 613 height 19
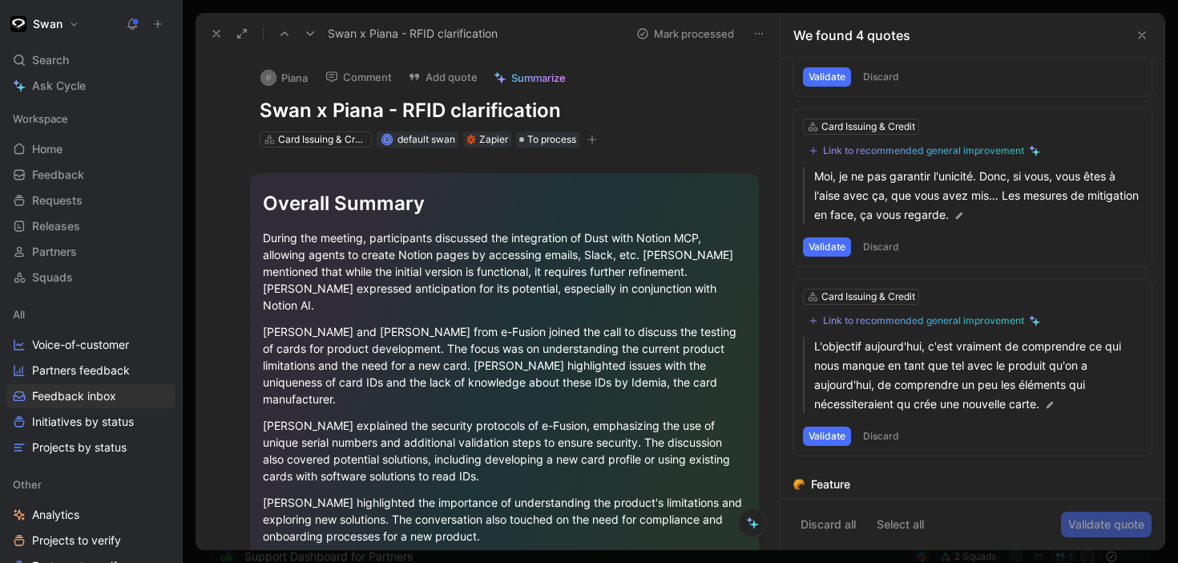
scroll to position [439, 0]
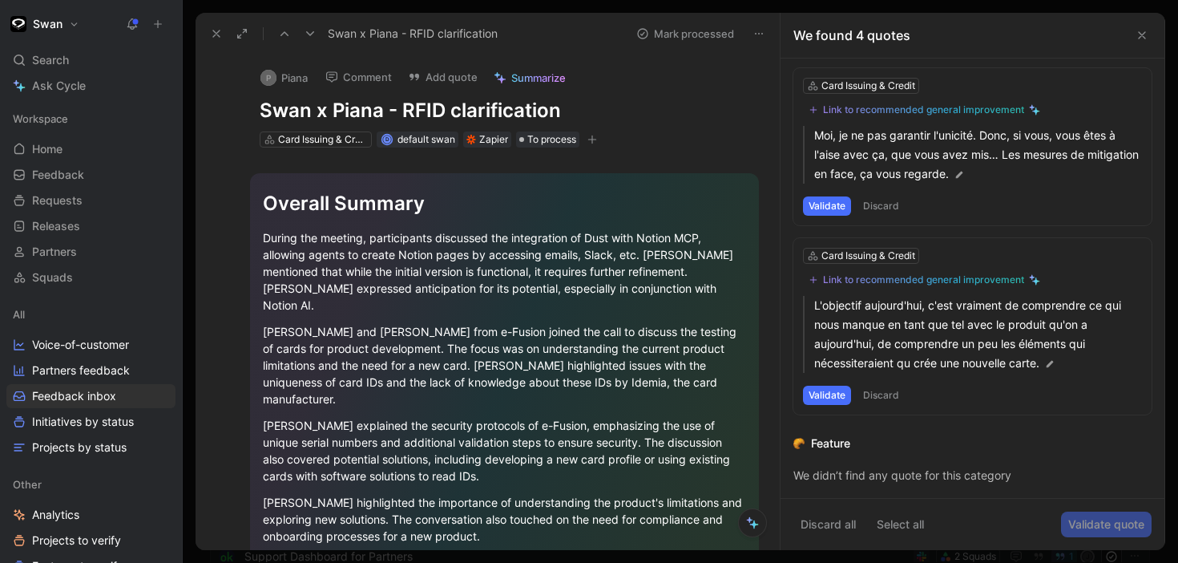
click at [313, 37] on icon at bounding box center [310, 33] width 13 height 13
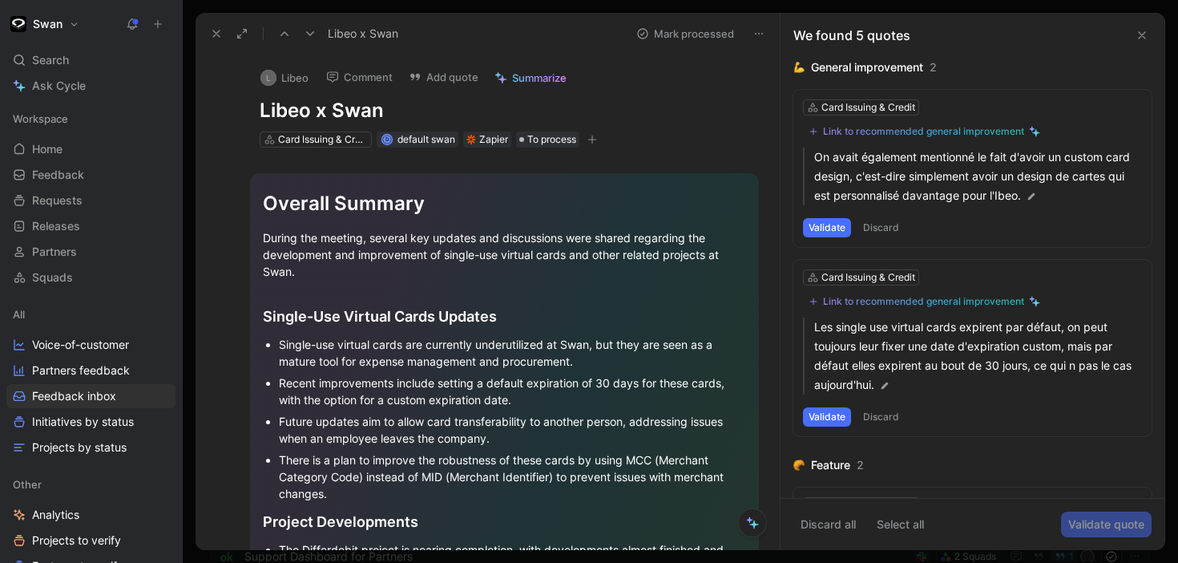
click at [313, 37] on icon at bounding box center [310, 33] width 13 height 13
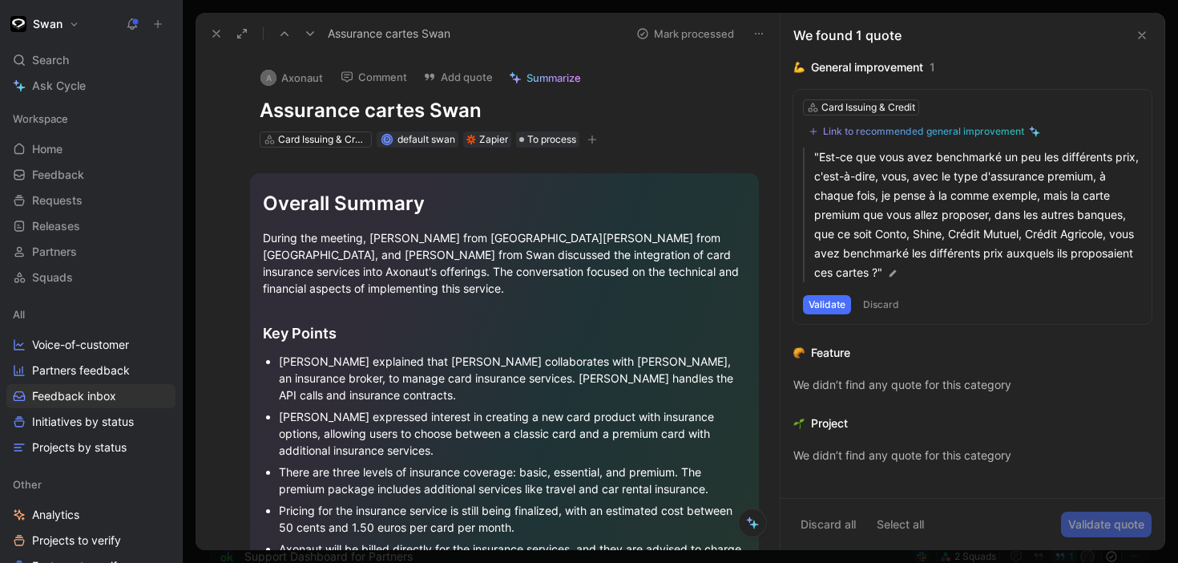
click at [313, 37] on icon at bounding box center [310, 33] width 13 height 13
